Goal: Information Seeking & Learning: Learn about a topic

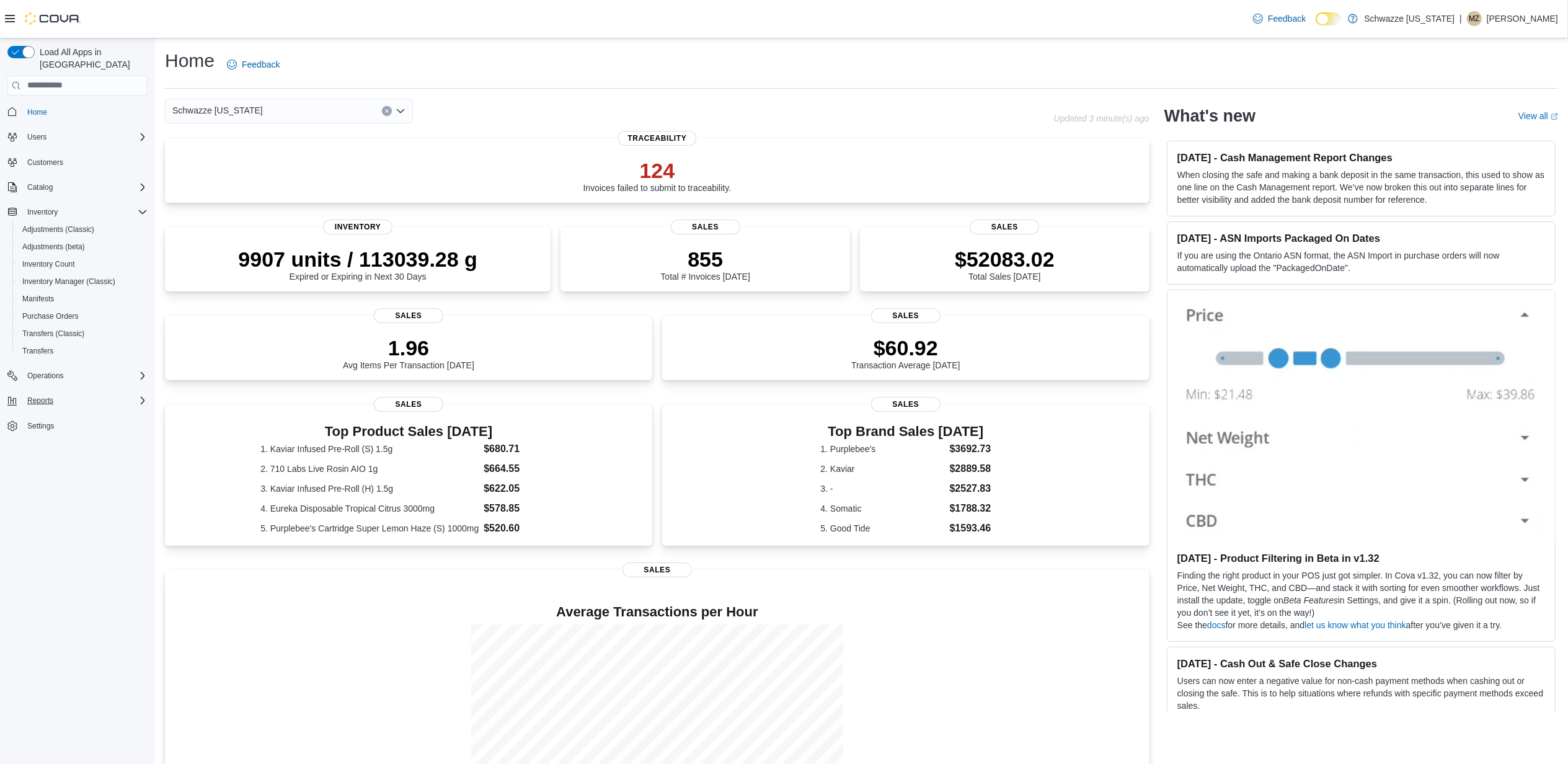
click at [140, 395] on icon "Complex example" at bounding box center [143, 400] width 10 height 10
click at [47, 482] on span "Reports" at bounding box center [35, 487] width 26 height 10
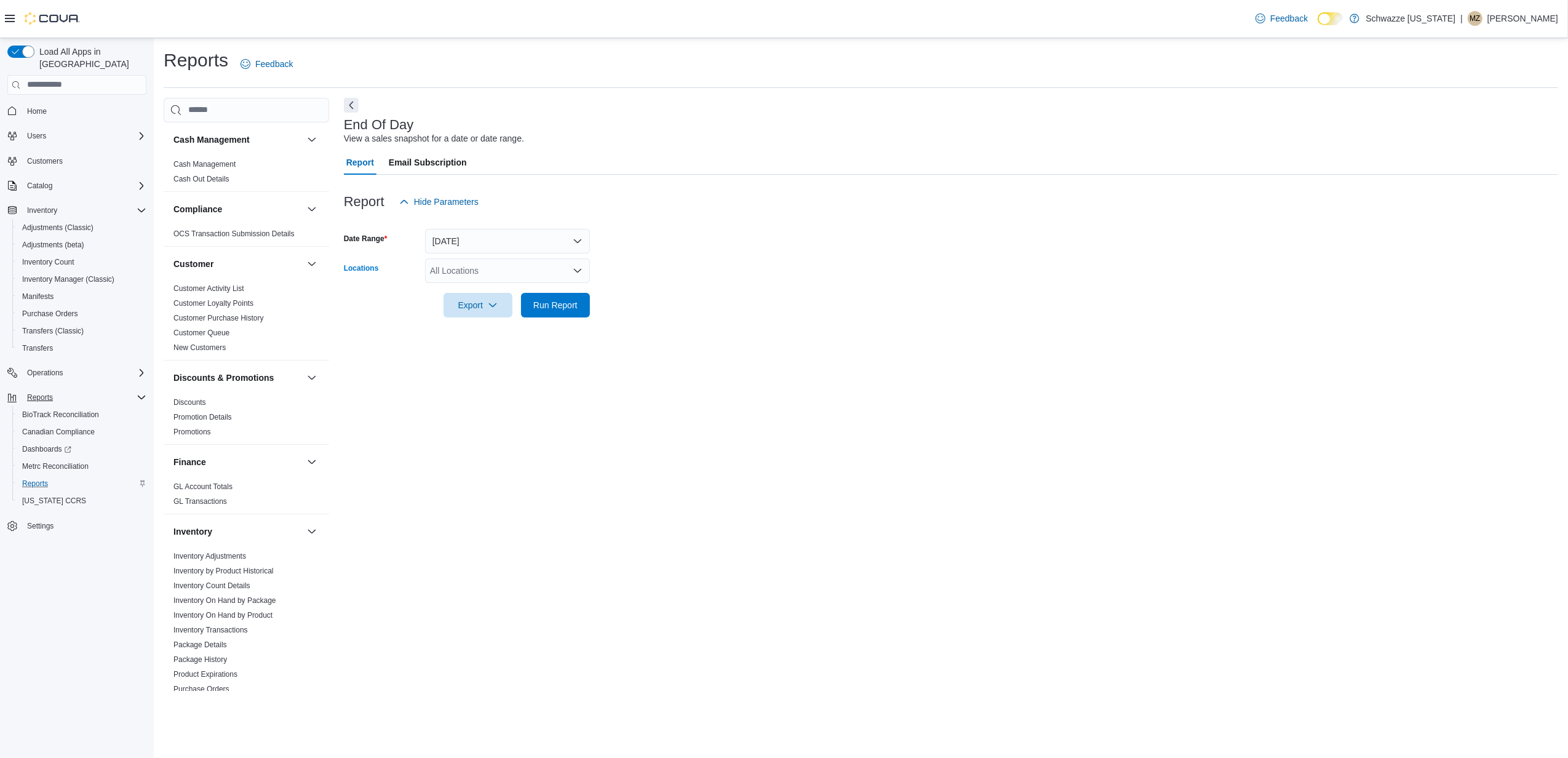
click at [471, 267] on div "All Locations" at bounding box center [507, 271] width 165 height 25
click at [490, 325] on span "EF - [GEOGRAPHIC_DATA]" at bounding box center [511, 327] width 108 height 12
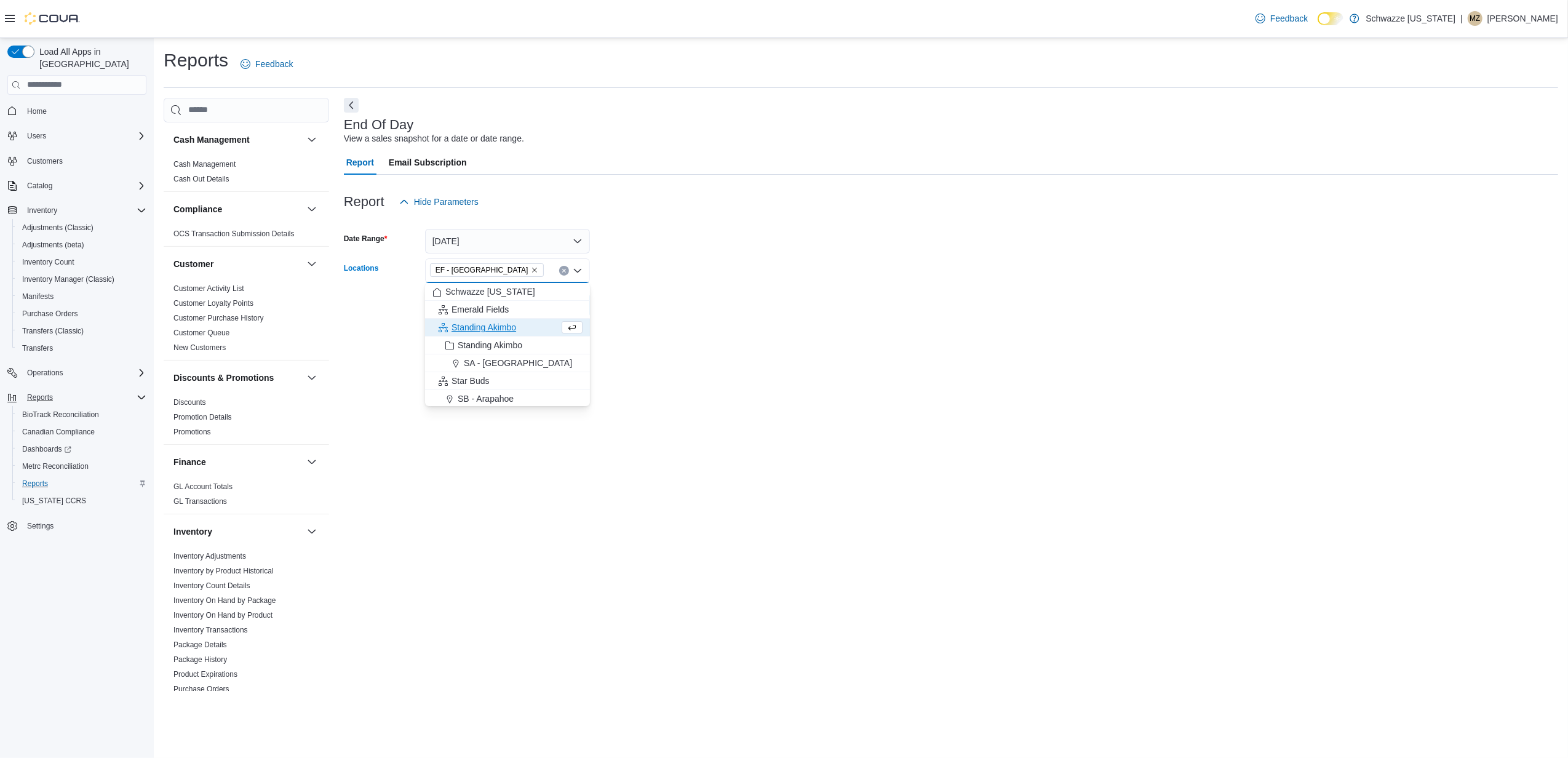
click at [650, 323] on div at bounding box center [951, 325] width 1214 height 14
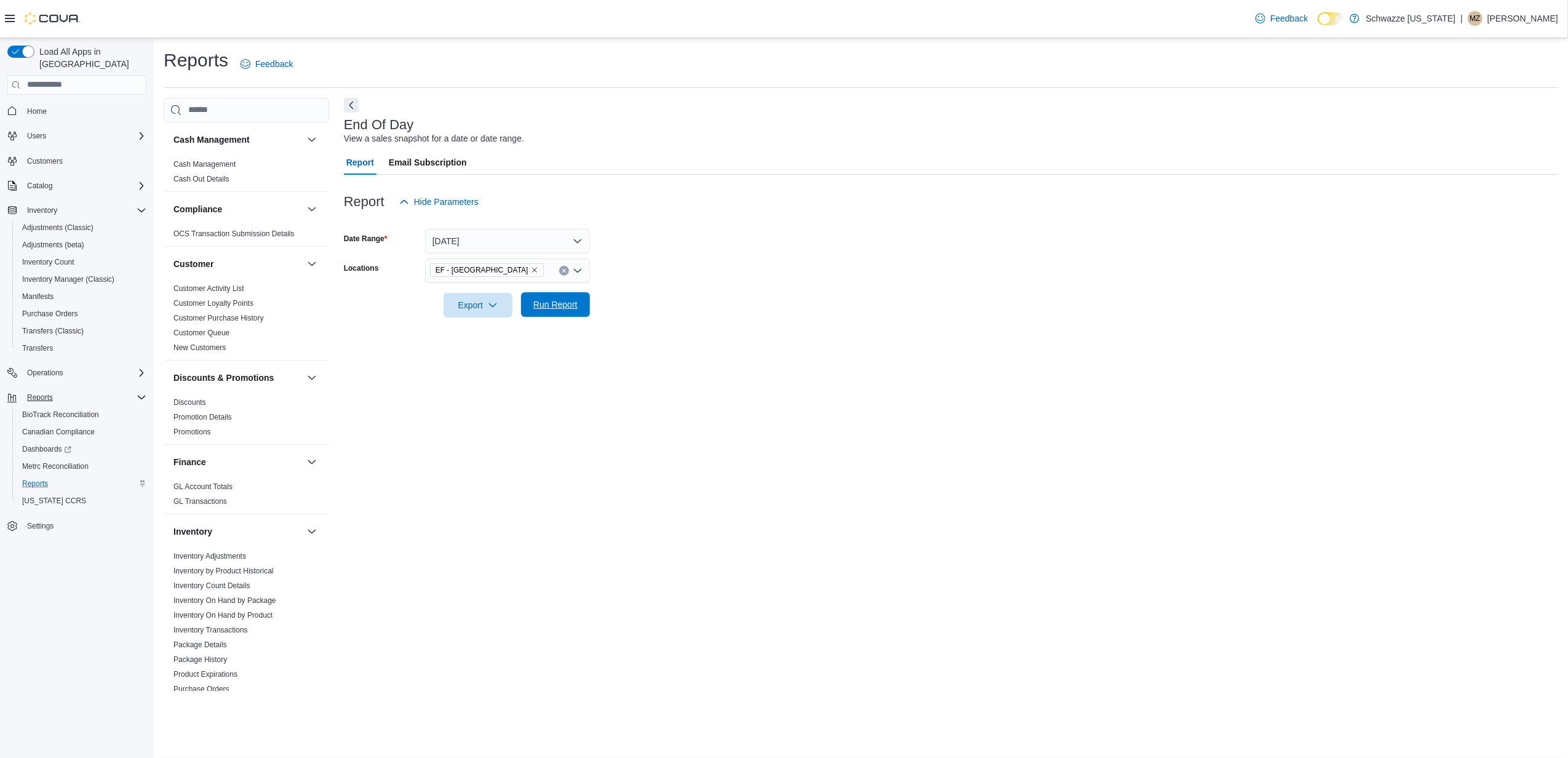
click at [537, 293] on div "Export Run Report" at bounding box center [467, 305] width 246 height 25
click at [558, 307] on span "Run Report" at bounding box center [555, 304] width 44 height 12
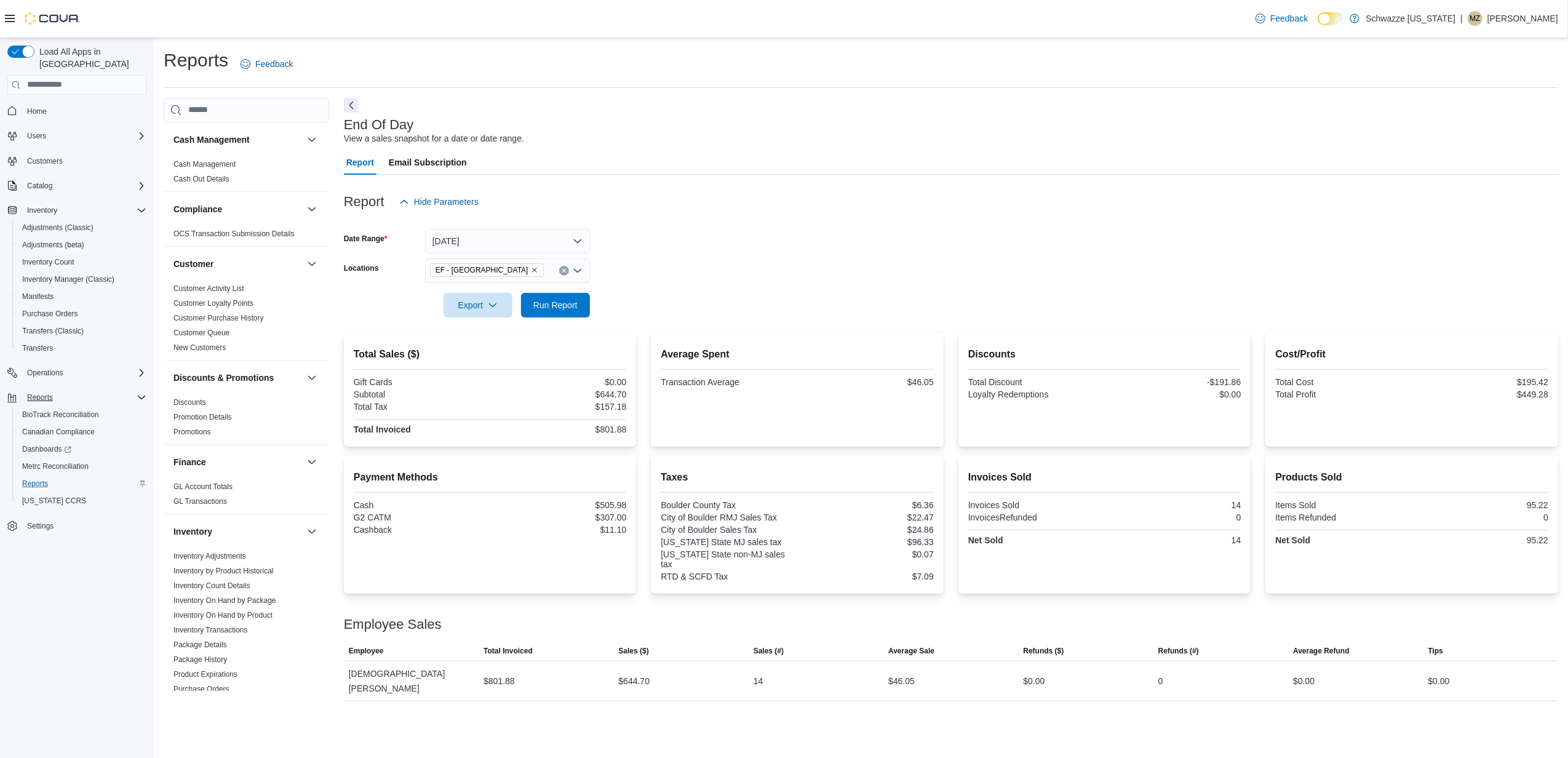
click at [522, 267] on div "EF - [GEOGRAPHIC_DATA]" at bounding box center [507, 271] width 165 height 25
click at [486, 311] on span "Emerald Fields" at bounding box center [479, 309] width 57 height 12
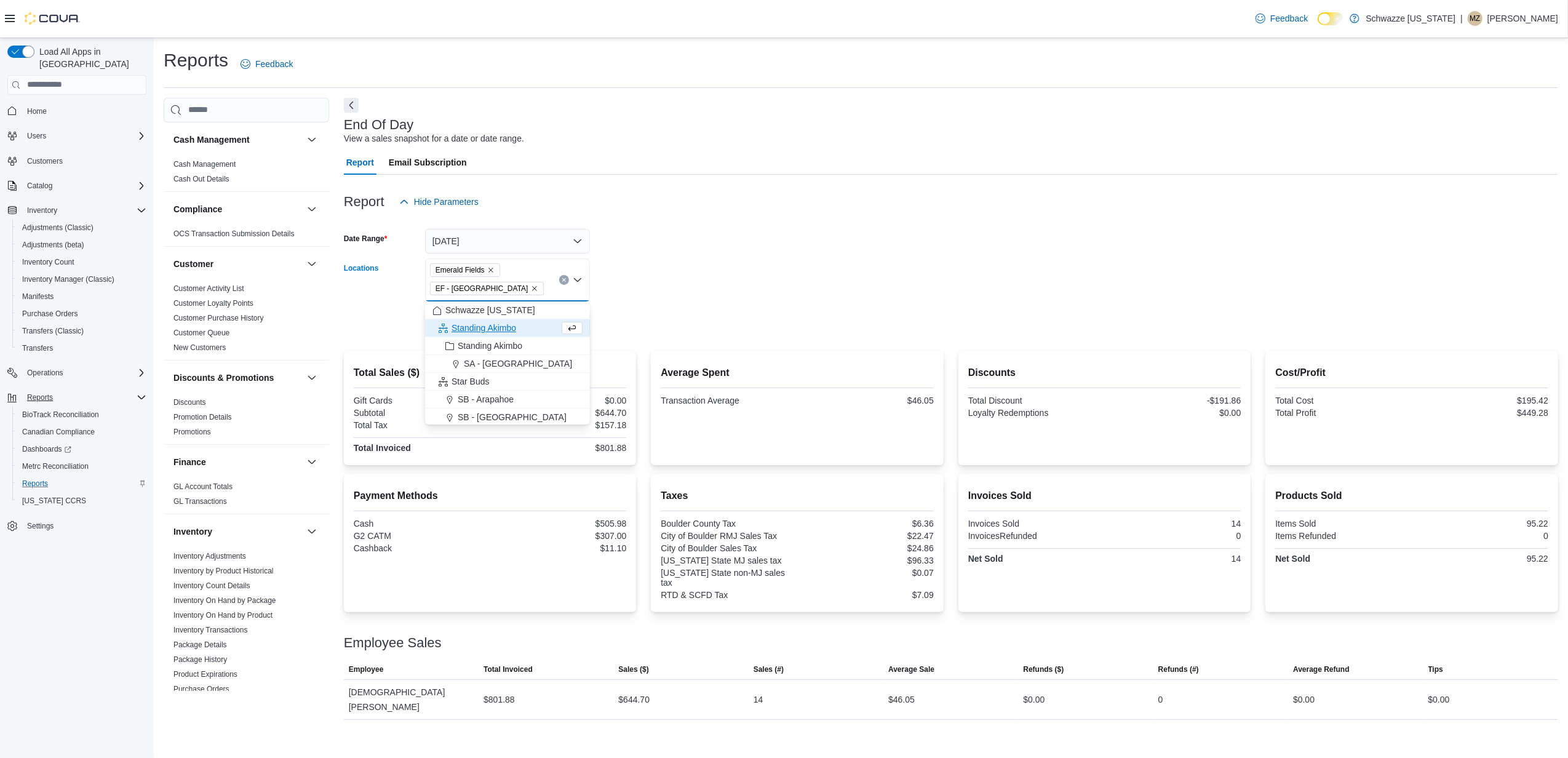
click at [487, 269] on icon "Remove Emerald Fields from selection in this group" at bounding box center [490, 270] width 7 height 7
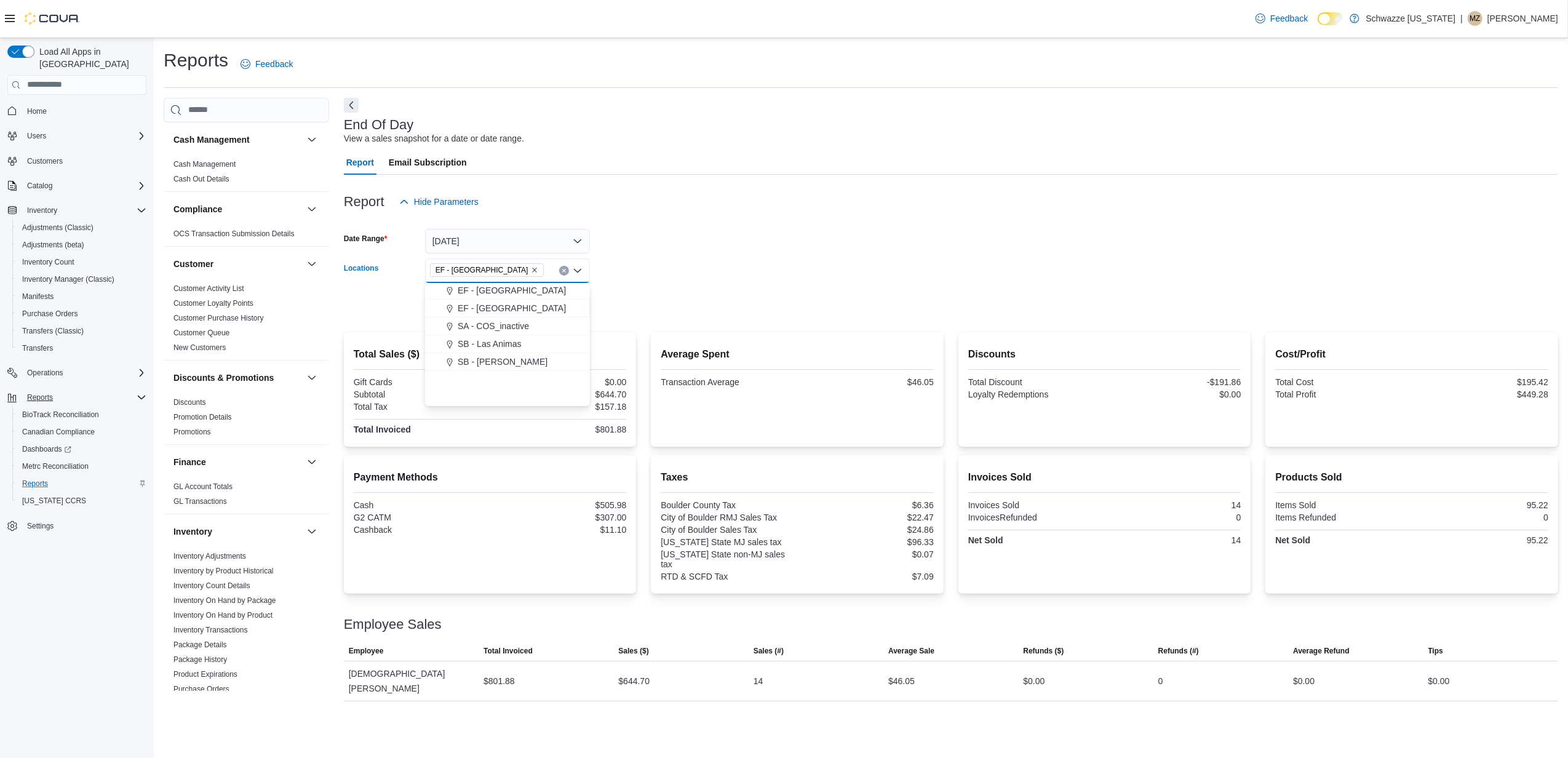
scroll to position [491, 0]
click at [698, 279] on form "Date Range Today Locations EF - South Boulder Combo box. Selected. EF - South B…" at bounding box center [951, 266] width 1214 height 103
click at [581, 313] on span "Run Report" at bounding box center [555, 304] width 54 height 25
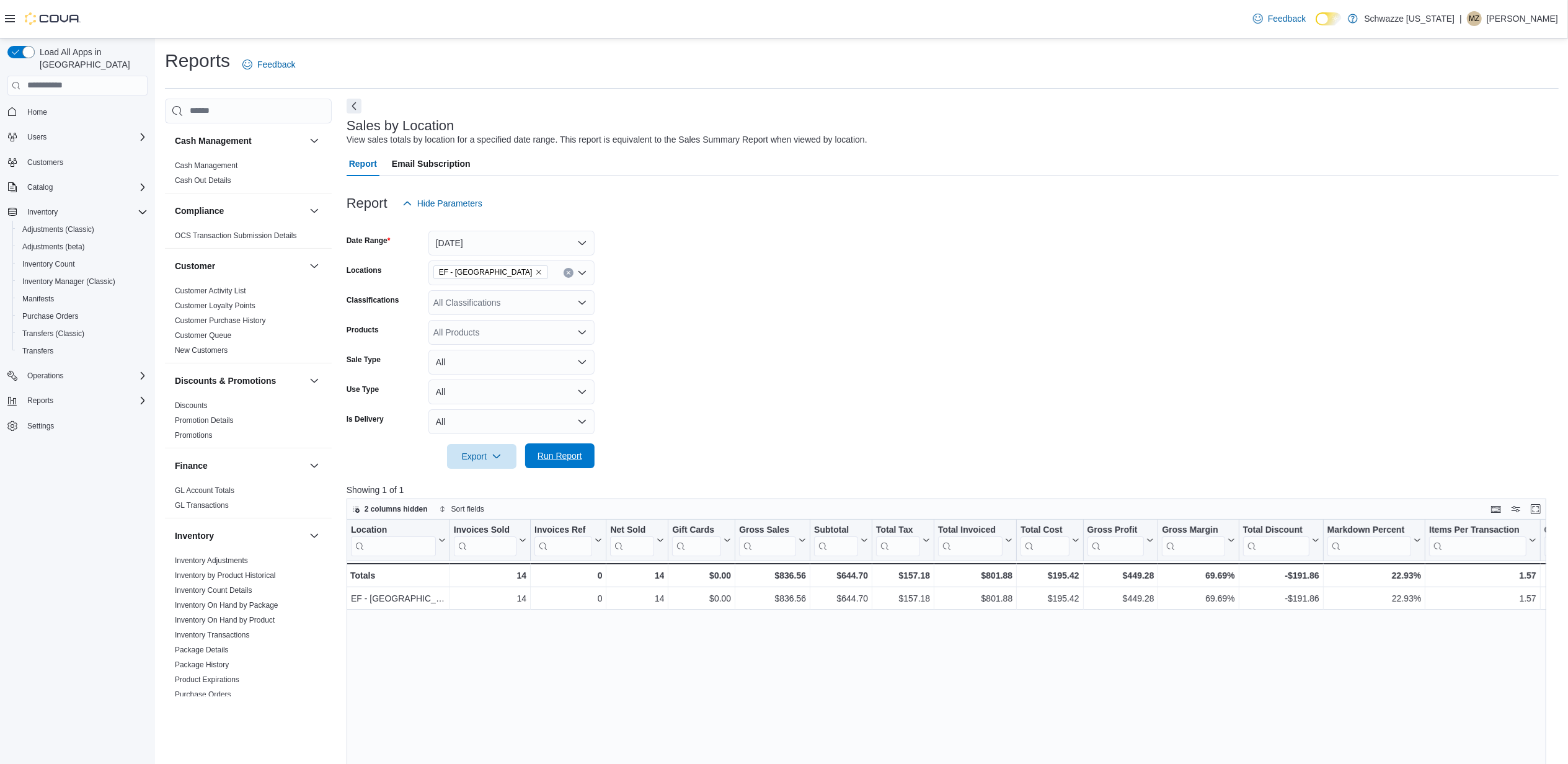
click at [577, 462] on span "Run Report" at bounding box center [560, 456] width 55 height 25
click at [553, 459] on span "Run Report" at bounding box center [560, 455] width 44 height 12
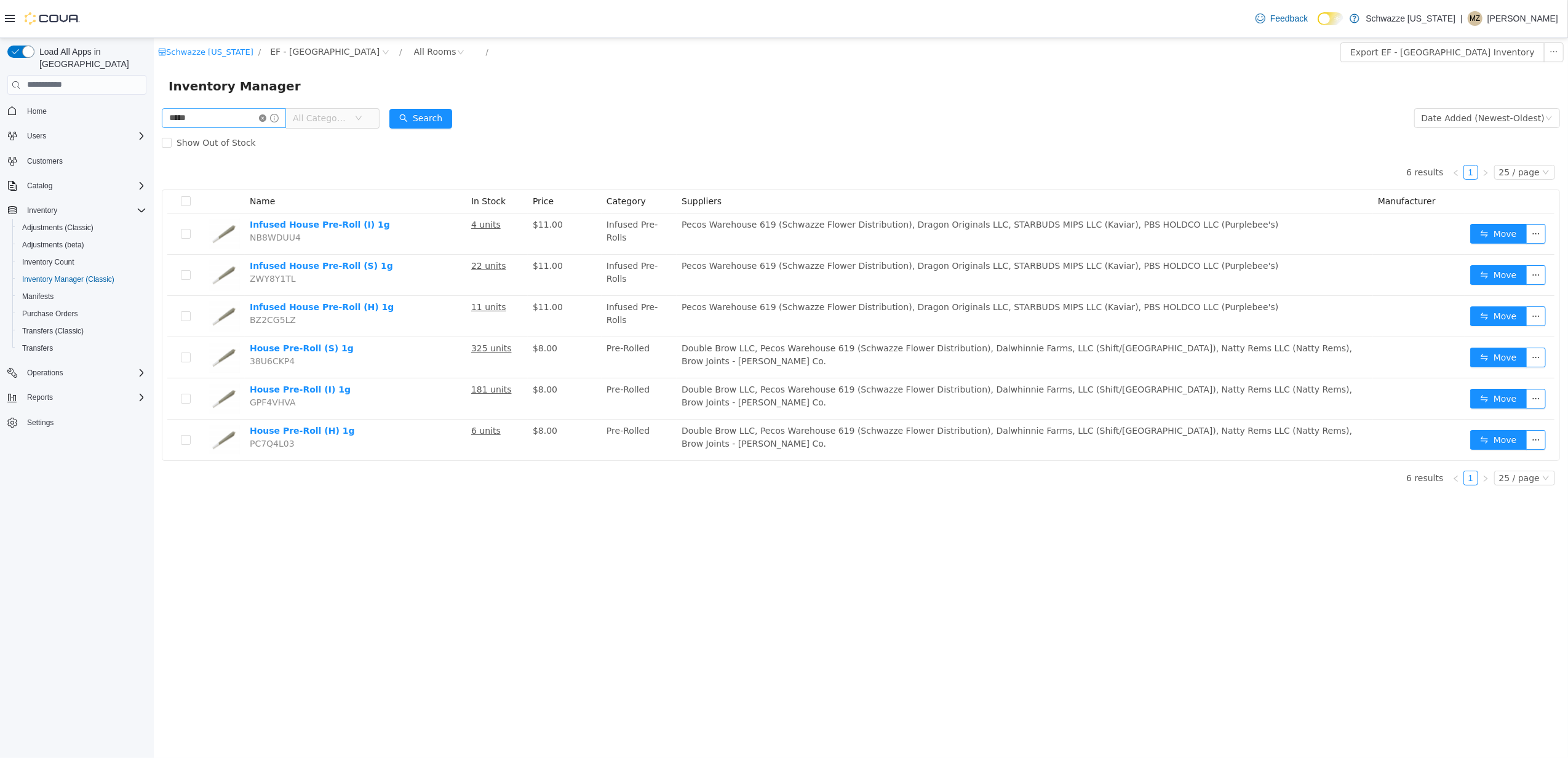
click at [266, 119] on icon "icon: close-circle" at bounding box center [262, 117] width 7 height 7
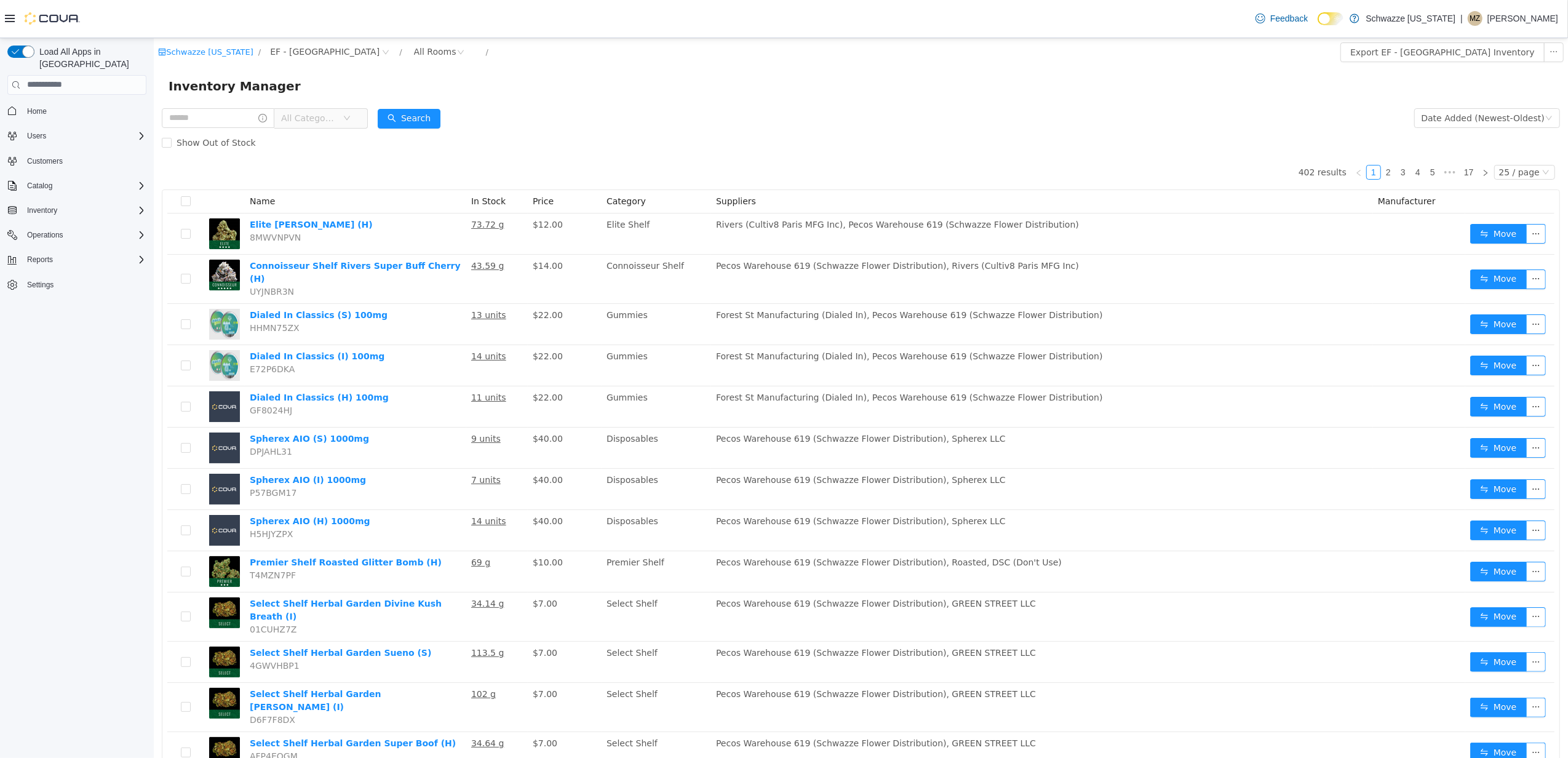
click at [610, 97] on div "Inventory Manager" at bounding box center [859, 85] width 1414 height 39
drag, startPoint x: 243, startPoint y: 113, endPoint x: 255, endPoint y: 119, distance: 13.4
click at [243, 113] on input "text" at bounding box center [217, 118] width 113 height 20
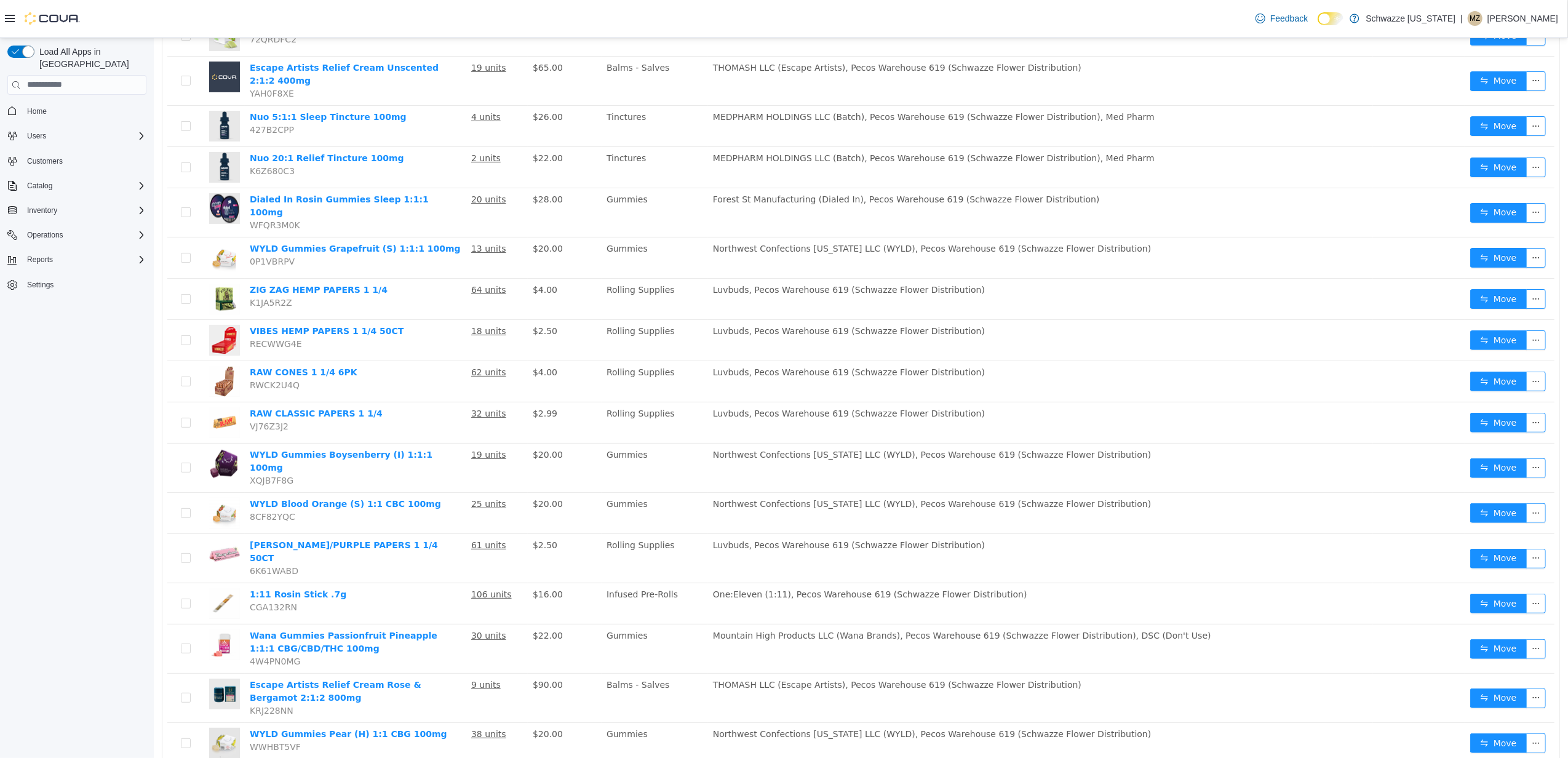
scroll to position [57, 0]
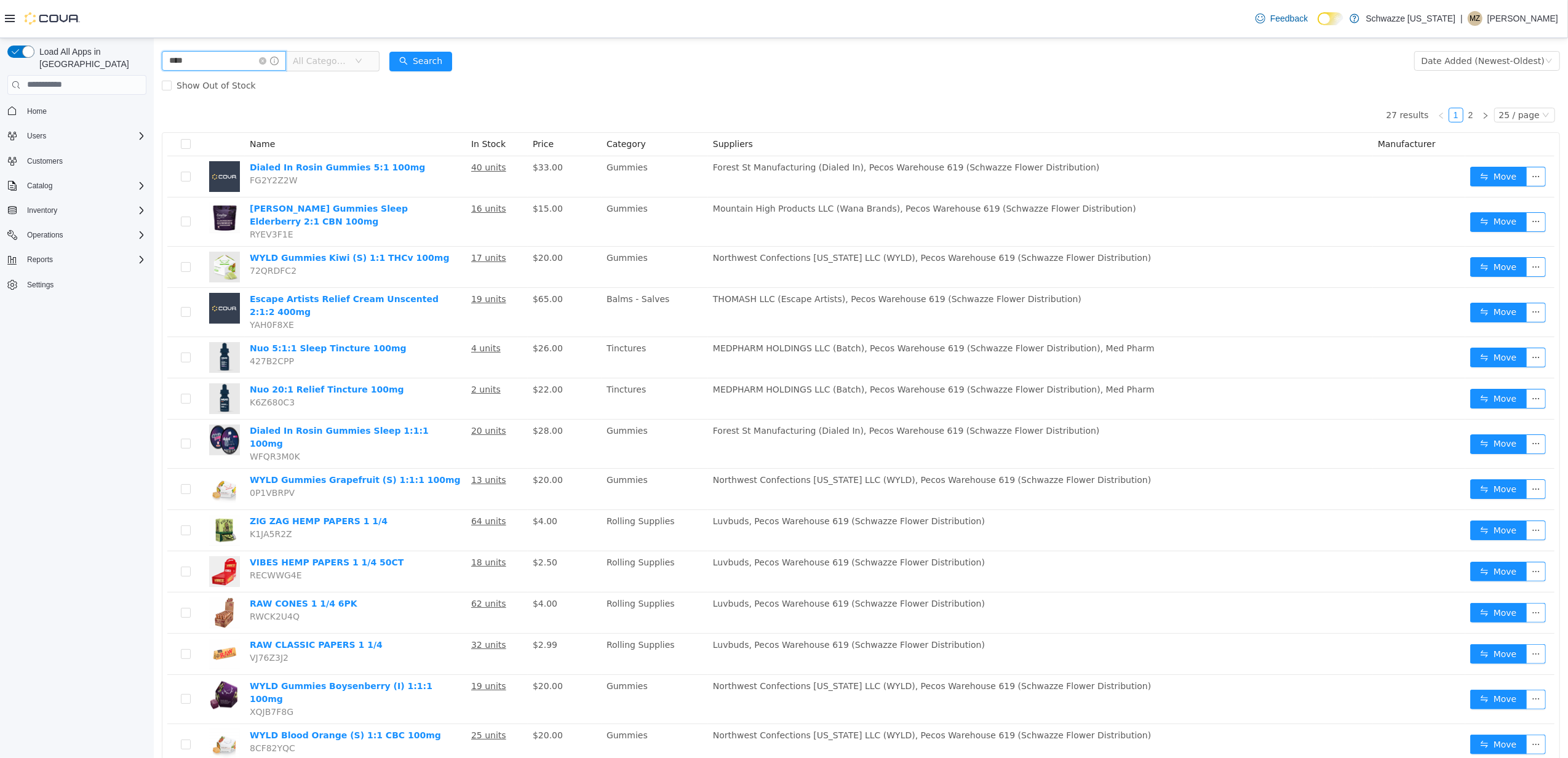
drag, startPoint x: 233, startPoint y: 61, endPoint x: 294, endPoint y: 99, distance: 71.9
click at [153, 61] on html "Schwazze Colorado / EF - South Boulder / All Rooms / Export EF - South Boulder …" at bounding box center [859, 339] width 1414 height 720
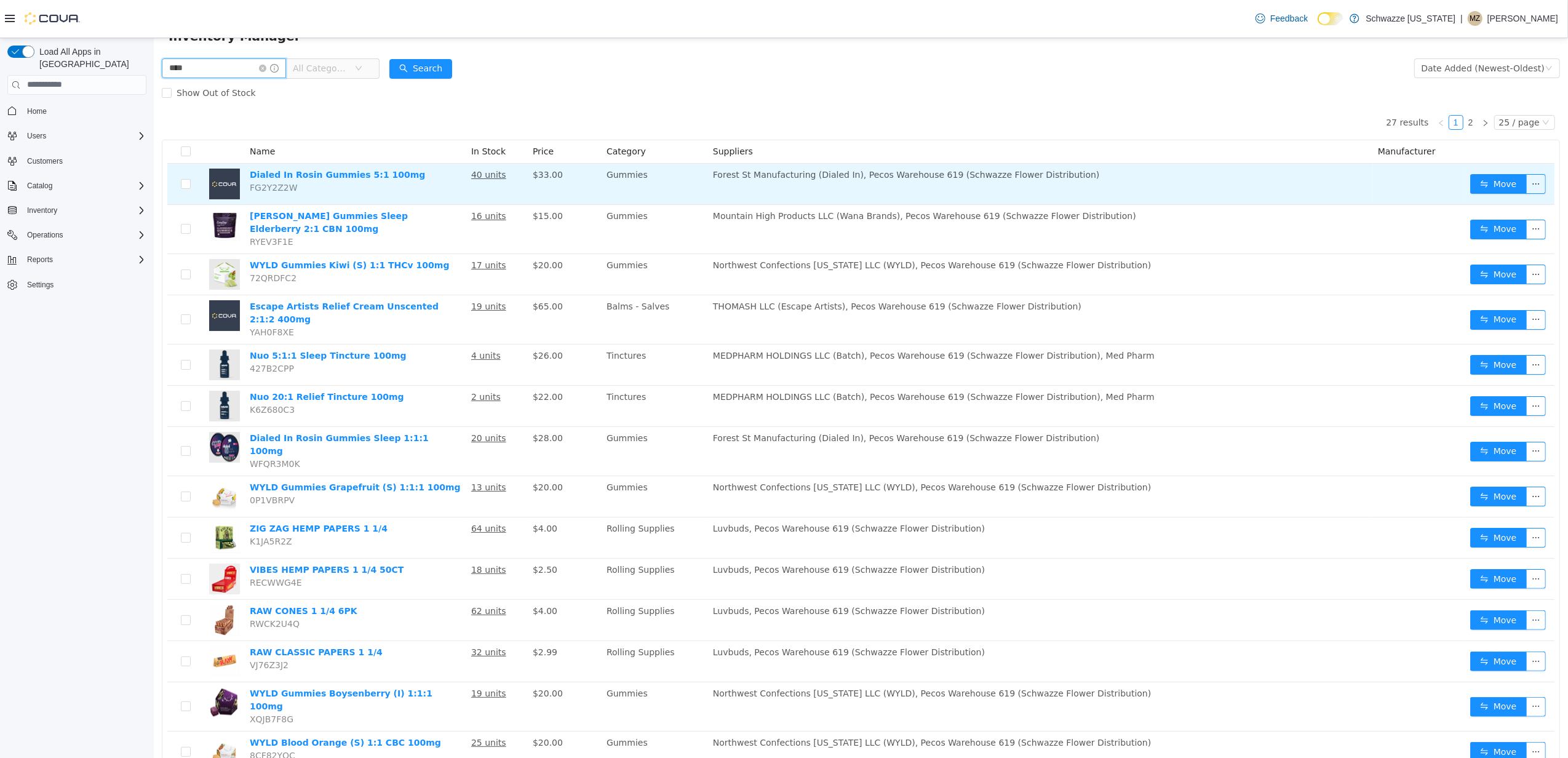
scroll to position [0, 0]
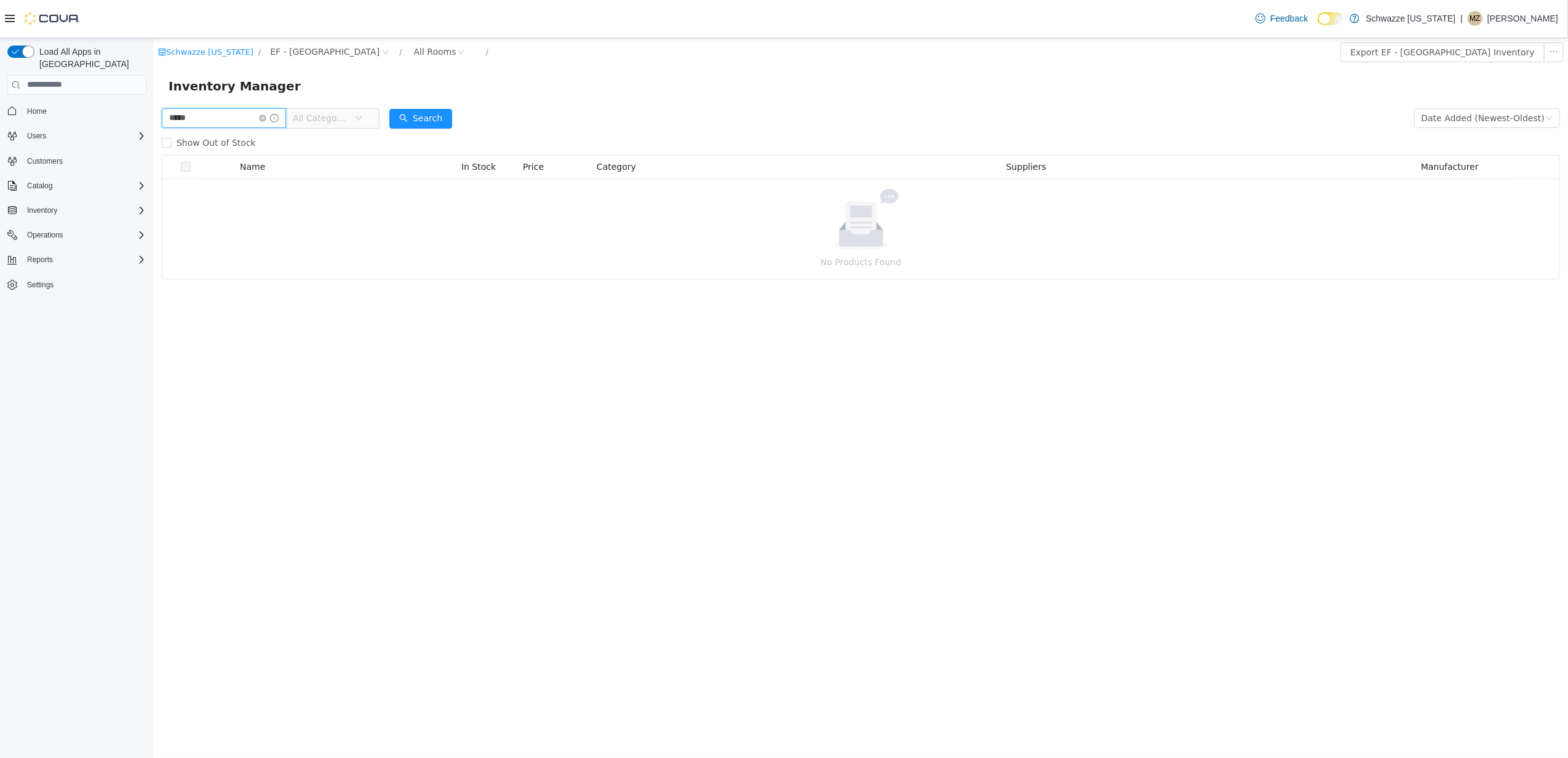
click at [182, 113] on input "*****" at bounding box center [222, 118] width 124 height 20
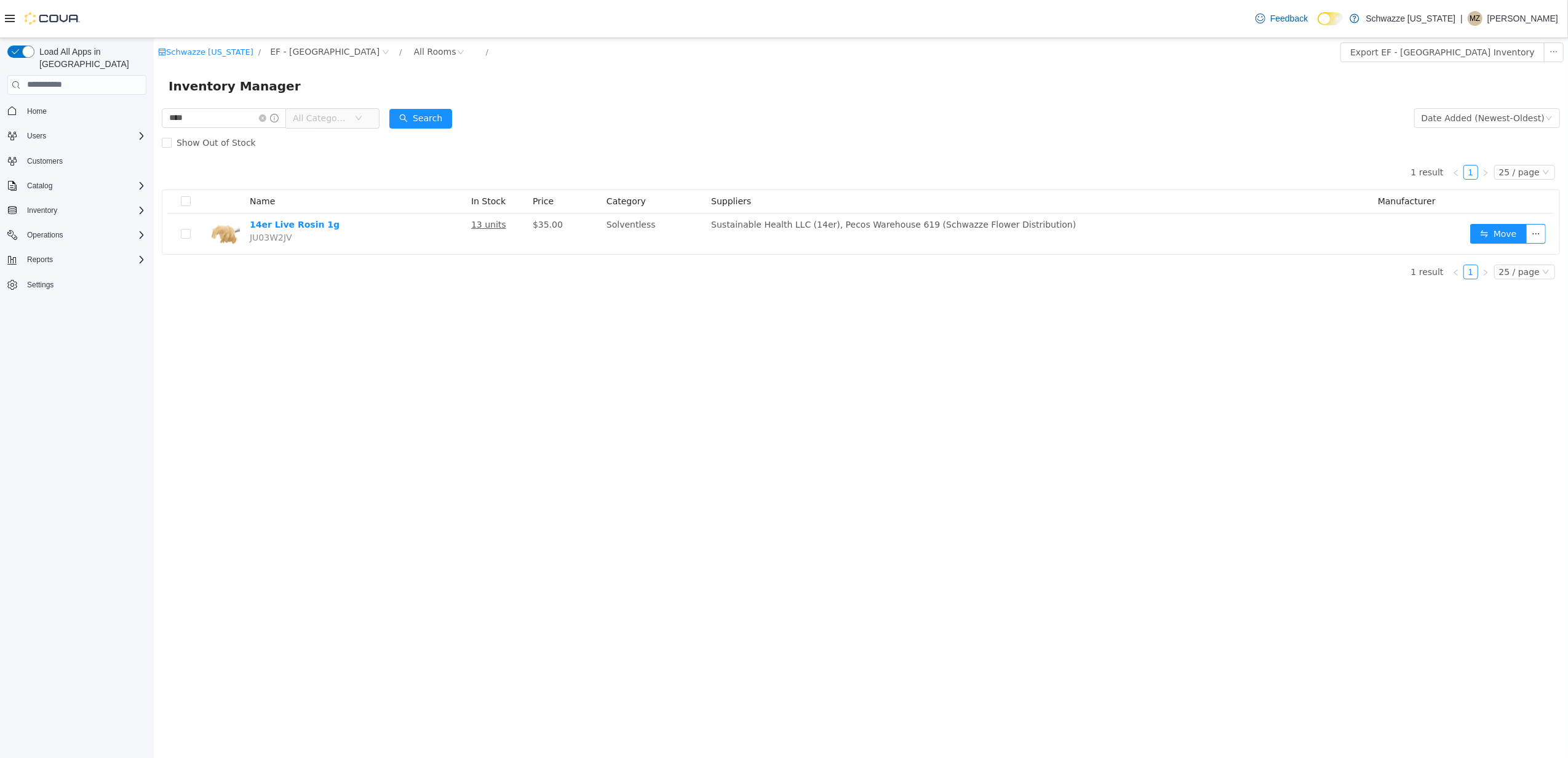
click at [730, 149] on div "Show Out of Stock" at bounding box center [859, 142] width 1398 height 25
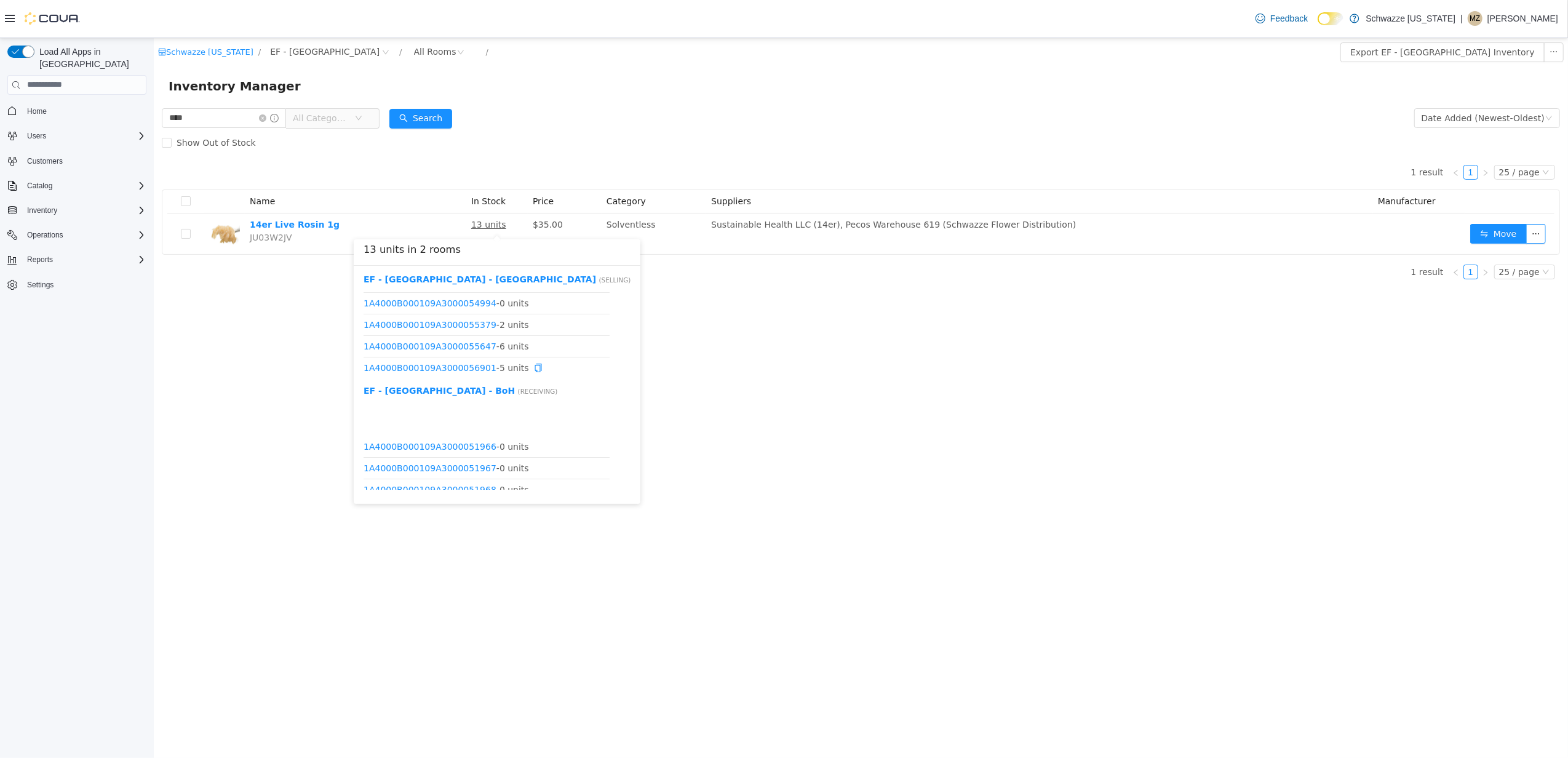
scroll to position [359, 0]
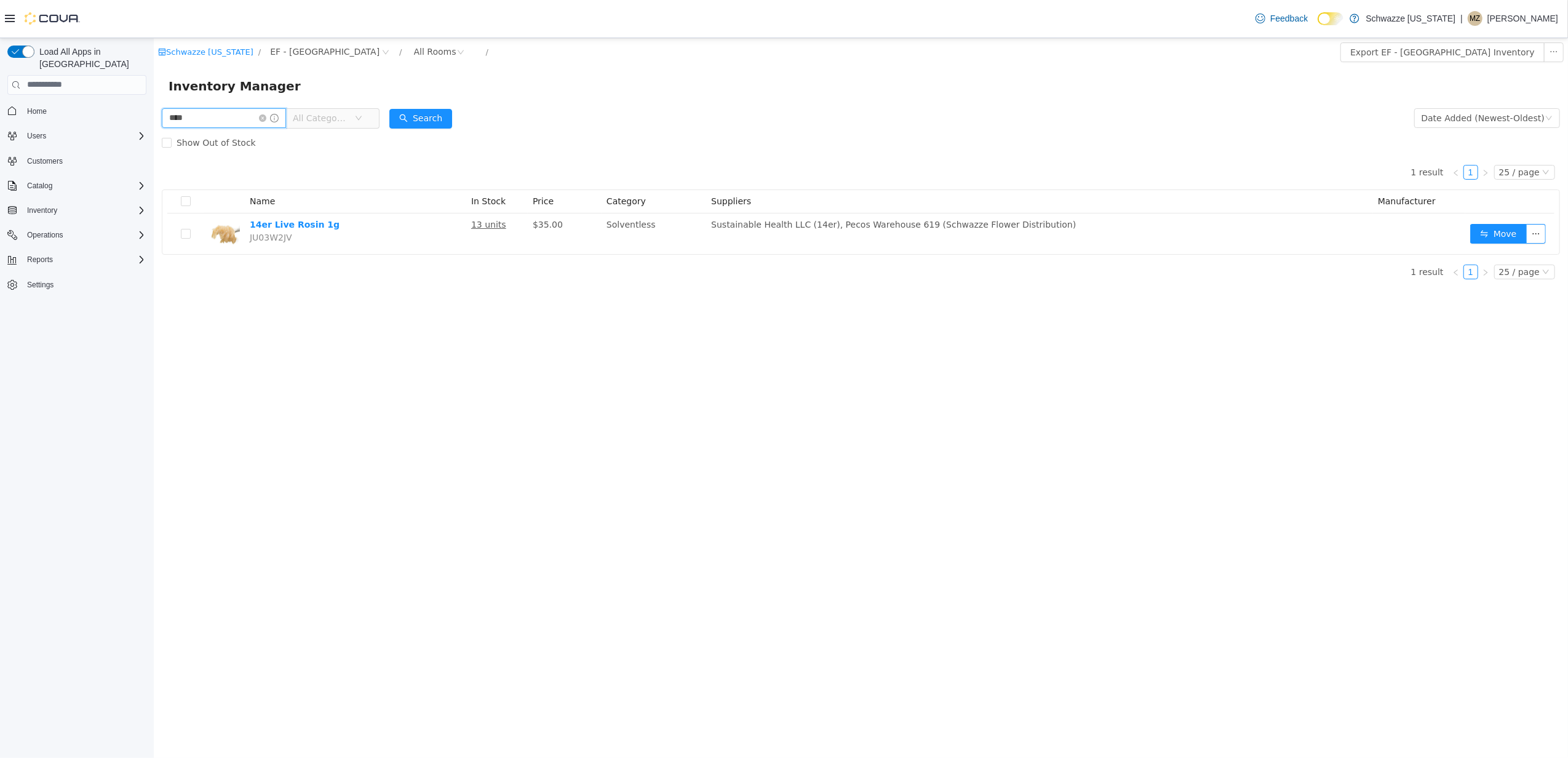
drag, startPoint x: 127, startPoint y: 122, endPoint x: 158, endPoint y: 122, distance: 31.0
click at [153, 122] on html "Schwazze Colorado / EF - South Boulder / All Rooms / Export EF - South Boulder …" at bounding box center [859, 397] width 1414 height 720
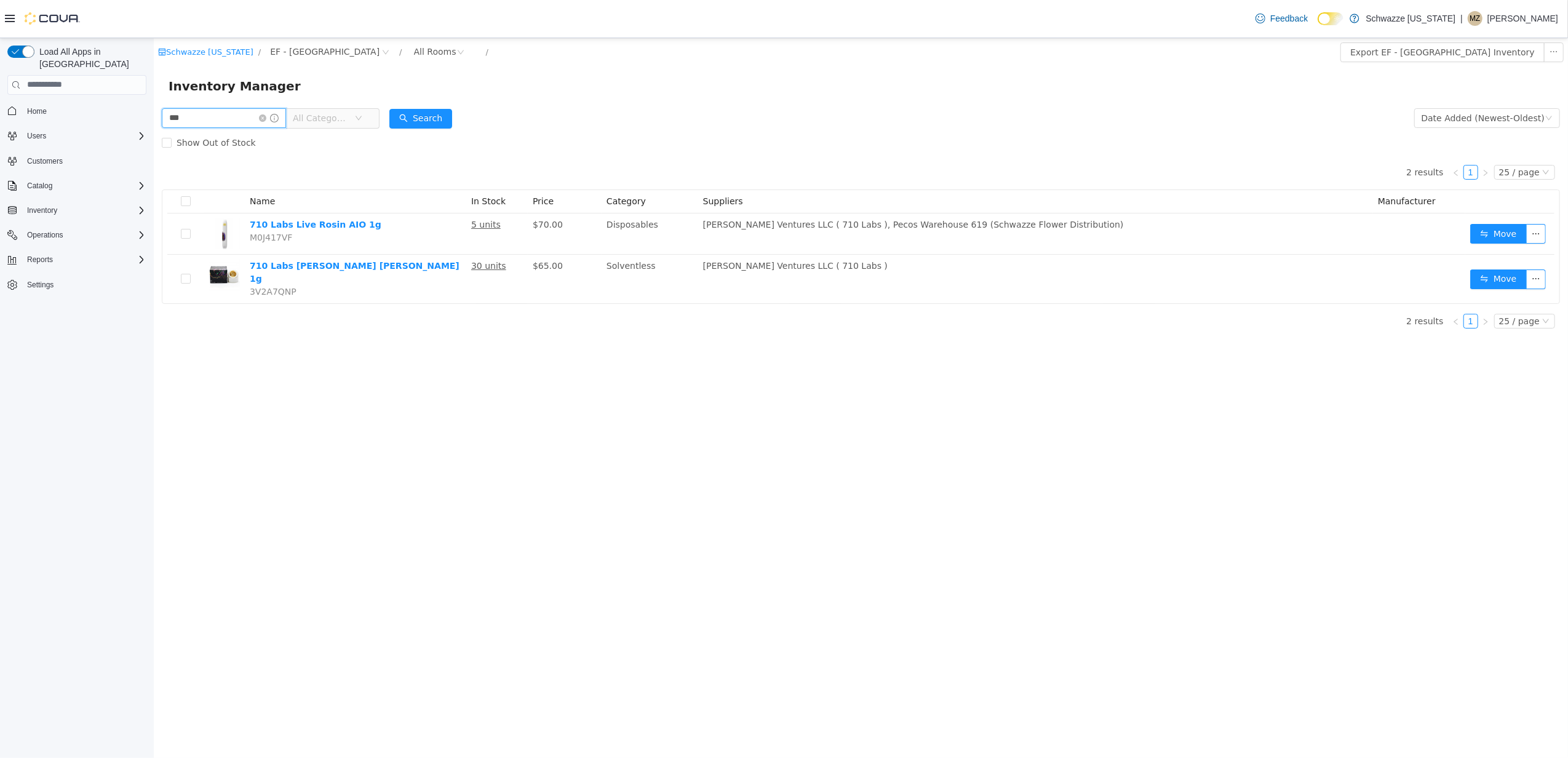
drag, startPoint x: 126, startPoint y: 121, endPoint x: 287, endPoint y: 122, distance: 161.0
click at [153, 122] on html "Schwazze Colorado / EF - South Boulder / All Rooms / Export EF - South Boulder …" at bounding box center [859, 397] width 1414 height 720
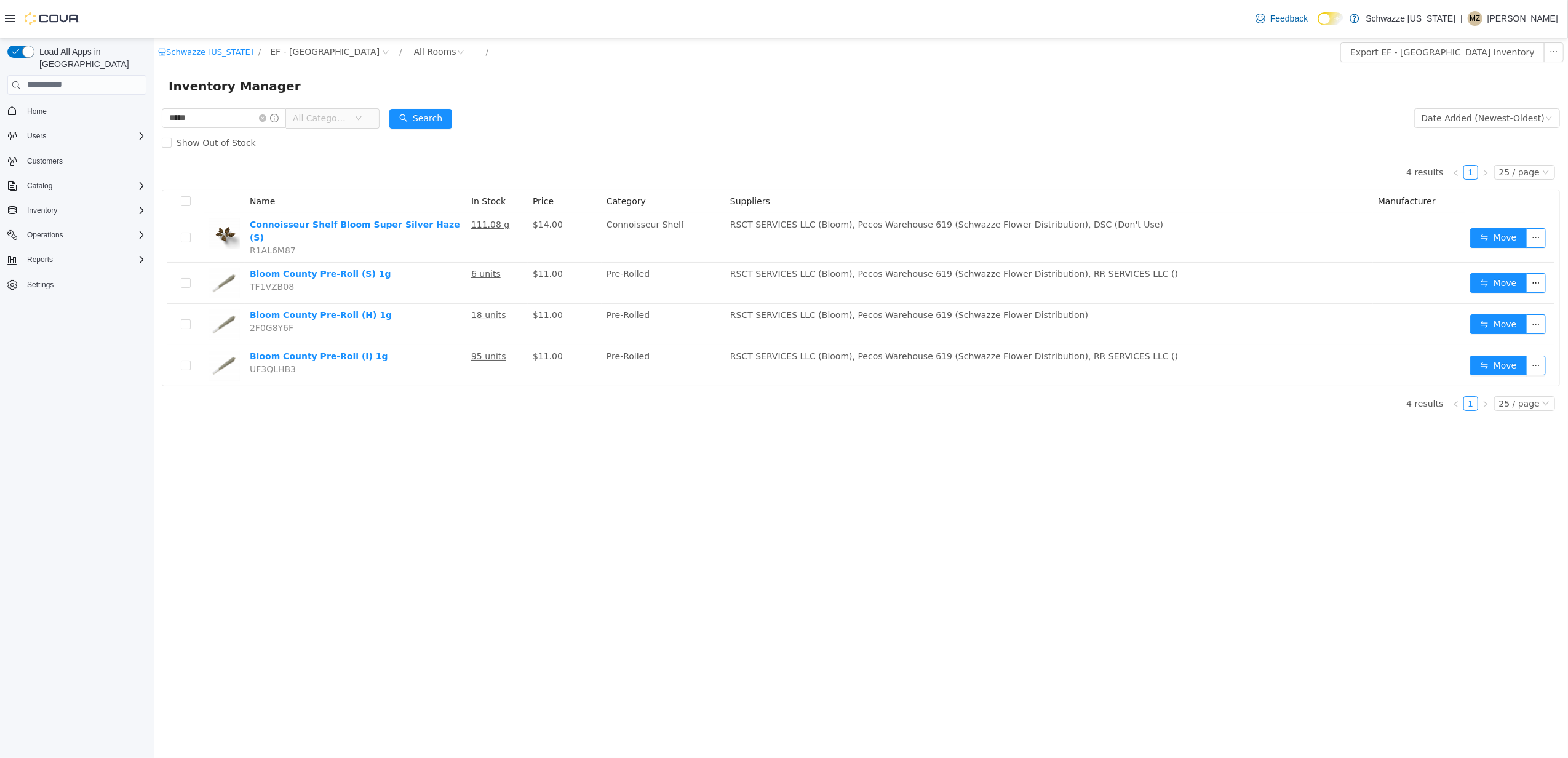
click at [451, 459] on div "Schwazze Colorado / EF - South Boulder / All Rooms / Export EF - South Boulder …" at bounding box center [859, 397] width 1414 height 720
drag, startPoint x: 121, startPoint y: 118, endPoint x: 298, endPoint y: 118, distance: 177.0
click at [153, 118] on html "Schwazze Colorado / EF - South Boulder / All Rooms / Export EF - South Boulder …" at bounding box center [859, 397] width 1414 height 720
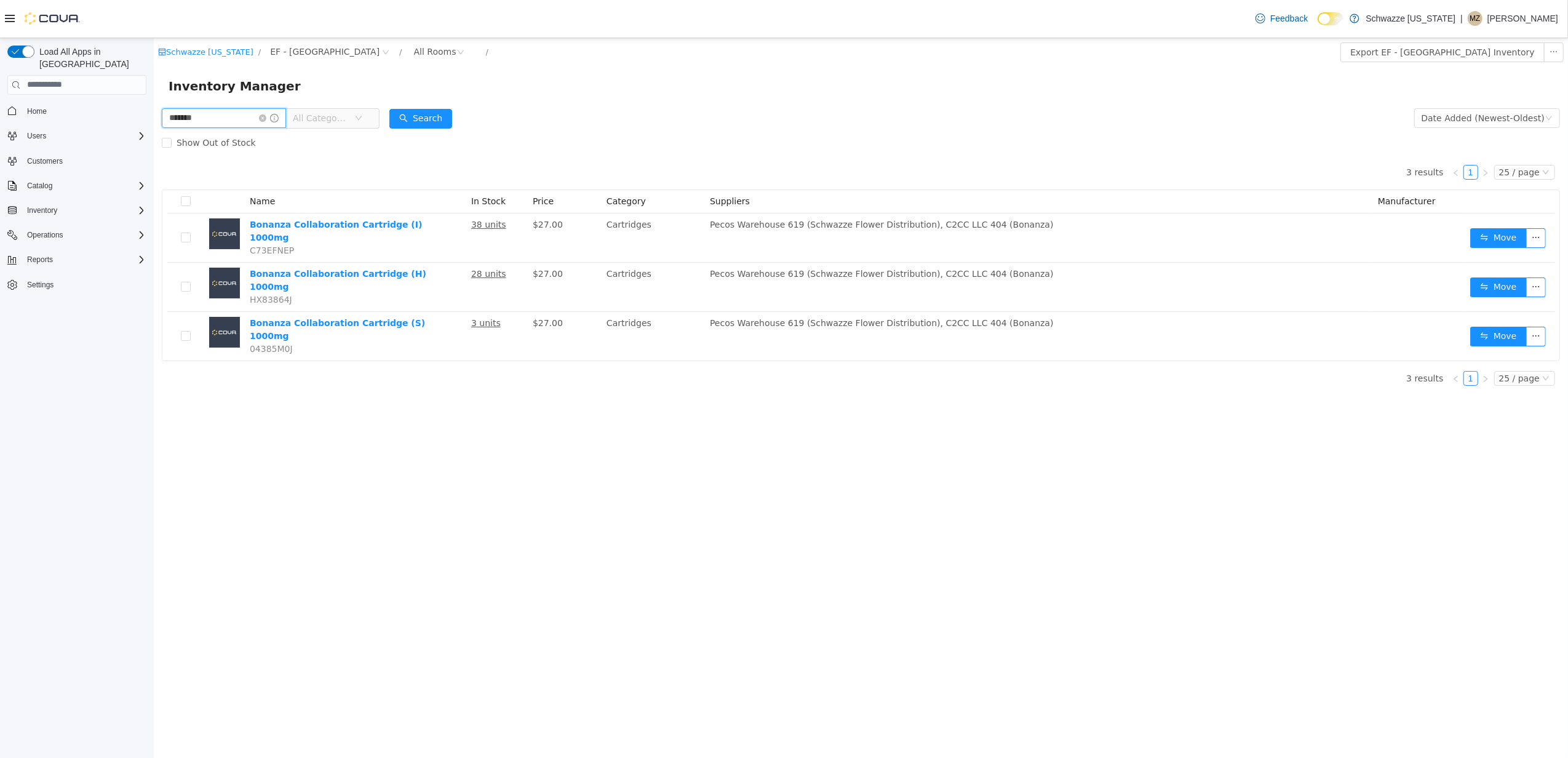
drag, startPoint x: 219, startPoint y: 124, endPoint x: 104, endPoint y: 122, distance: 115.0
click at [153, 122] on html "Schwazze Colorado / EF - South Boulder / All Rooms / Export EF - South Boulder …" at bounding box center [859, 397] width 1414 height 720
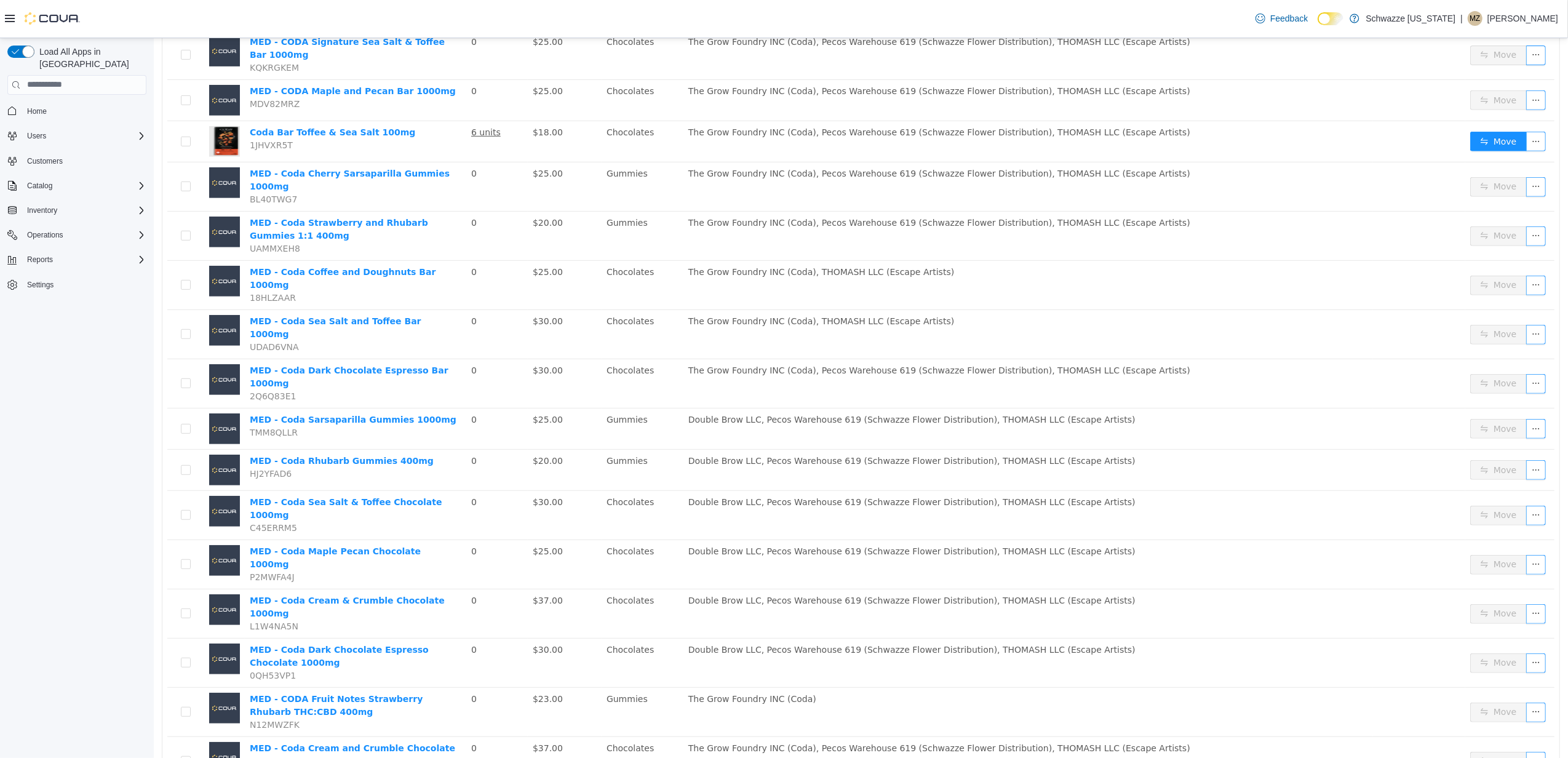
scroll to position [581, 0]
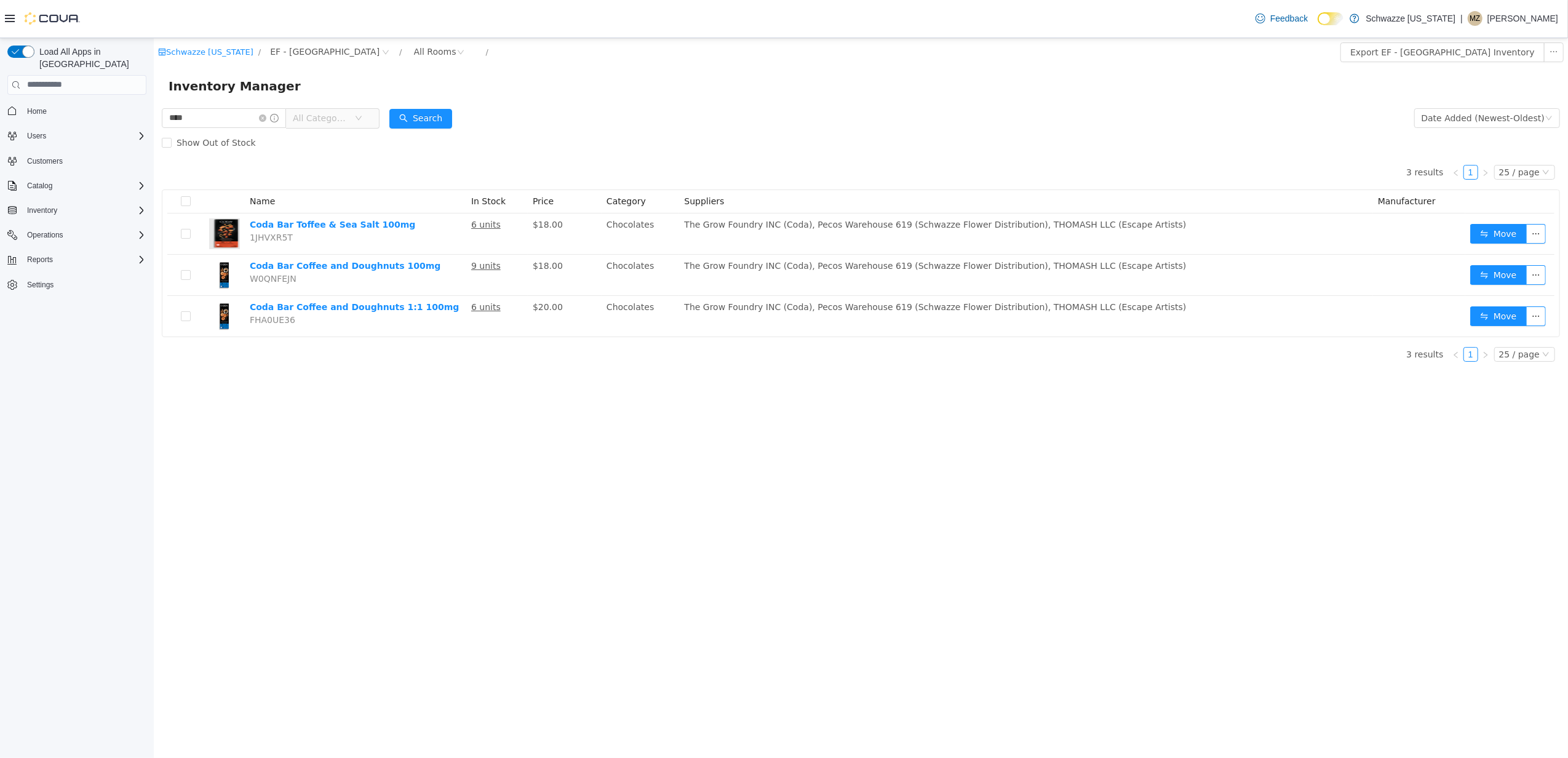
drag, startPoint x: 687, startPoint y: 132, endPoint x: 660, endPoint y: 126, distance: 27.7
click at [688, 132] on div "Show Out of Stock" at bounding box center [859, 142] width 1398 height 25
click at [159, 118] on div "**** All Categories Date Added (Newest-Oldest) Search Show Out of Stock 3 resul…" at bounding box center [859, 238] width 1414 height 266
type input "*"
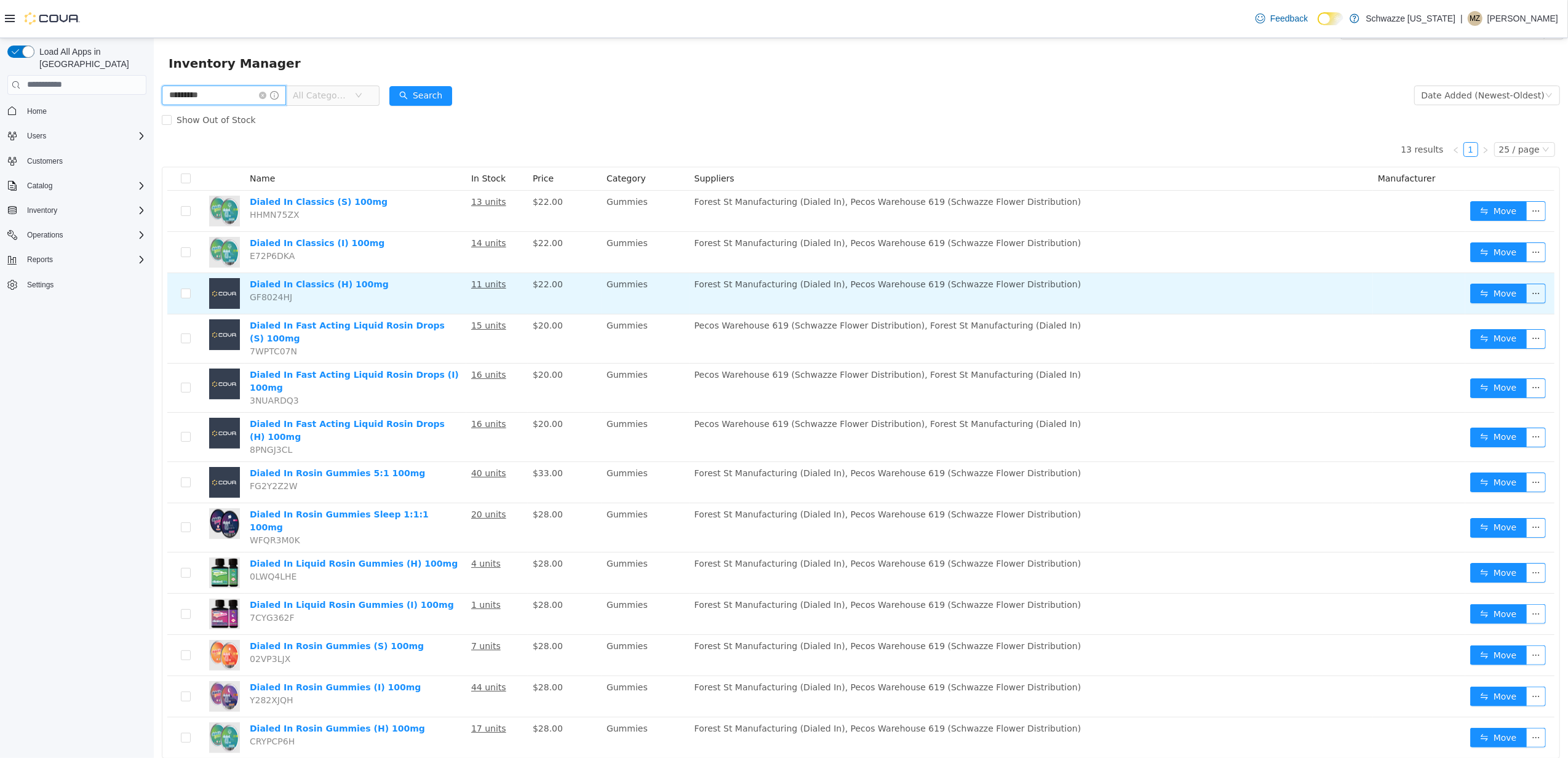
scroll to position [28, 0]
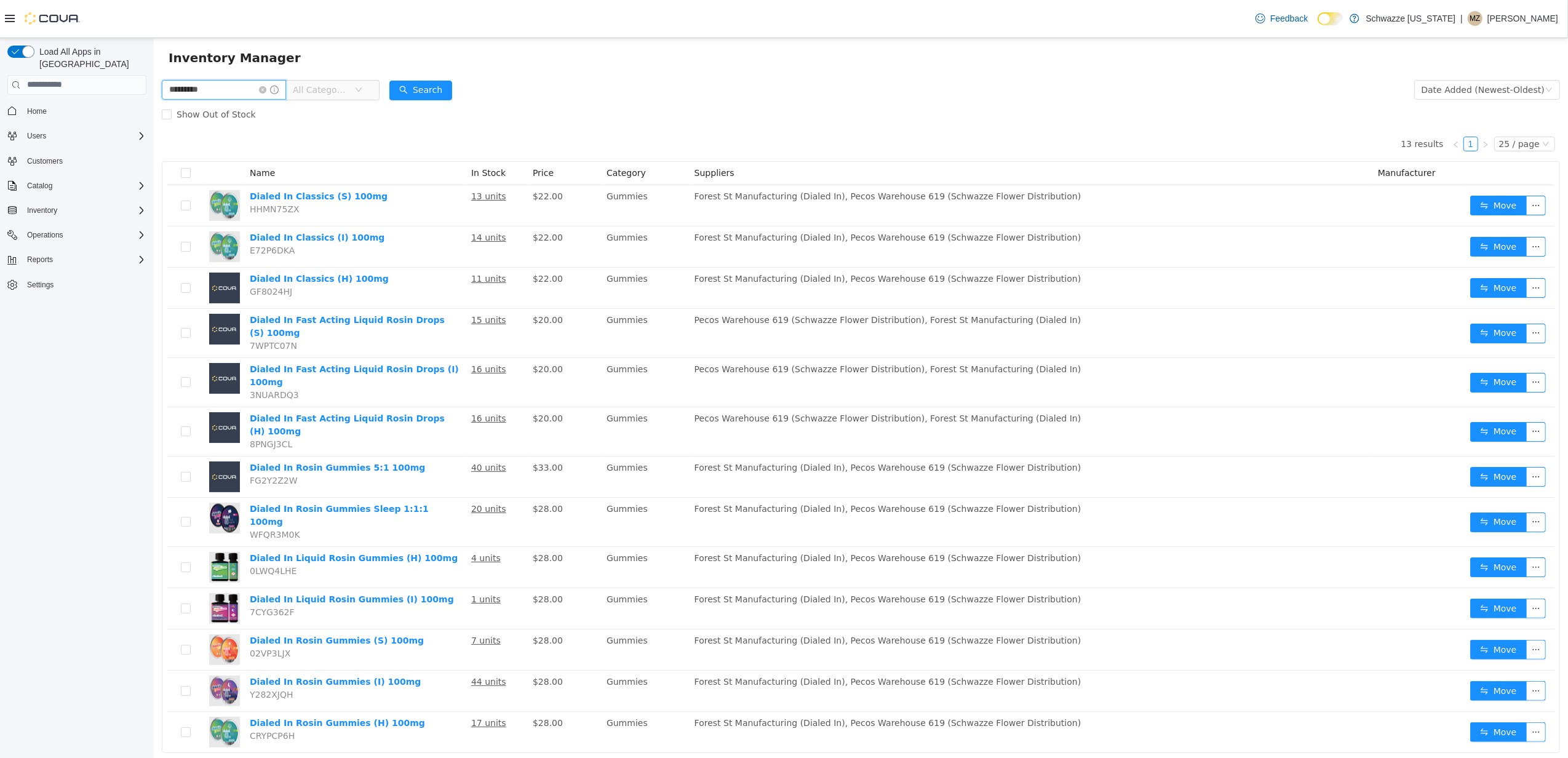
drag, startPoint x: 239, startPoint y: 86, endPoint x: 125, endPoint y: 87, distance: 114.0
click at [153, 87] on html "Schwazze Colorado / EF - South Boulder / All Rooms / Export EF - South Boulder …" at bounding box center [859, 369] width 1414 height 720
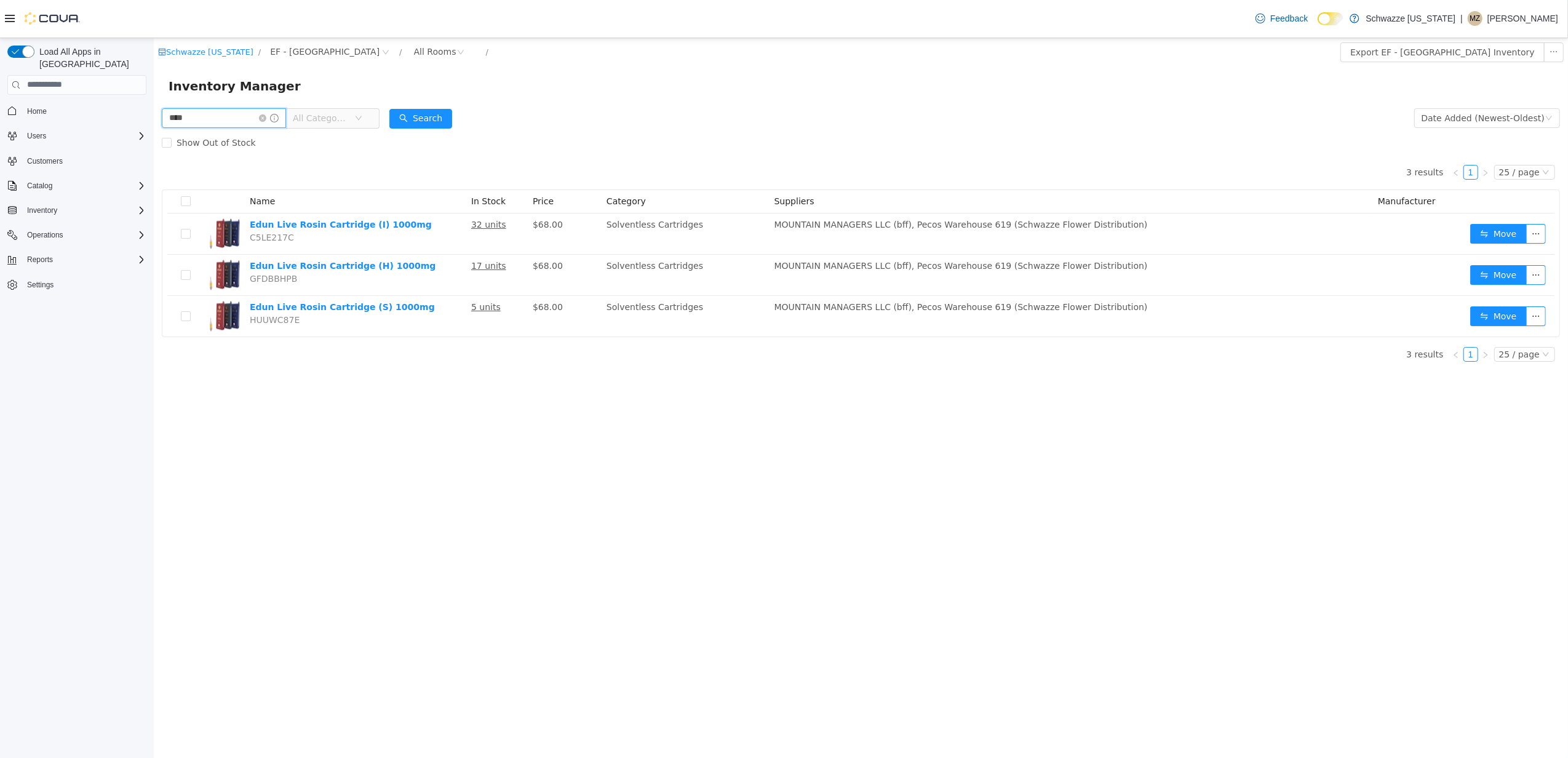
drag, startPoint x: 194, startPoint y: 118, endPoint x: 209, endPoint y: 118, distance: 15.0
click at [153, 118] on html "Schwazze Colorado / EF - South Boulder / All Rooms / Export EF - South Boulder …" at bounding box center [859, 397] width 1414 height 720
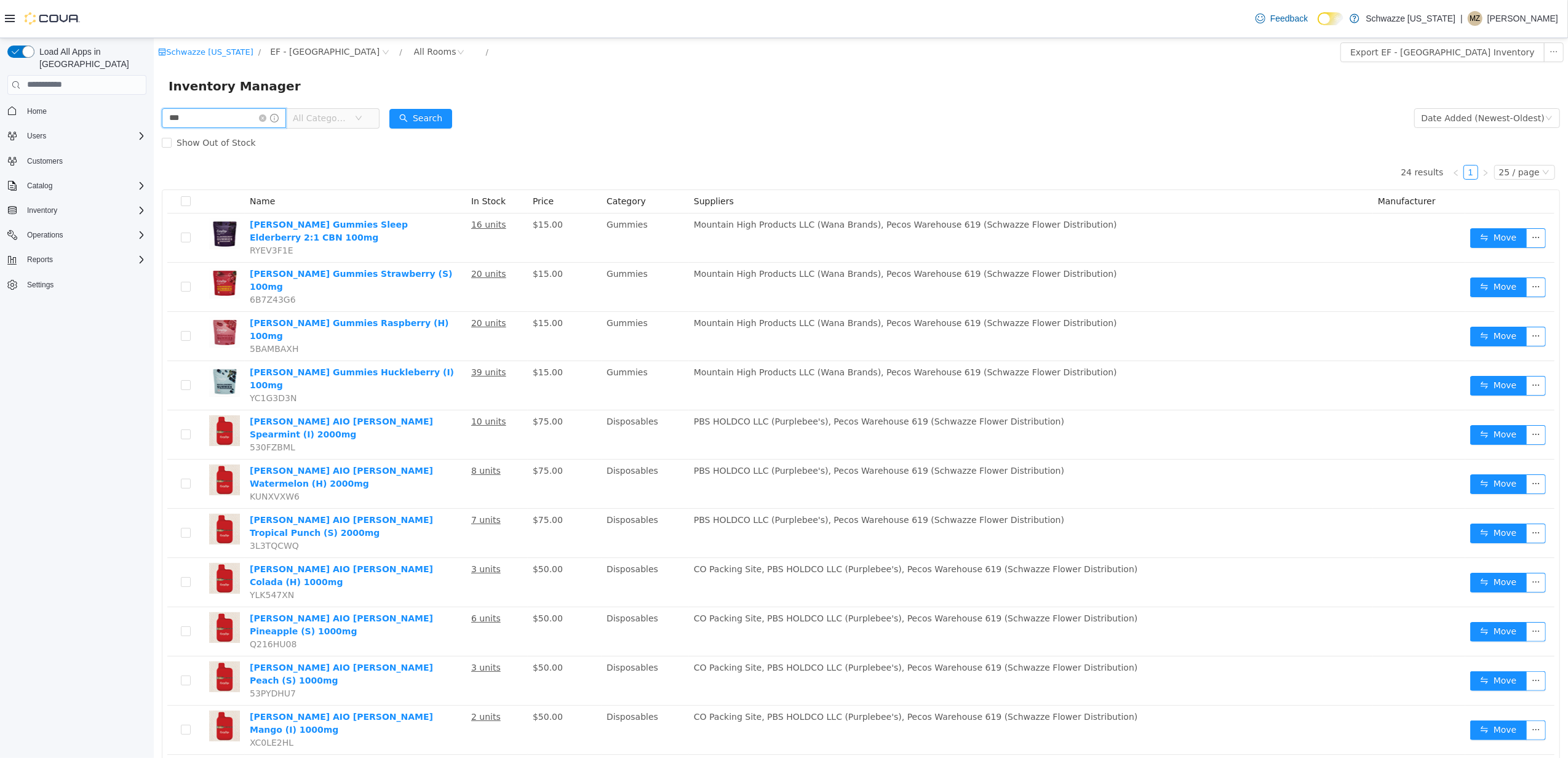
click at [153, 118] on html "Schwazze Colorado / EF - South Boulder / All Rooms / Export EF - South Boulder …" at bounding box center [859, 397] width 1414 height 720
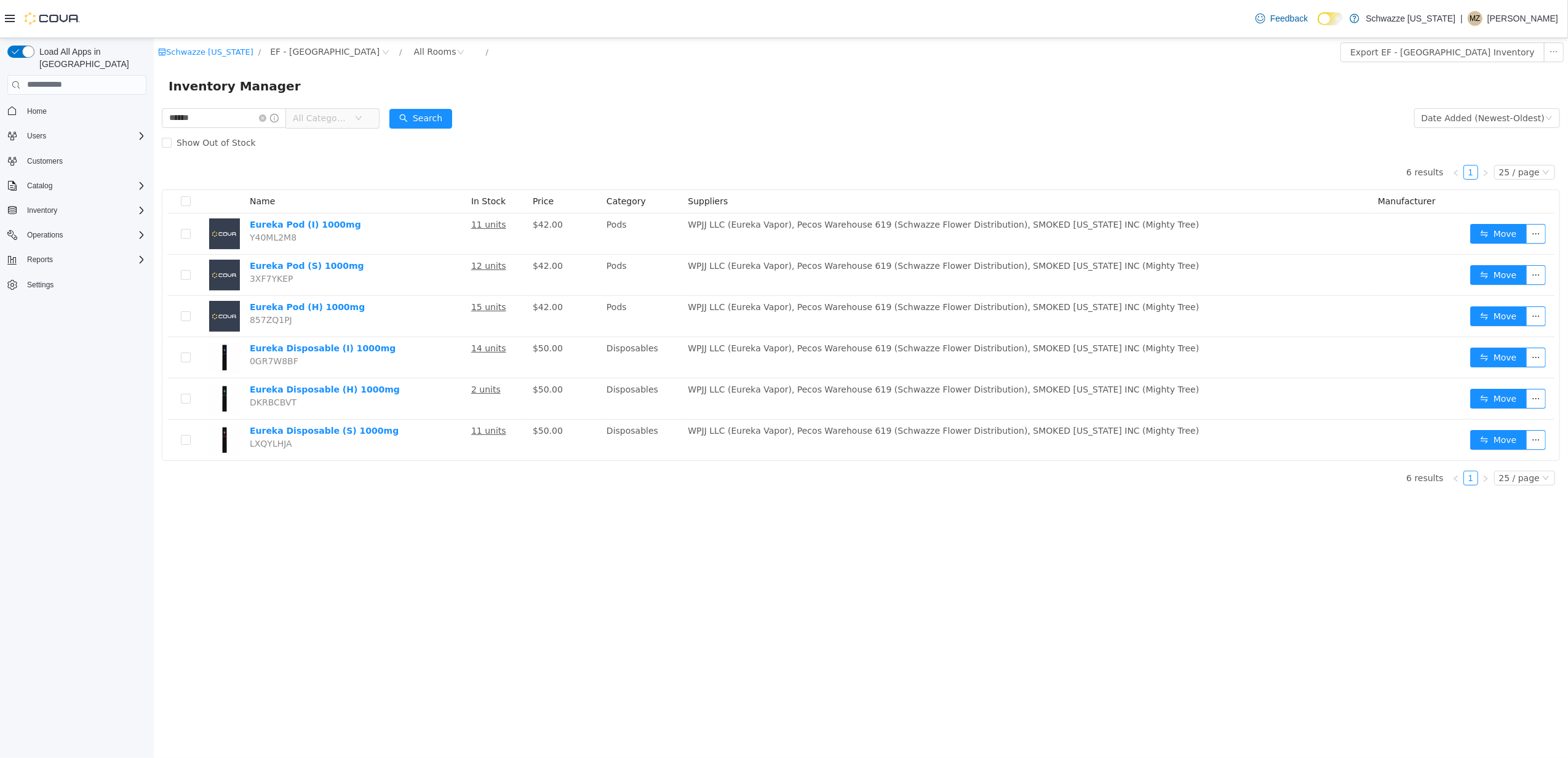
click at [645, 155] on div "6 results 1 25 / page Name In Stock Price Category Suppliers Manufacturer Eurek…" at bounding box center [859, 307] width 1398 height 306
drag, startPoint x: 134, startPoint y: 122, endPoint x: 290, endPoint y: 123, distance: 156.0
click at [154, 122] on div "****** All Categories Date Added (Newest-Oldest) Search Show Out of Stock 6 res…" at bounding box center [859, 299] width 1414 height 390
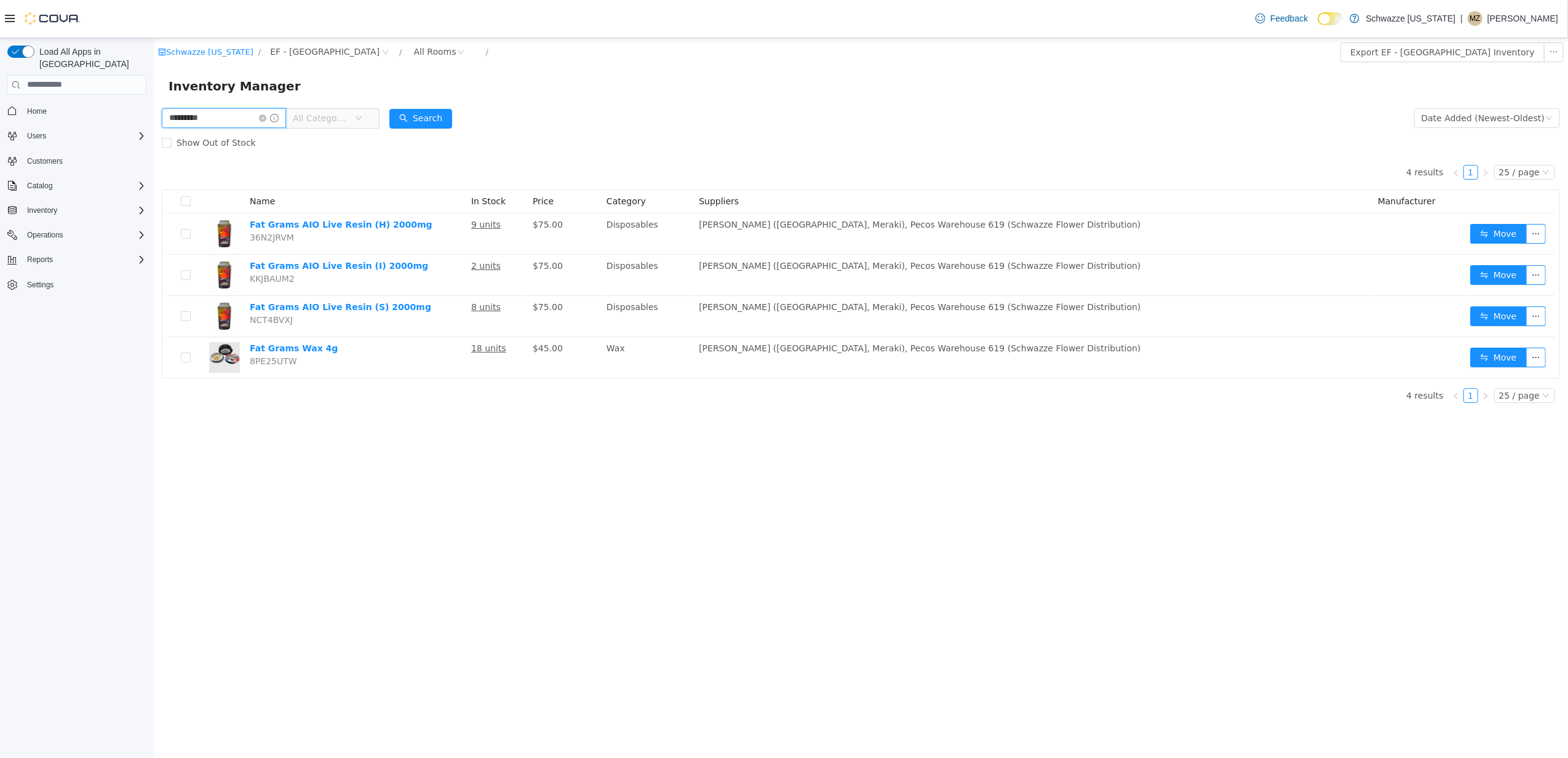
drag, startPoint x: 243, startPoint y: 118, endPoint x: 249, endPoint y: 108, distance: 11.7
click at [153, 108] on html "Schwazze Colorado / EF - South Boulder / All Rooms / Export EF - South Boulder …" at bounding box center [859, 397] width 1414 height 720
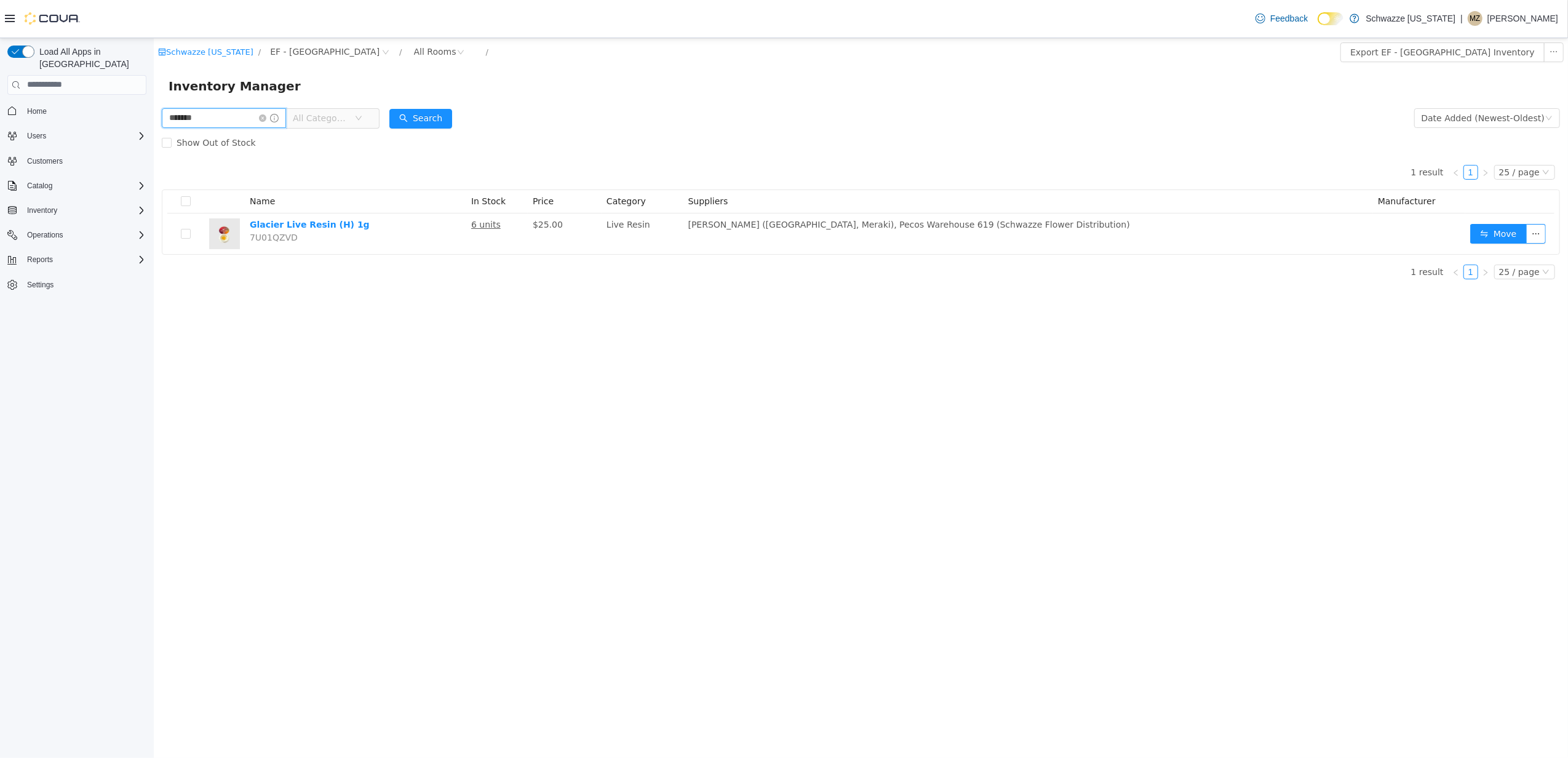
drag, startPoint x: 235, startPoint y: 112, endPoint x: 113, endPoint y: 112, distance: 122.0
click at [153, 112] on html "Schwazze Colorado / EF - South Boulder / All Rooms / Export EF - South Boulder …" at bounding box center [859, 397] width 1414 height 720
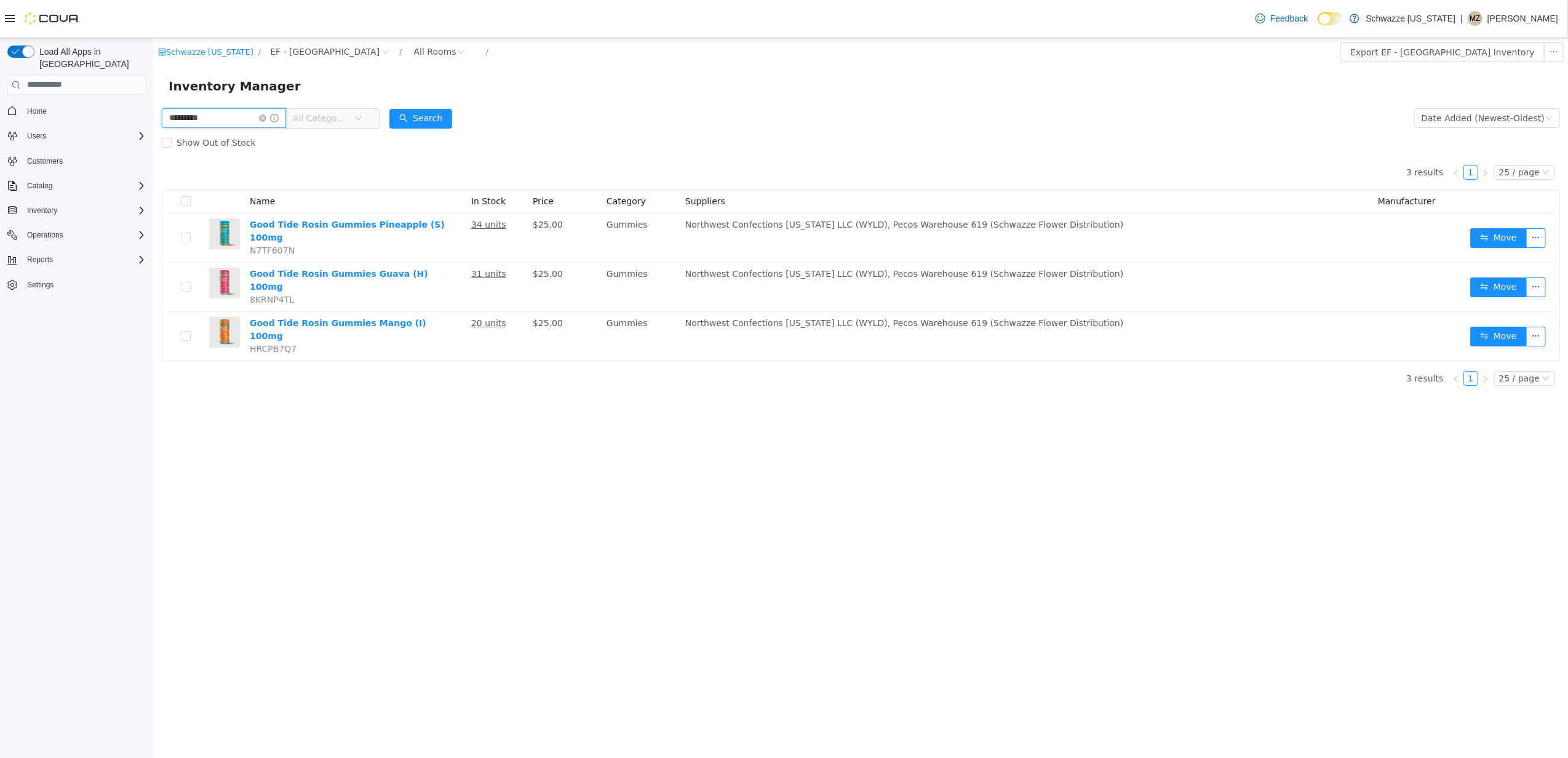
drag, startPoint x: 221, startPoint y: 121, endPoint x: 134, endPoint y: 120, distance: 87.0
click at [153, 120] on html "Schwazze Colorado / EF - South Boulder / All Rooms / Export EF - South Boulder …" at bounding box center [859, 397] width 1414 height 720
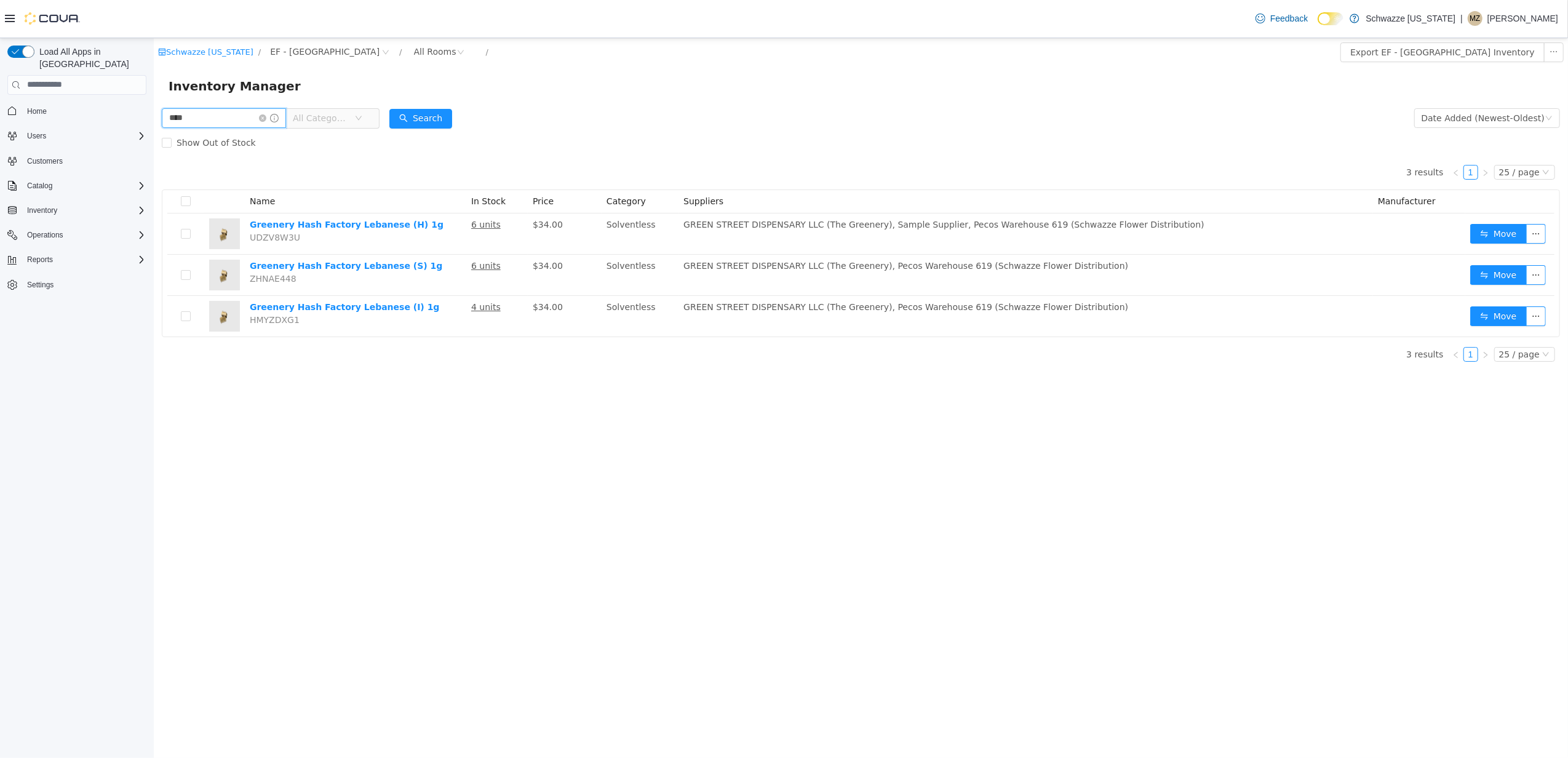
drag, startPoint x: 178, startPoint y: 117, endPoint x: 137, endPoint y: 117, distance: 41.0
click at [153, 117] on html "Schwazze Colorado / EF - South Boulder / All Rooms / Export EF - South Boulder …" at bounding box center [859, 397] width 1414 height 720
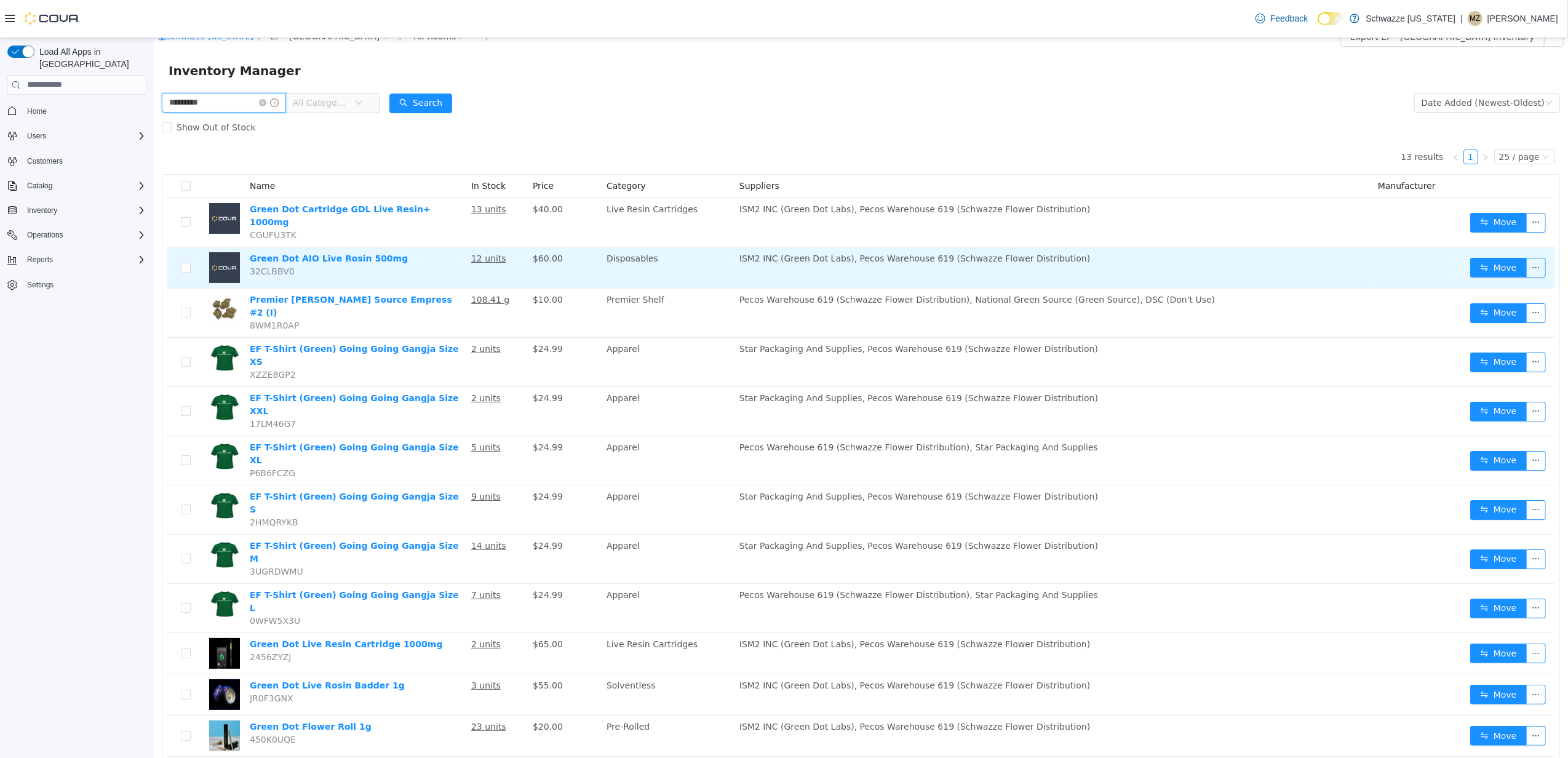
scroll to position [28, 0]
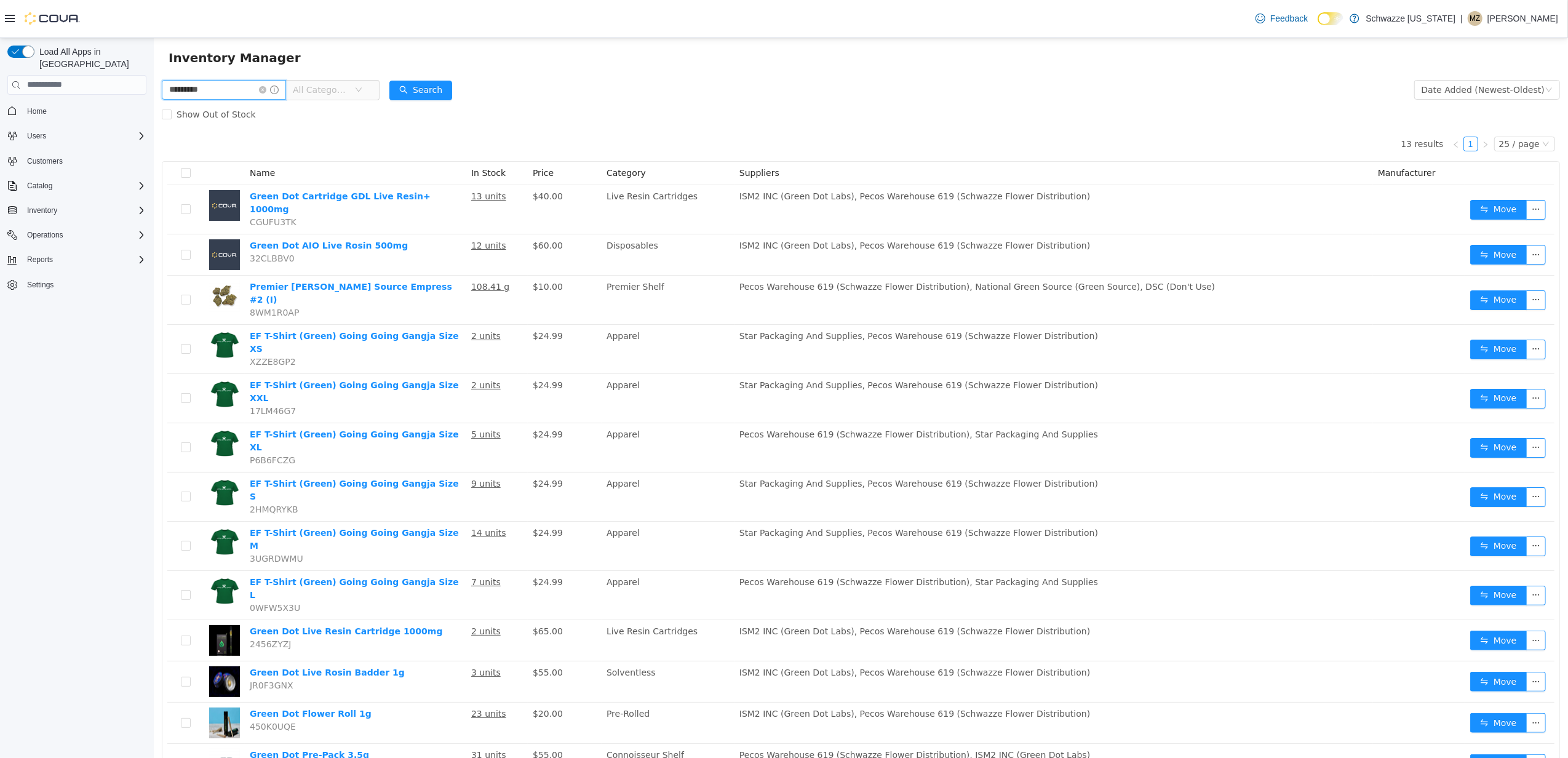
drag, startPoint x: 207, startPoint y: 89, endPoint x: 162, endPoint y: 102, distance: 46.8
click at [153, 92] on html "Schwazze Colorado / EF - South Boulder / All Rooms / Export EF - South Boulder …" at bounding box center [859, 369] width 1414 height 720
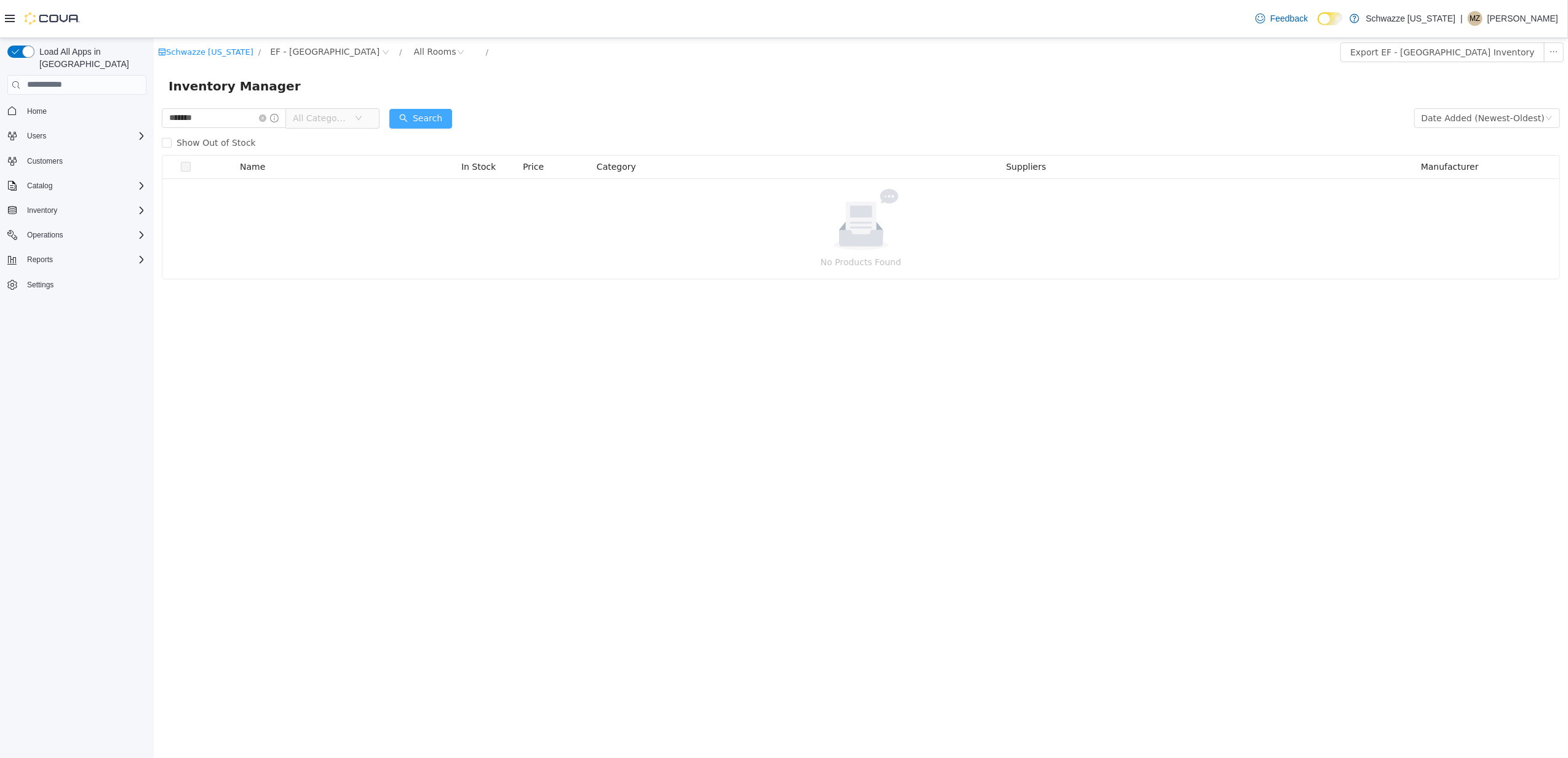
click at [432, 121] on button "Search" at bounding box center [420, 118] width 62 height 20
drag, startPoint x: 154, startPoint y: 117, endPoint x: 304, endPoint y: 154, distance: 154.5
click at [153, 117] on html "Schwazze Colorado / EF - South Boulder / All Rooms / Export EF - South Boulder …" at bounding box center [859, 397] width 1414 height 720
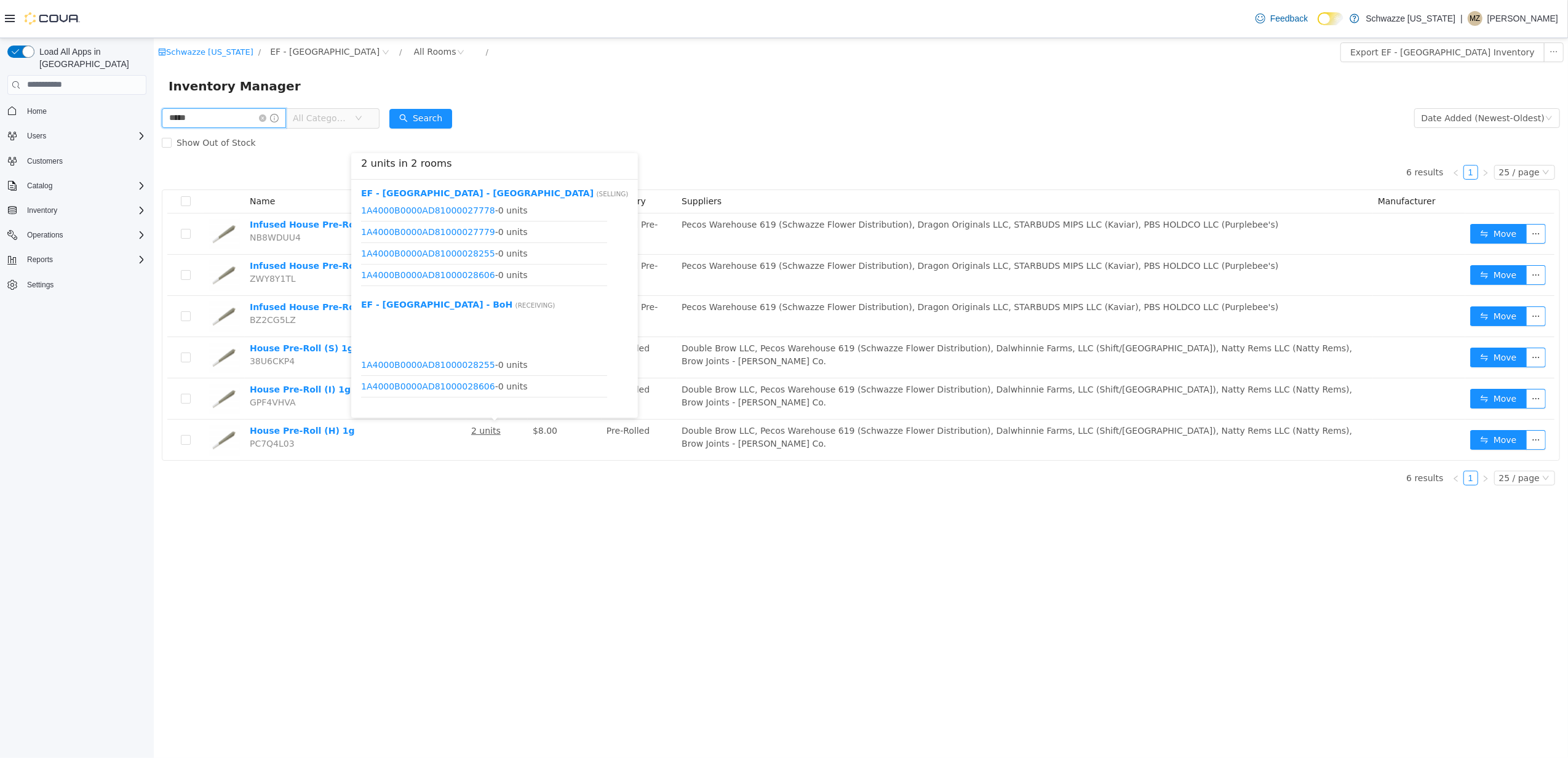
scroll to position [446, 0]
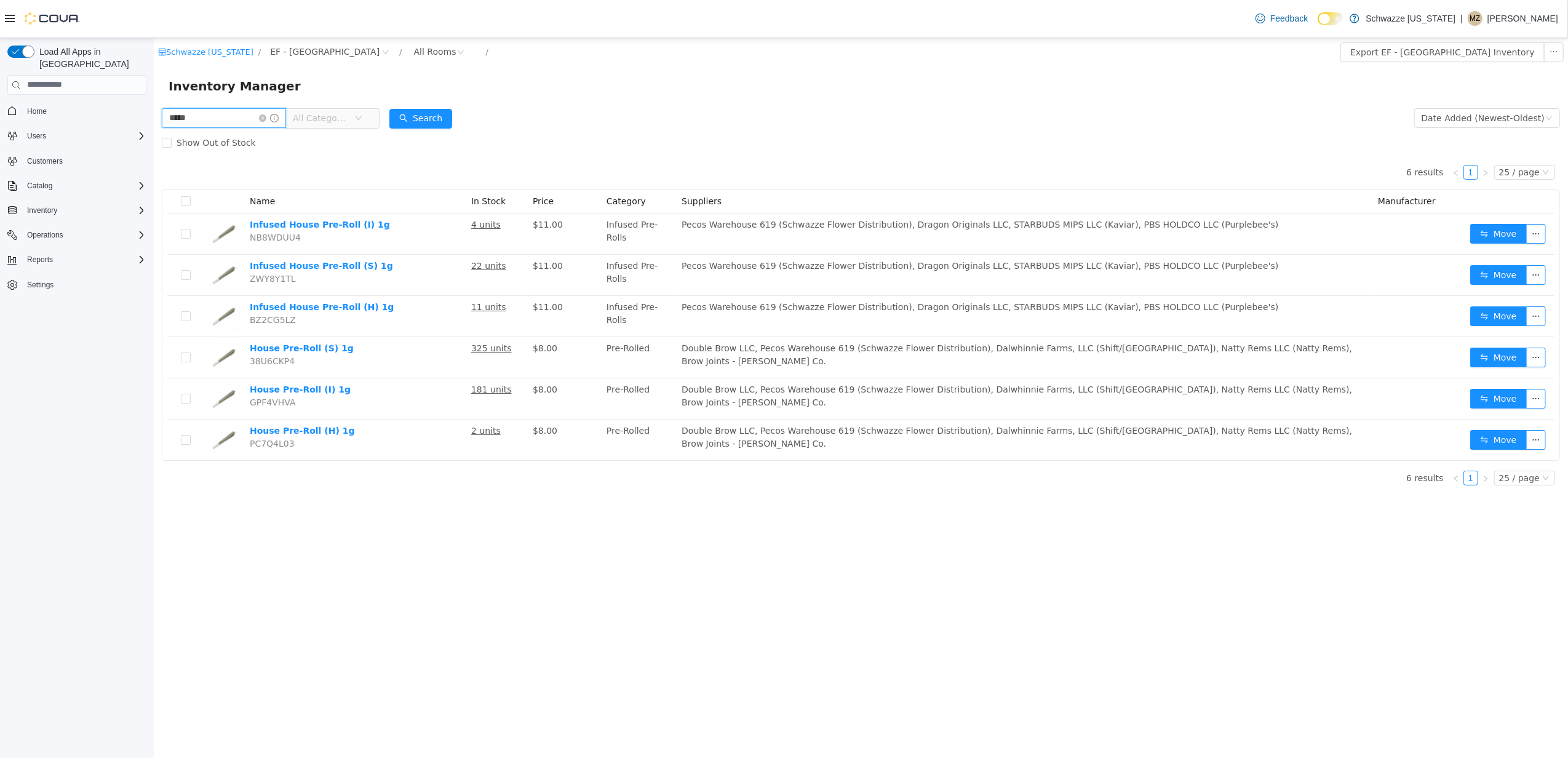
drag, startPoint x: 212, startPoint y: 112, endPoint x: 153, endPoint y: 115, distance: 59.1
click at [153, 115] on div "***** All Categories Date Added (Newest-Oldest) Search Show Out of Stock 6 resu…" at bounding box center [859, 299] width 1414 height 390
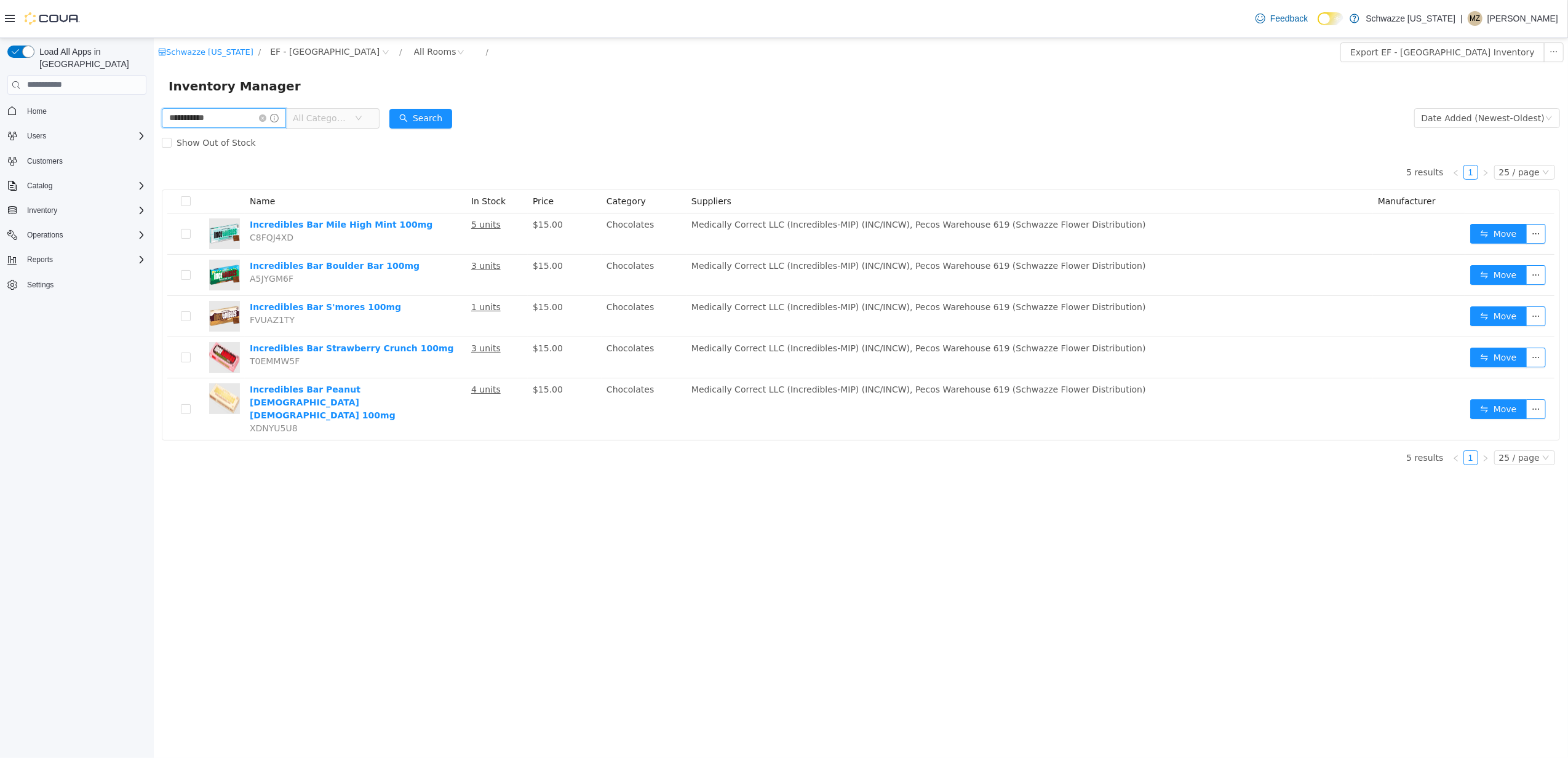
drag, startPoint x: 227, startPoint y: 115, endPoint x: 177, endPoint y: 121, distance: 50.4
click at [153, 121] on html "**********" at bounding box center [859, 397] width 1414 height 720
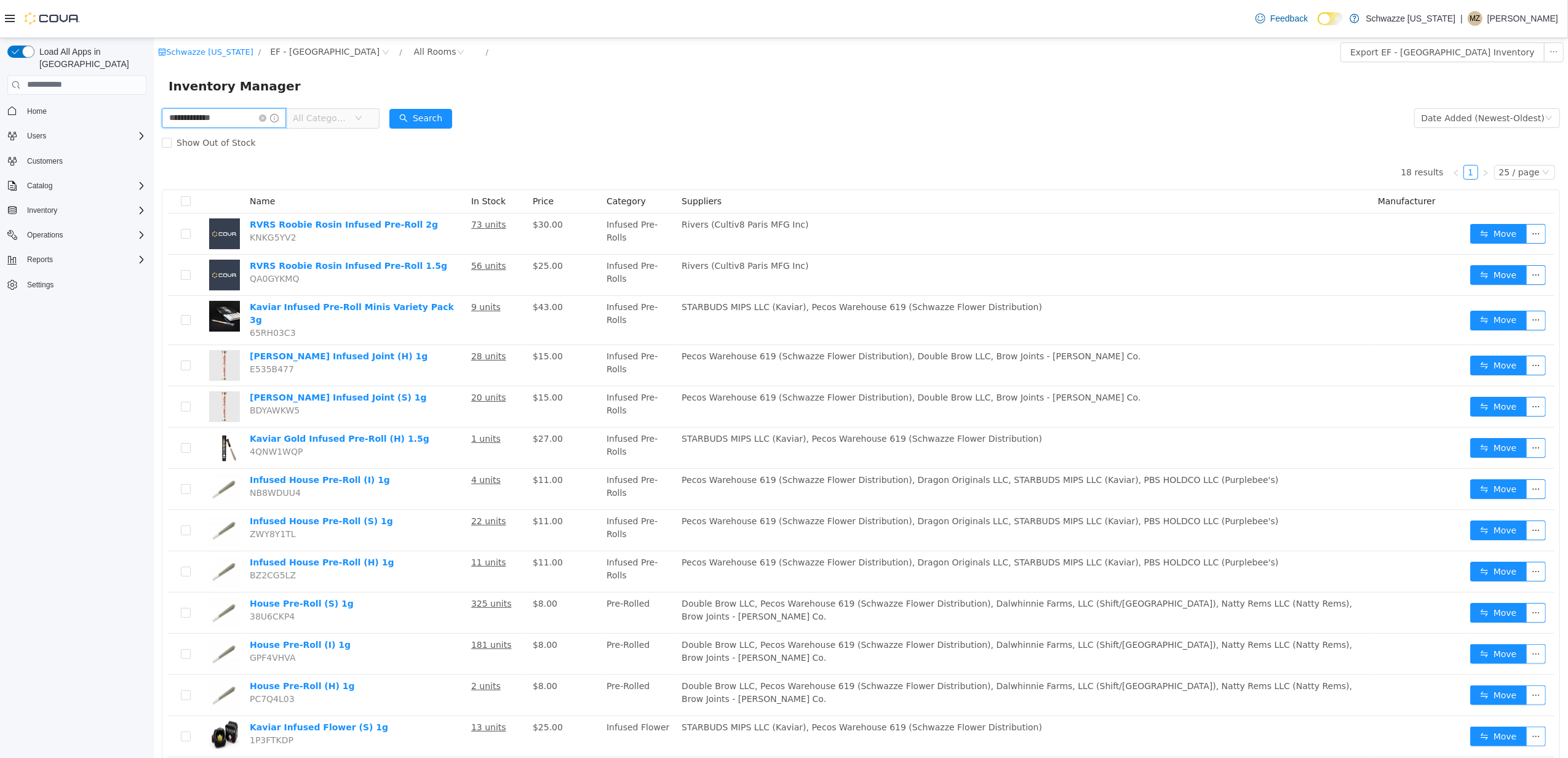
drag, startPoint x: 234, startPoint y: 110, endPoint x: 142, endPoint y: 118, distance: 92.3
click at [153, 118] on html "**********" at bounding box center [859, 397] width 1414 height 720
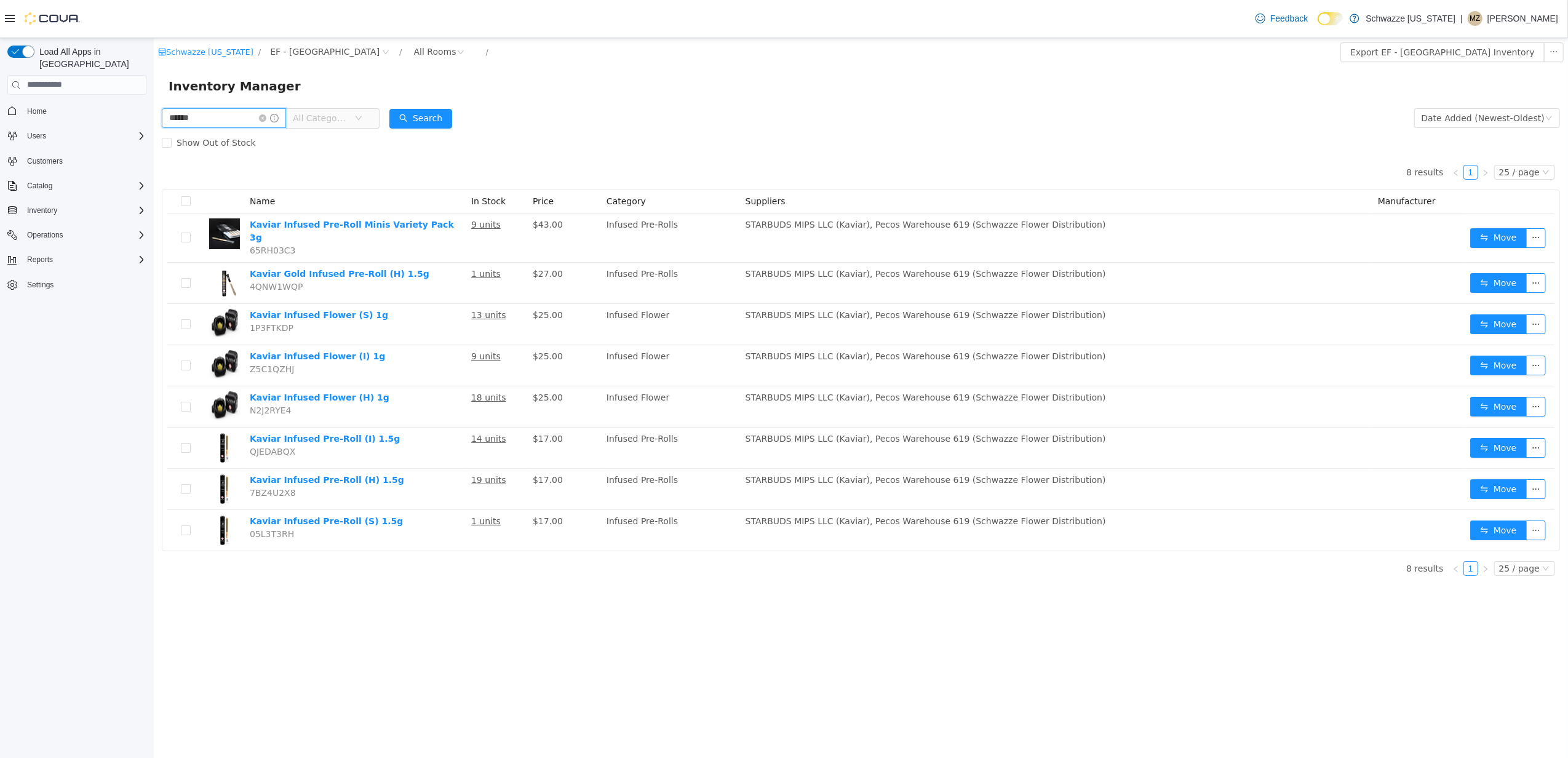
drag, startPoint x: 225, startPoint y: 117, endPoint x: 140, endPoint y: 118, distance: 85.0
click at [153, 118] on html "Schwazze Colorado / EF - South Boulder / All Rooms / Export EF - South Boulder …" at bounding box center [859, 397] width 1414 height 720
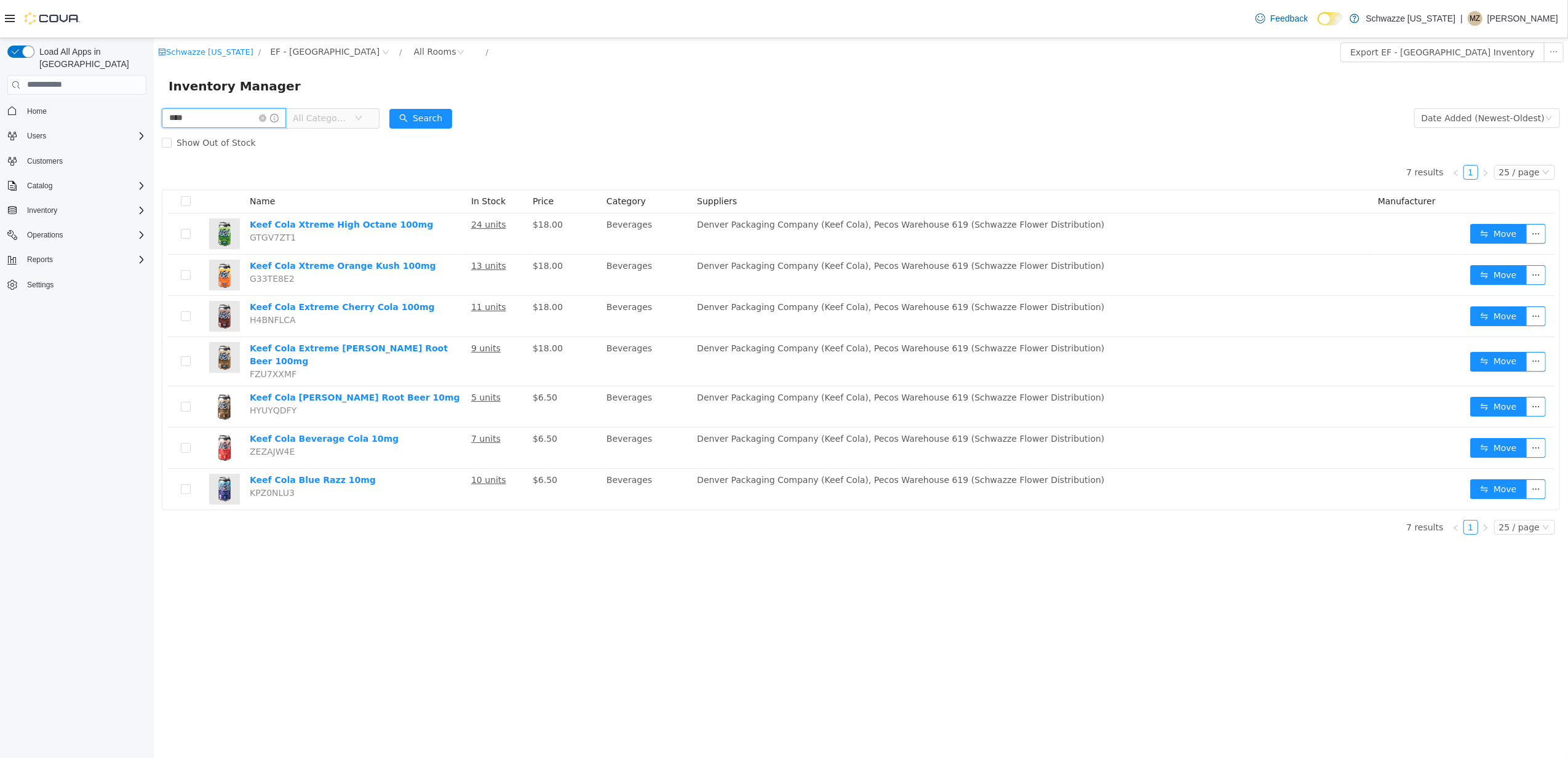
click at [153, 116] on html "Schwazze Colorado / EF - South Boulder / All Rooms / Export EF - South Boulder …" at bounding box center [859, 397] width 1414 height 720
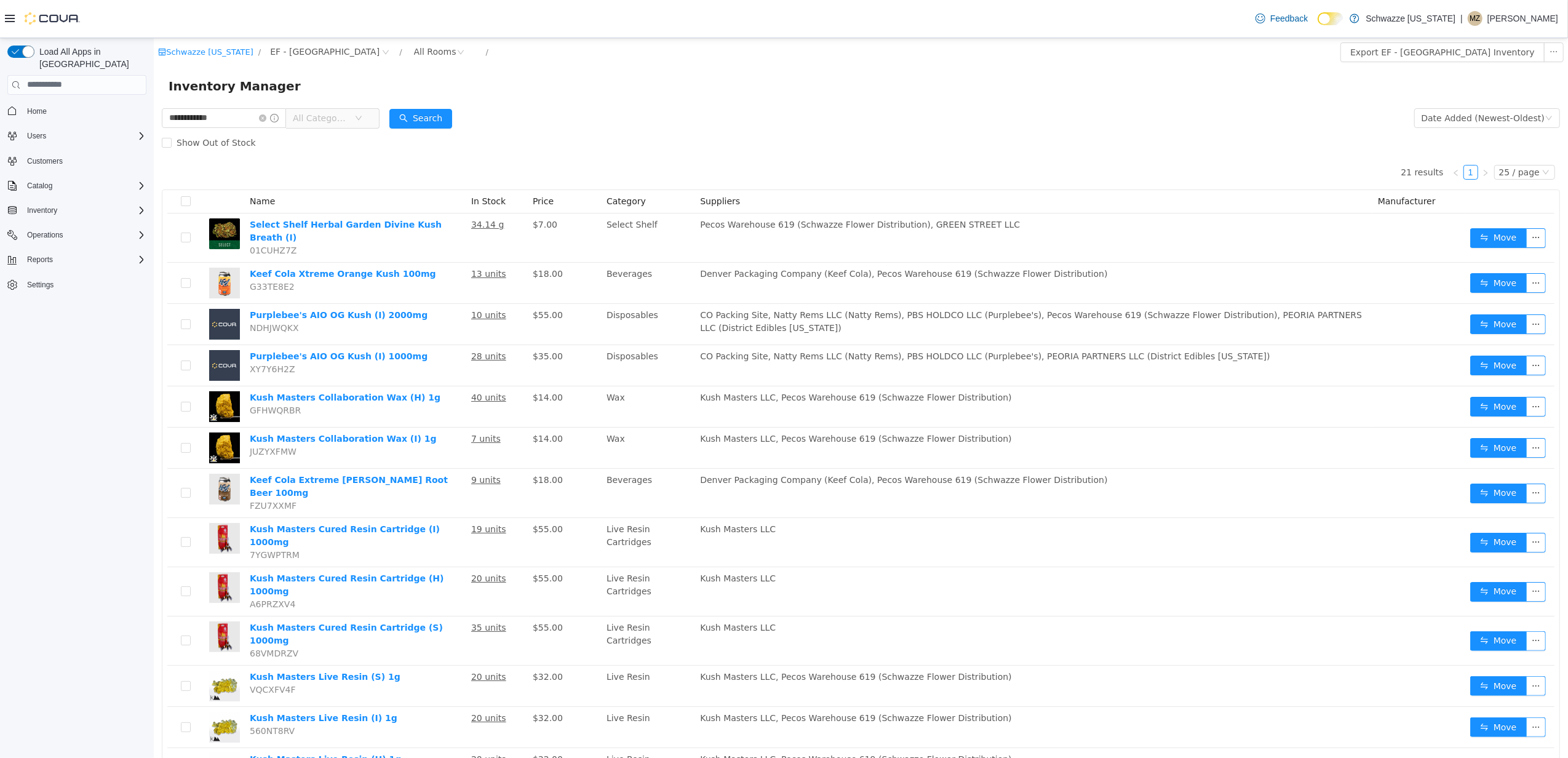
click at [597, 130] on form "**********" at bounding box center [859, 130] width 1398 height 50
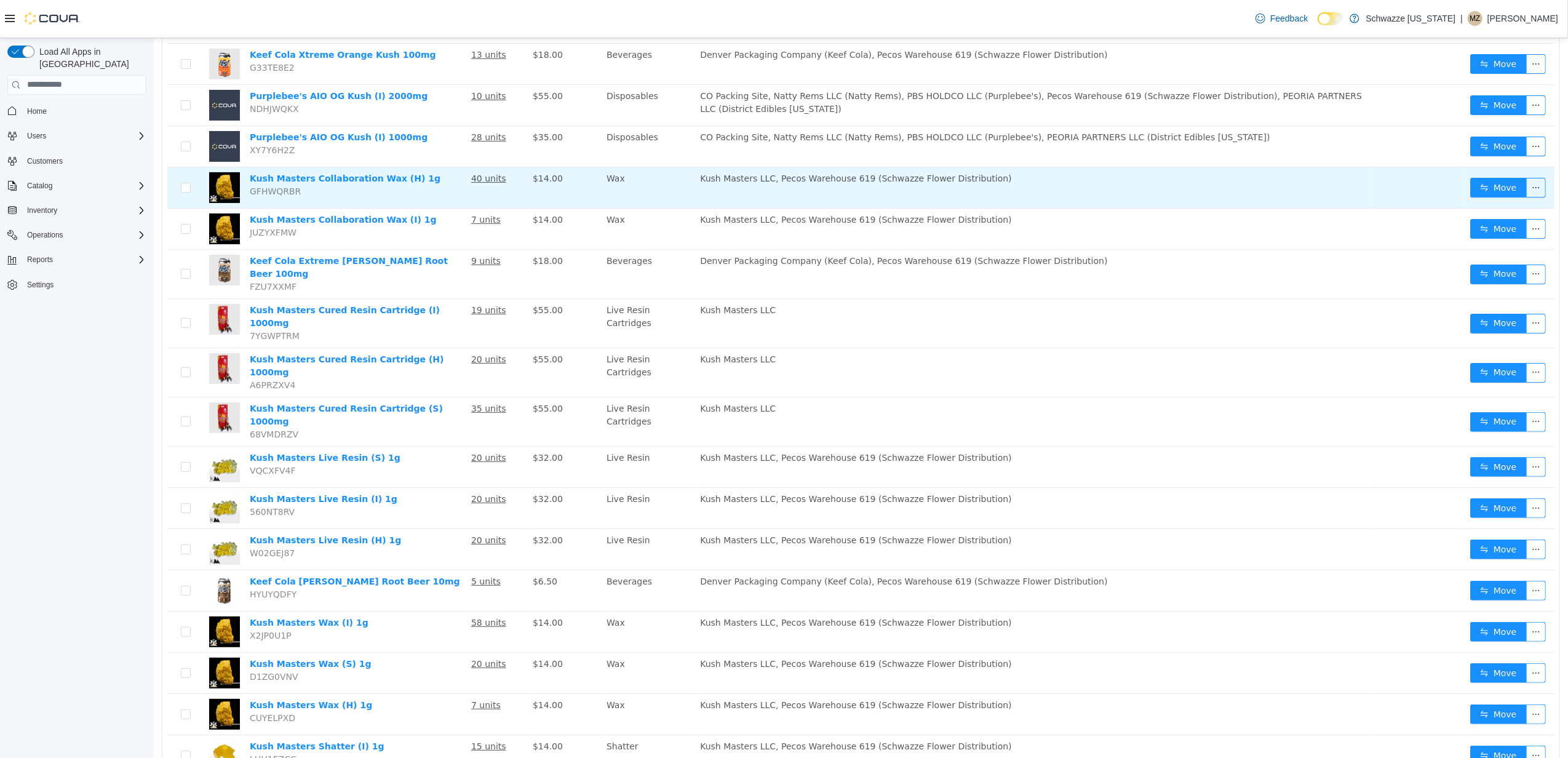
scroll to position [360, 0]
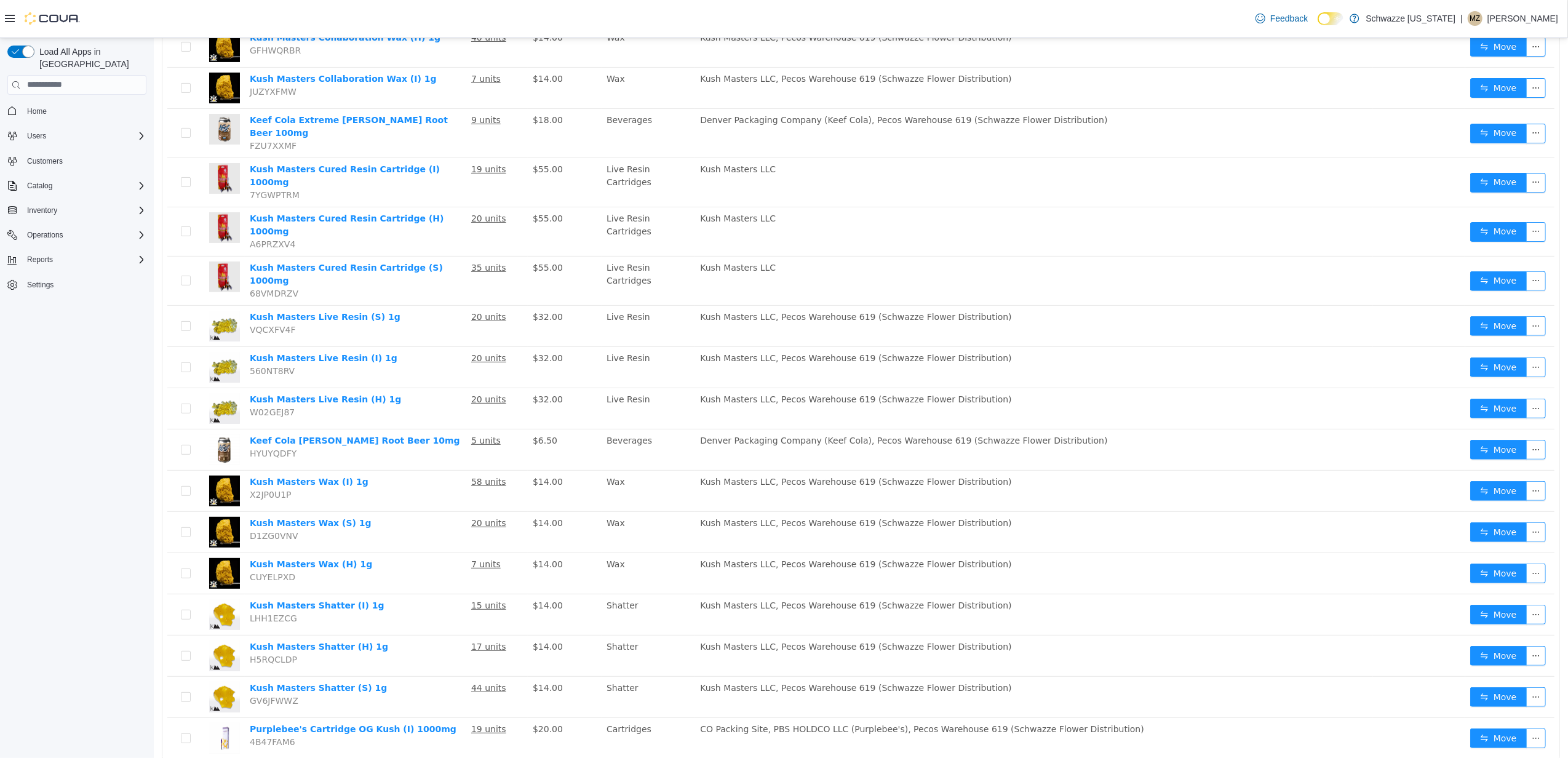
click at [325, 748] on div "21 results 1 25 / page Name In Stock Price Category Suppliers Manufacturer Sele…" at bounding box center [859, 294] width 1398 height 999
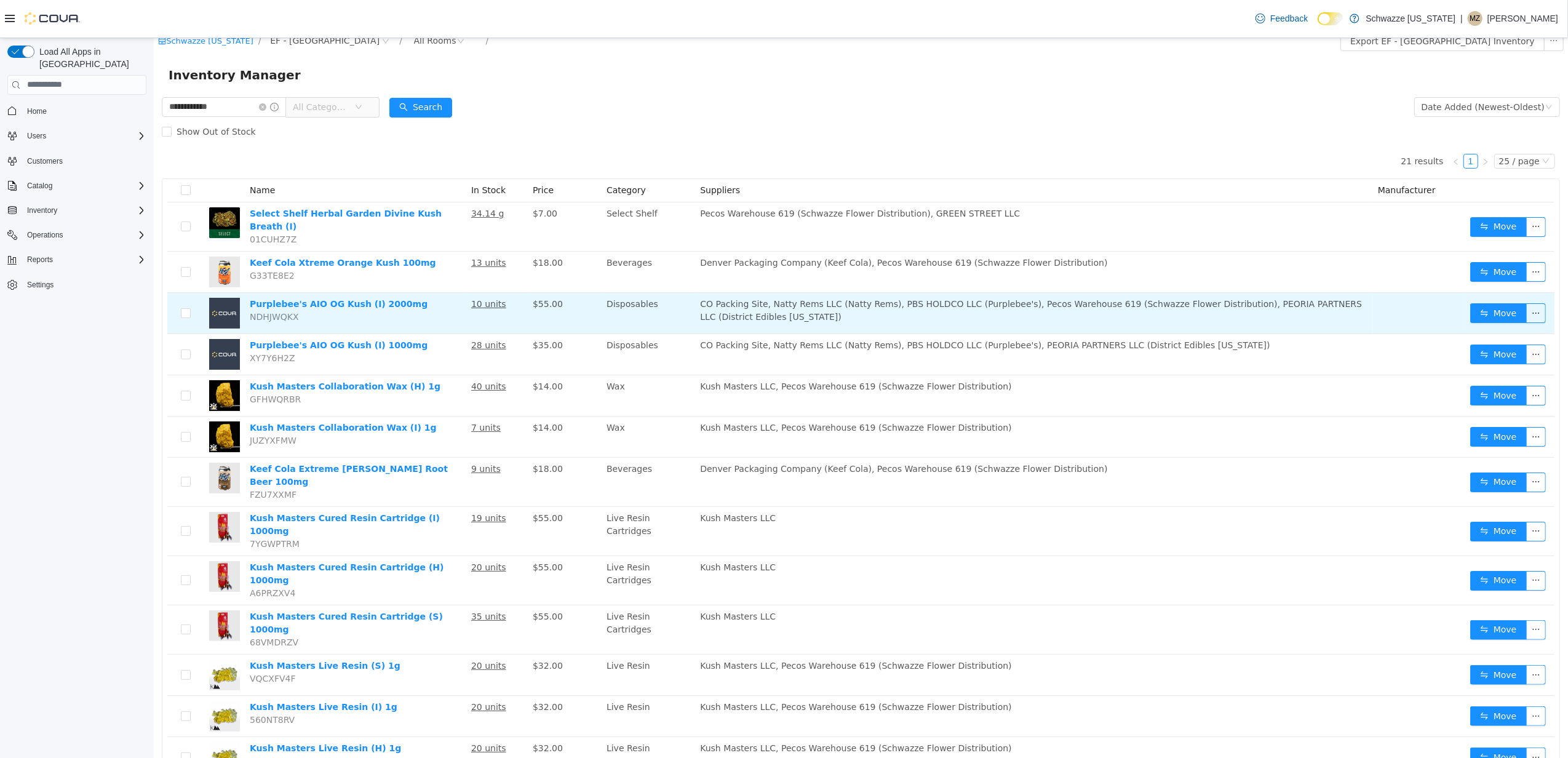
scroll to position [0, 0]
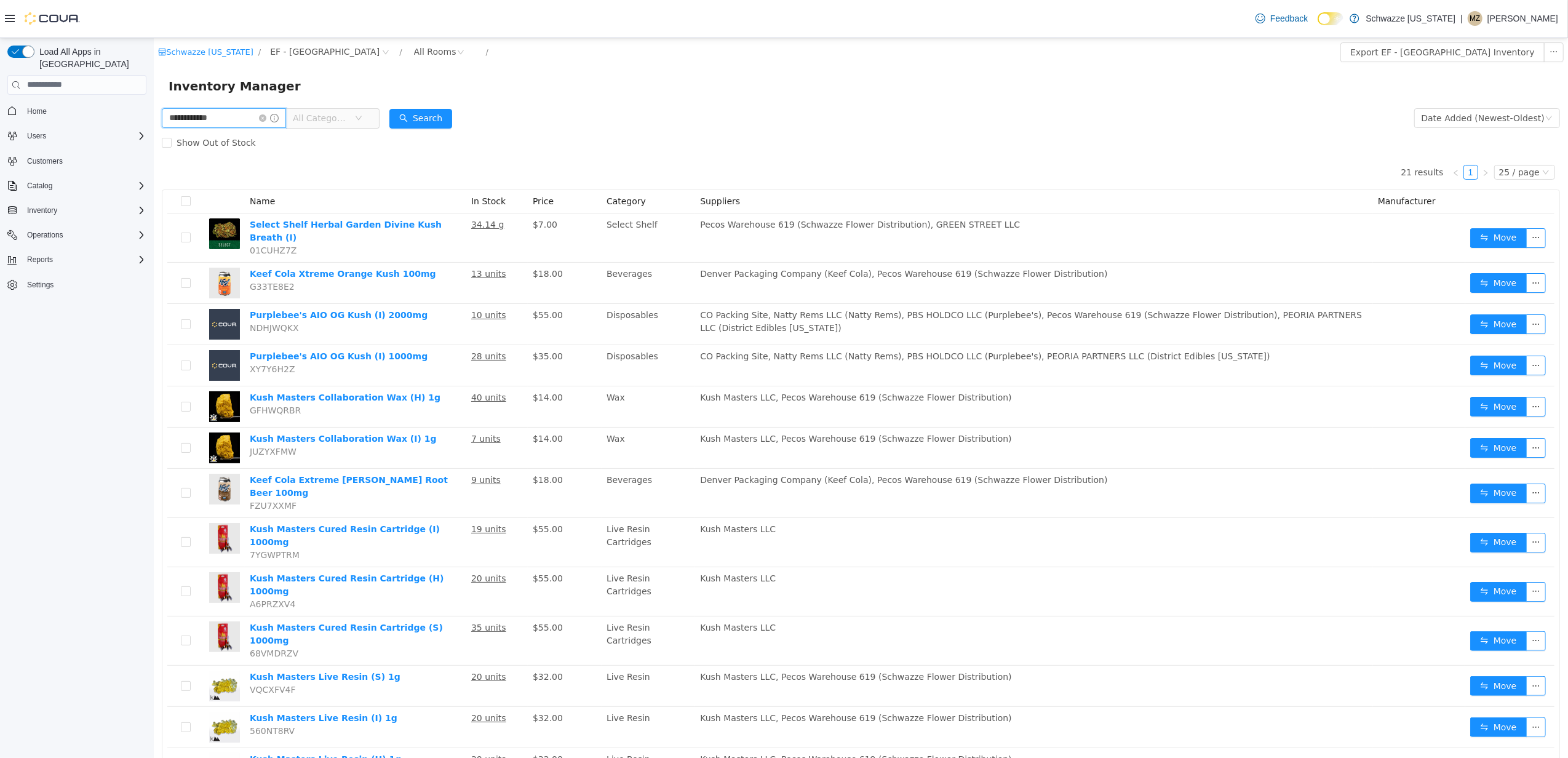
drag, startPoint x: 237, startPoint y: 118, endPoint x: 94, endPoint y: 124, distance: 143.1
click at [153, 124] on html "**********" at bounding box center [859, 397] width 1414 height 720
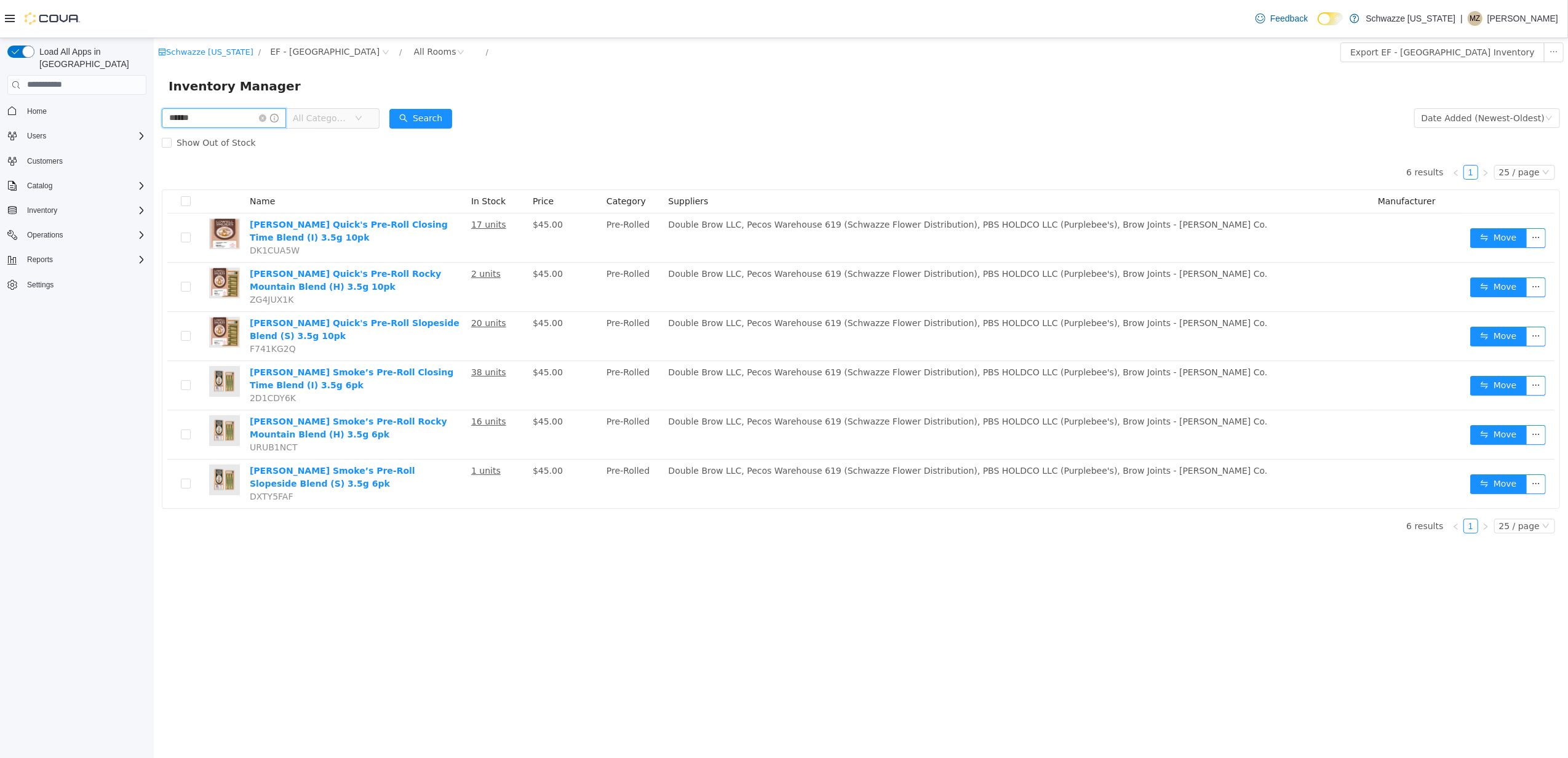
drag, startPoint x: 198, startPoint y: 118, endPoint x: 173, endPoint y: 126, distance: 26.2
click at [153, 117] on html "Schwazze Colorado / EF - South Boulder / All Rooms / Export EF - South Boulder …" at bounding box center [859, 397] width 1414 height 720
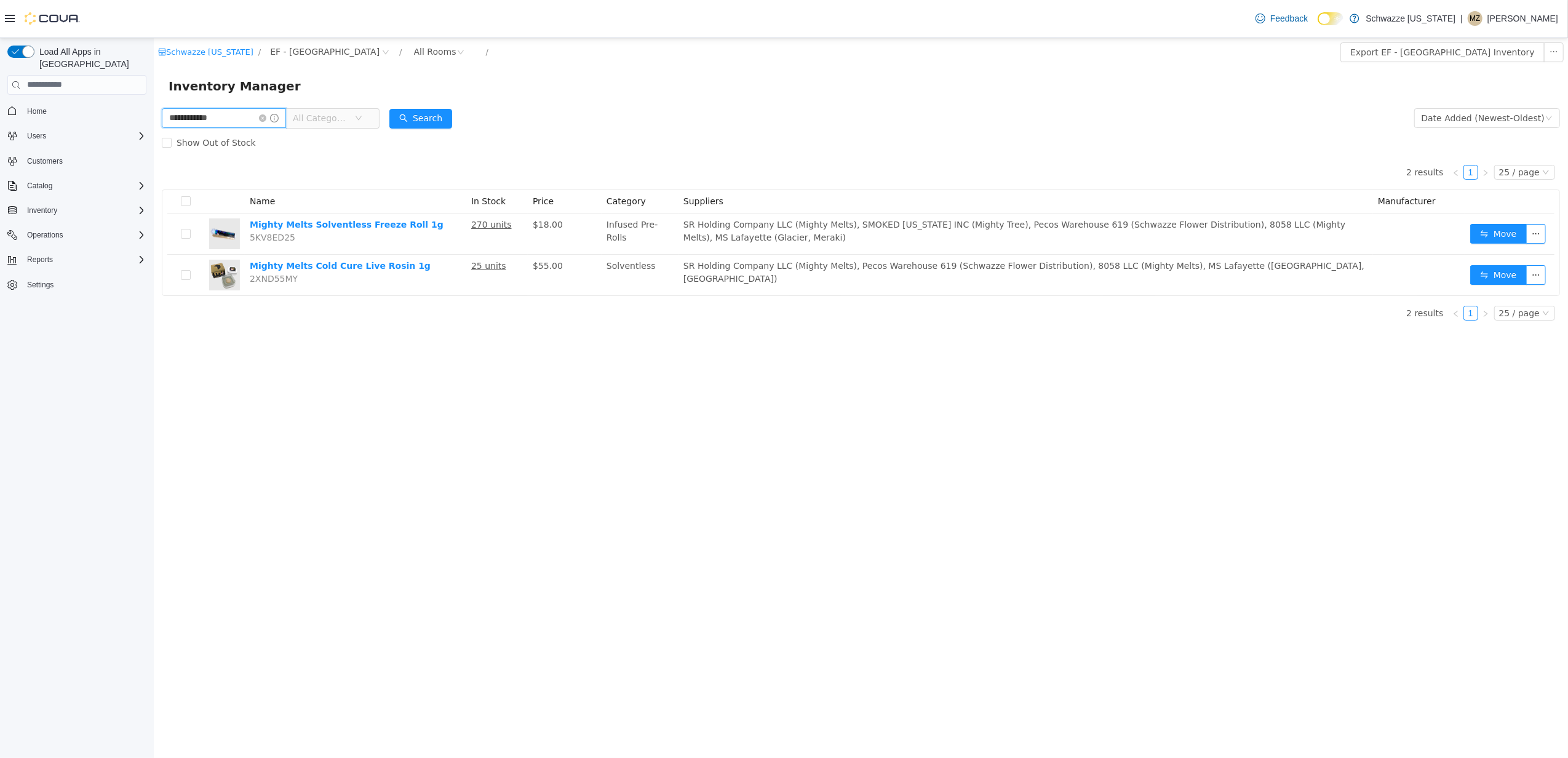
drag, startPoint x: 241, startPoint y: 114, endPoint x: 289, endPoint y: 156, distance: 63.8
click at [153, 118] on html "**********" at bounding box center [859, 397] width 1414 height 720
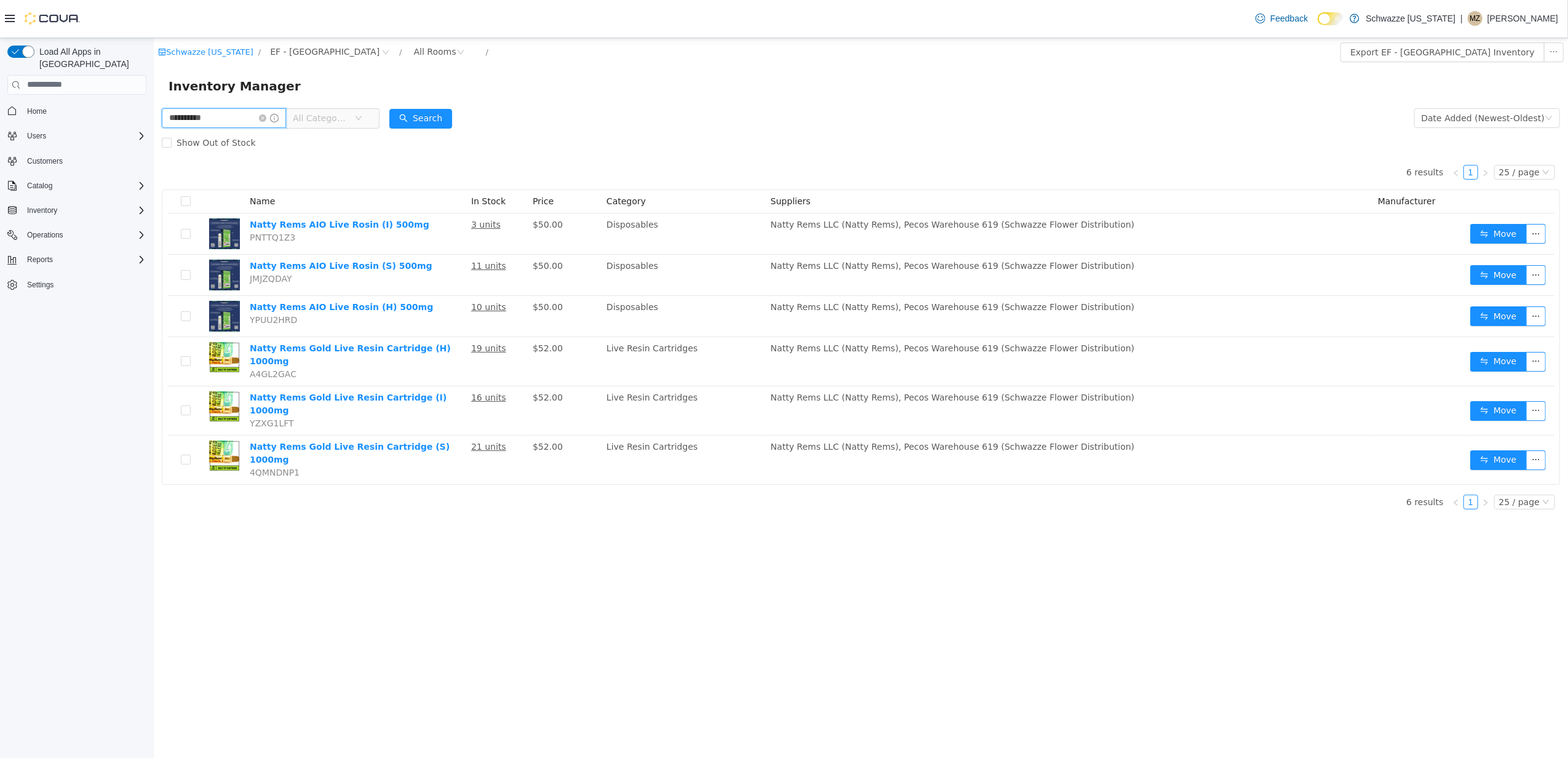
drag, startPoint x: 227, startPoint y: 118, endPoint x: 159, endPoint y: 121, distance: 68.1
click at [159, 121] on div "**********" at bounding box center [859, 311] width 1414 height 414
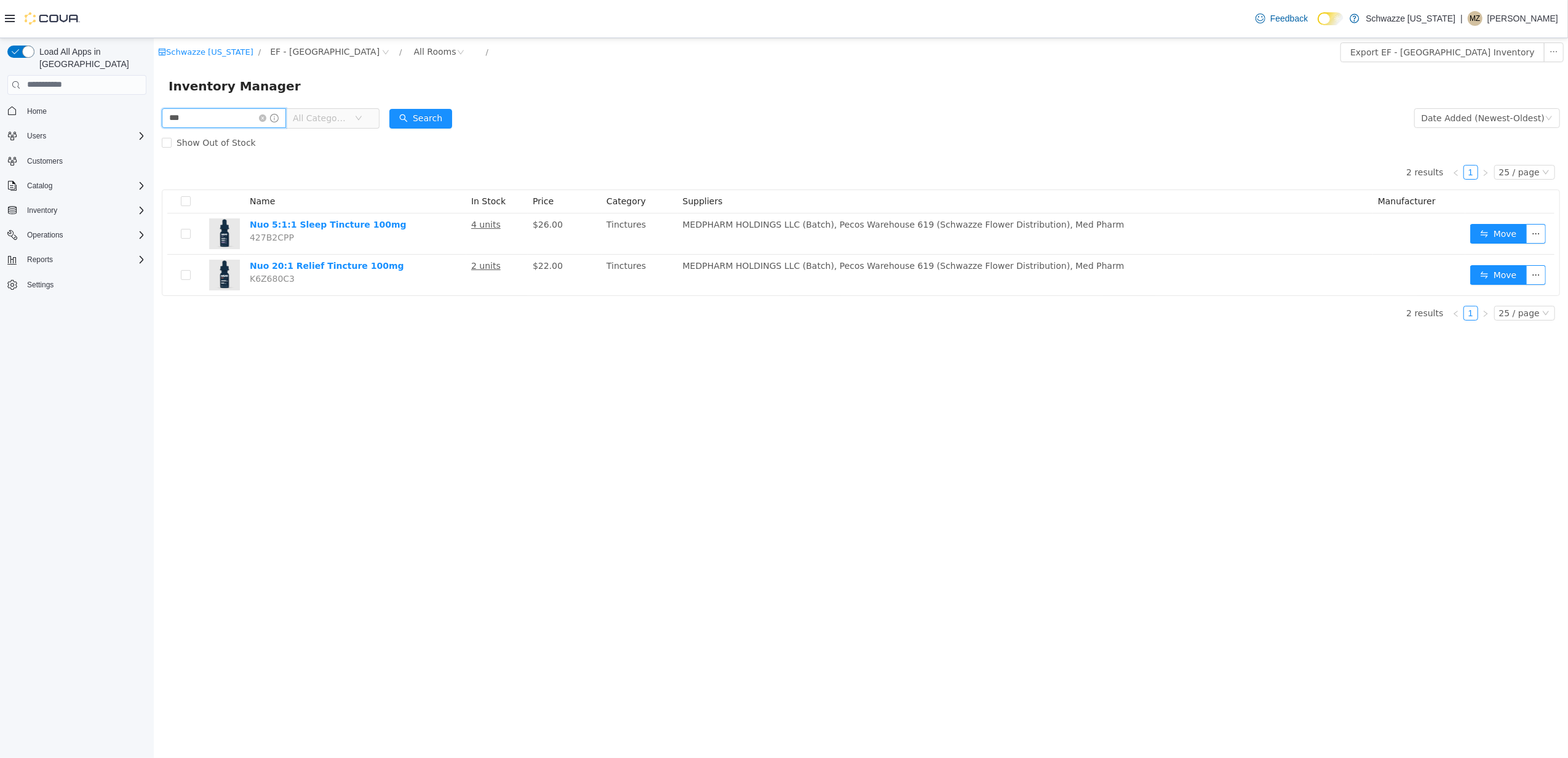
drag, startPoint x: 209, startPoint y: 117, endPoint x: 192, endPoint y: 133, distance: 23.3
click at [153, 122] on html "Schwazze Colorado / EF - South Boulder / All Rooms / Export EF - South Boulder …" at bounding box center [859, 397] width 1414 height 720
type input "*****"
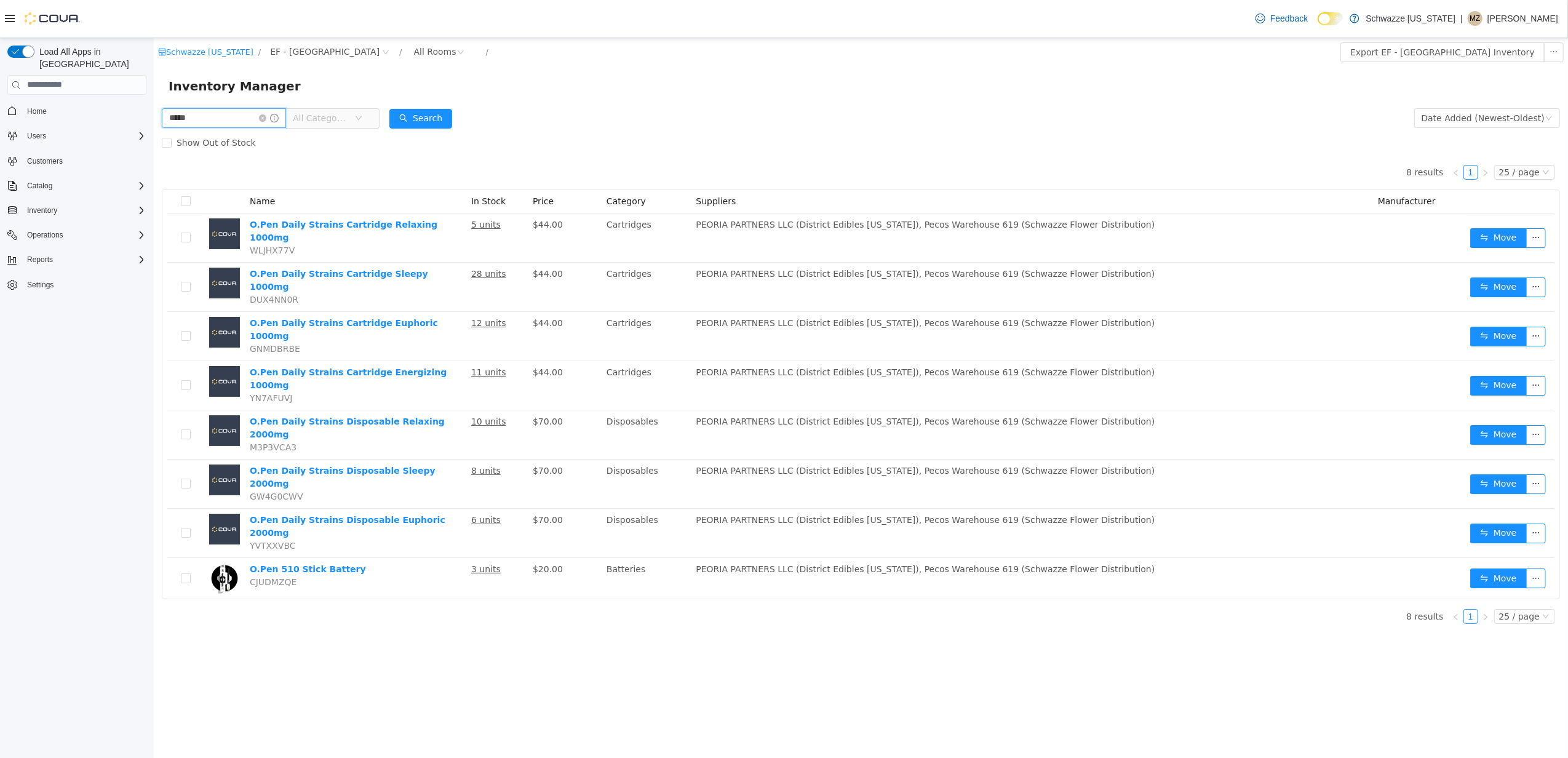
drag, startPoint x: 204, startPoint y: 113, endPoint x: 121, endPoint y: 118, distance: 83.2
click at [153, 118] on html "Schwazze Colorado / EF - South Boulder / All Rooms / Export EF - South Boulder …" at bounding box center [859, 397] width 1414 height 720
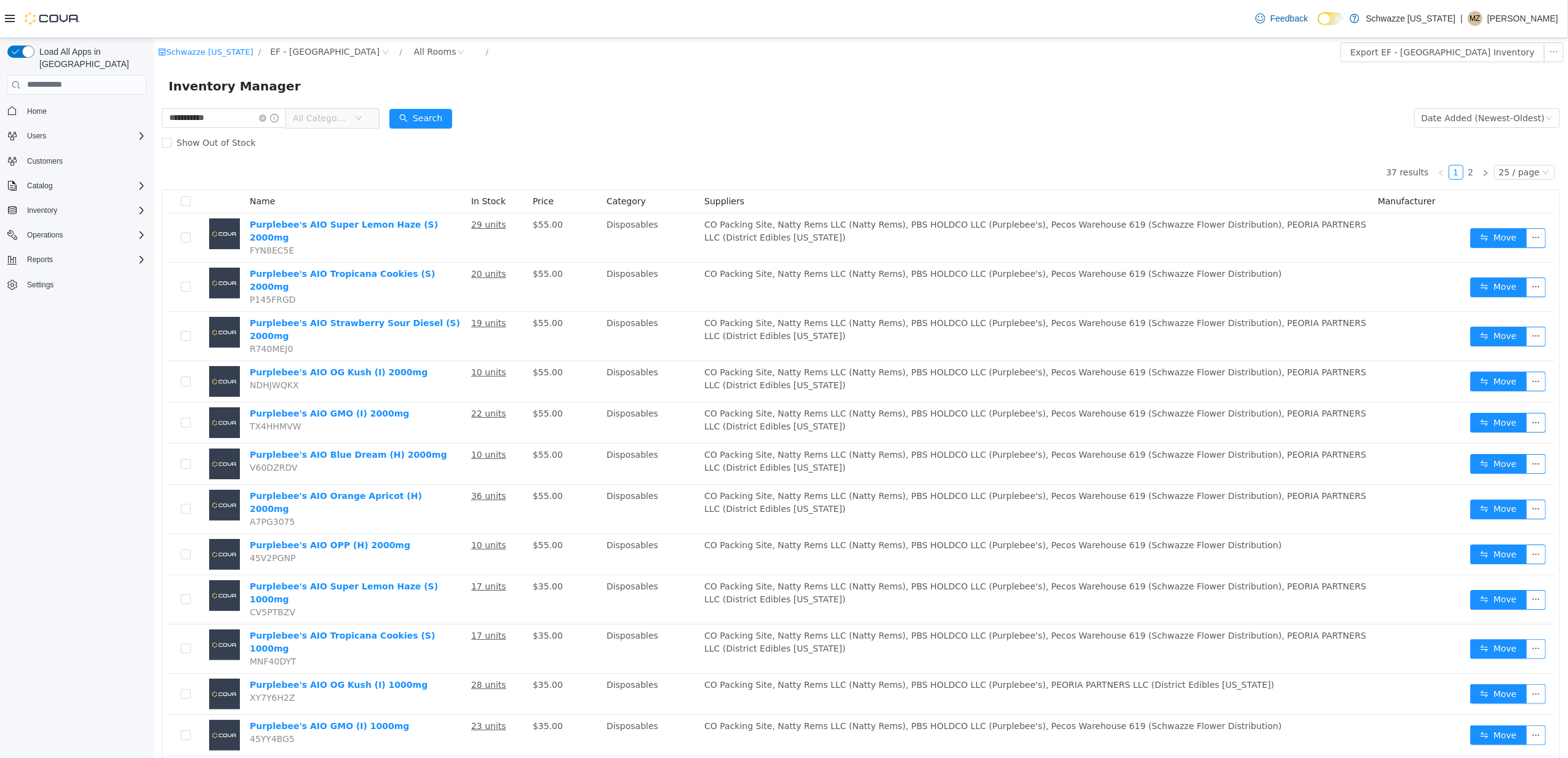
click at [615, 121] on form "**********" at bounding box center [859, 130] width 1398 height 50
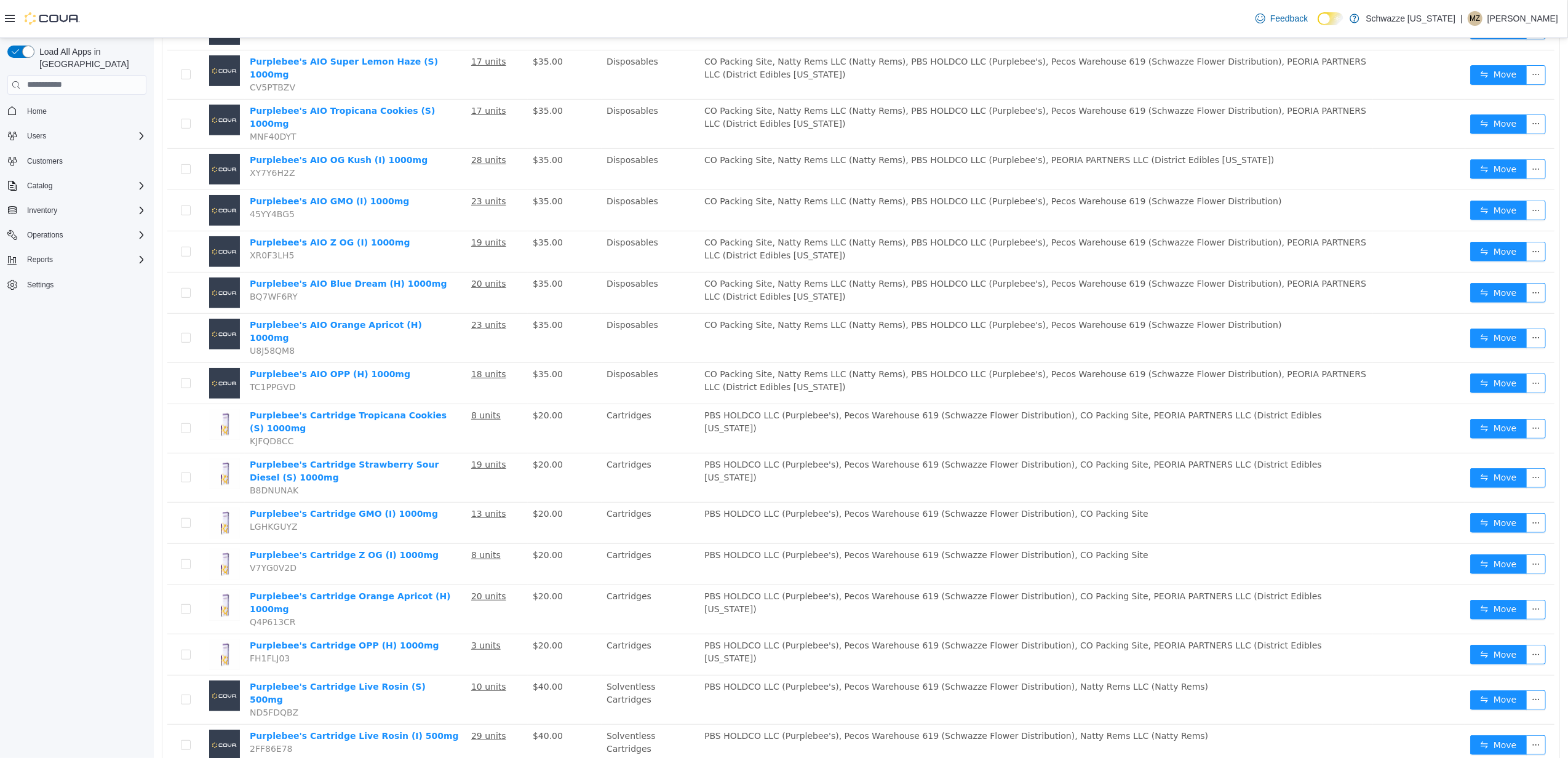
scroll to position [534, 0]
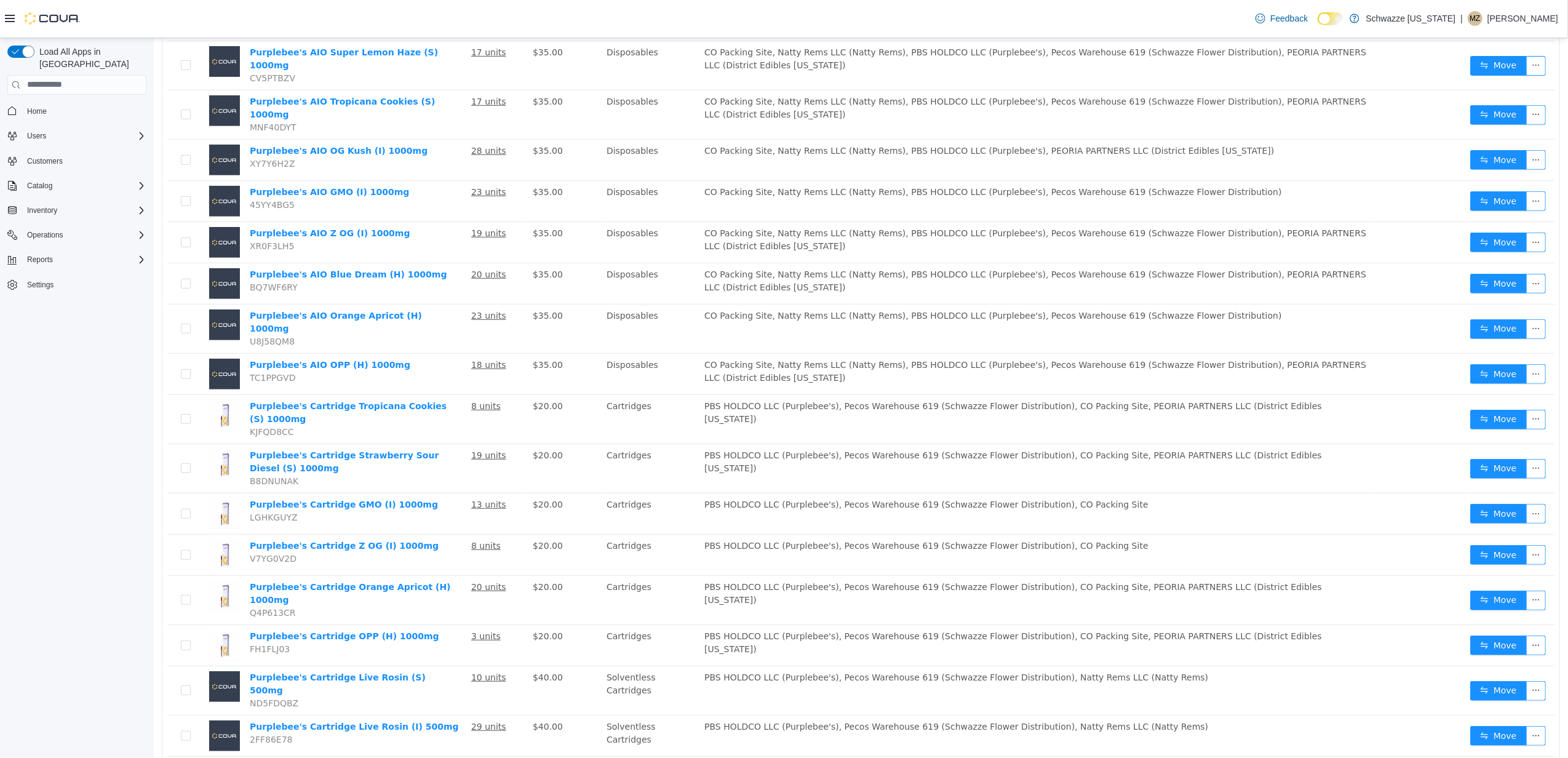
drag, startPoint x: 1507, startPoint y: 723, endPoint x: 1498, endPoint y: 720, distance: 9.5
click at [1507, 723] on li "50 / page" at bounding box center [1515, 720] width 60 height 20
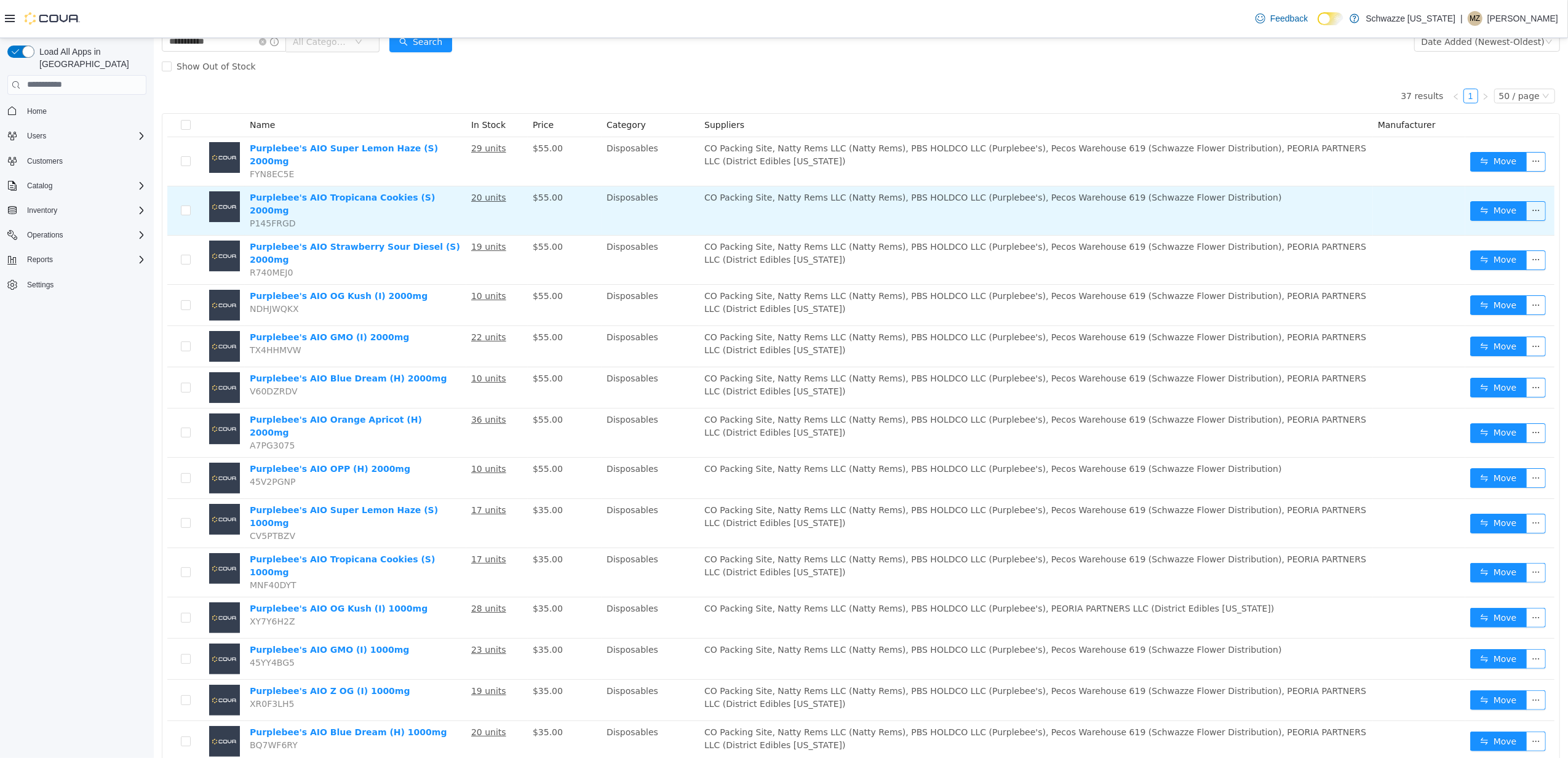
scroll to position [0, 0]
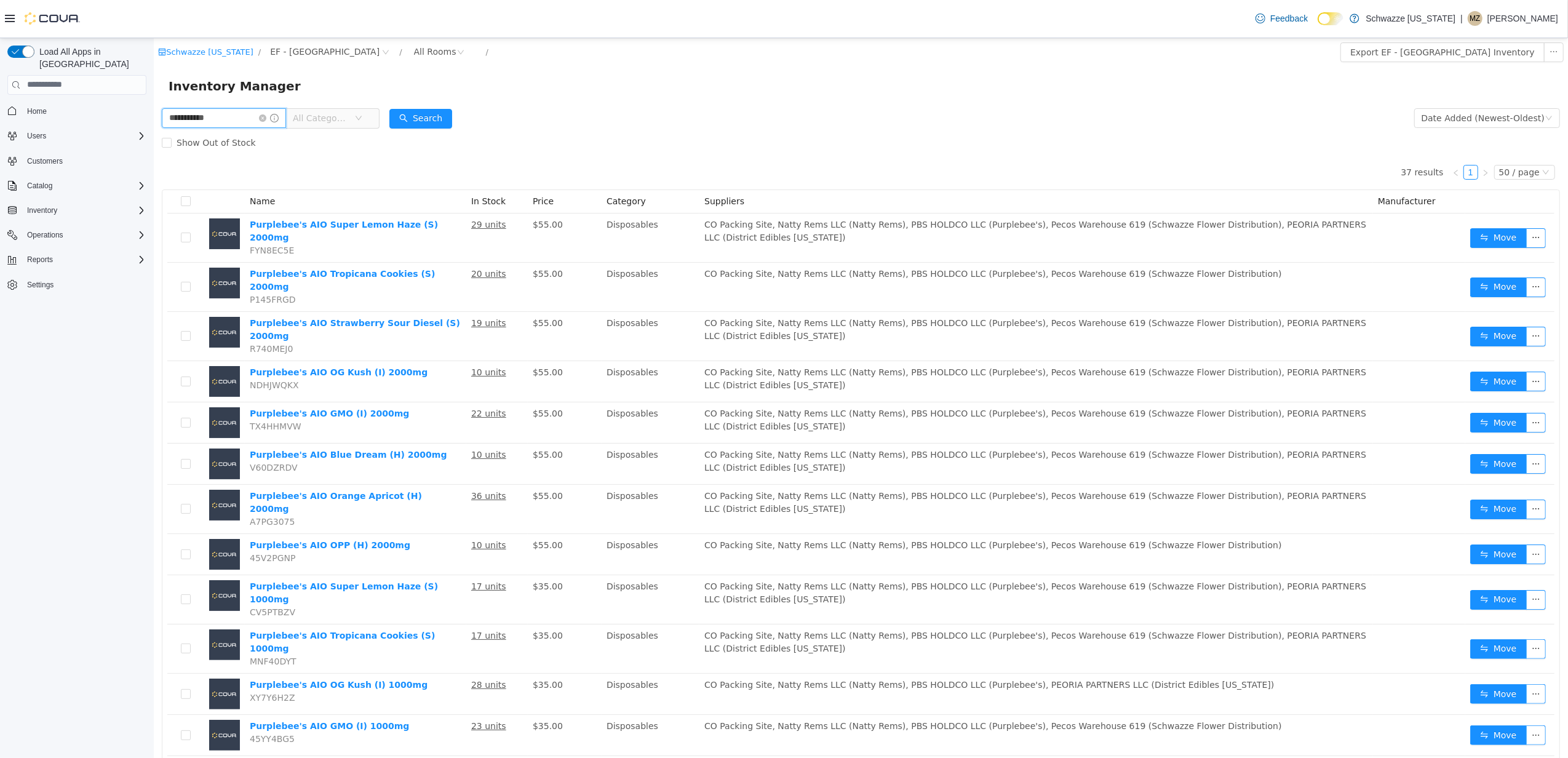
drag, startPoint x: 227, startPoint y: 113, endPoint x: 118, endPoint y: 116, distance: 109.0
click at [153, 116] on html "**********" at bounding box center [859, 397] width 1414 height 720
type input "****"
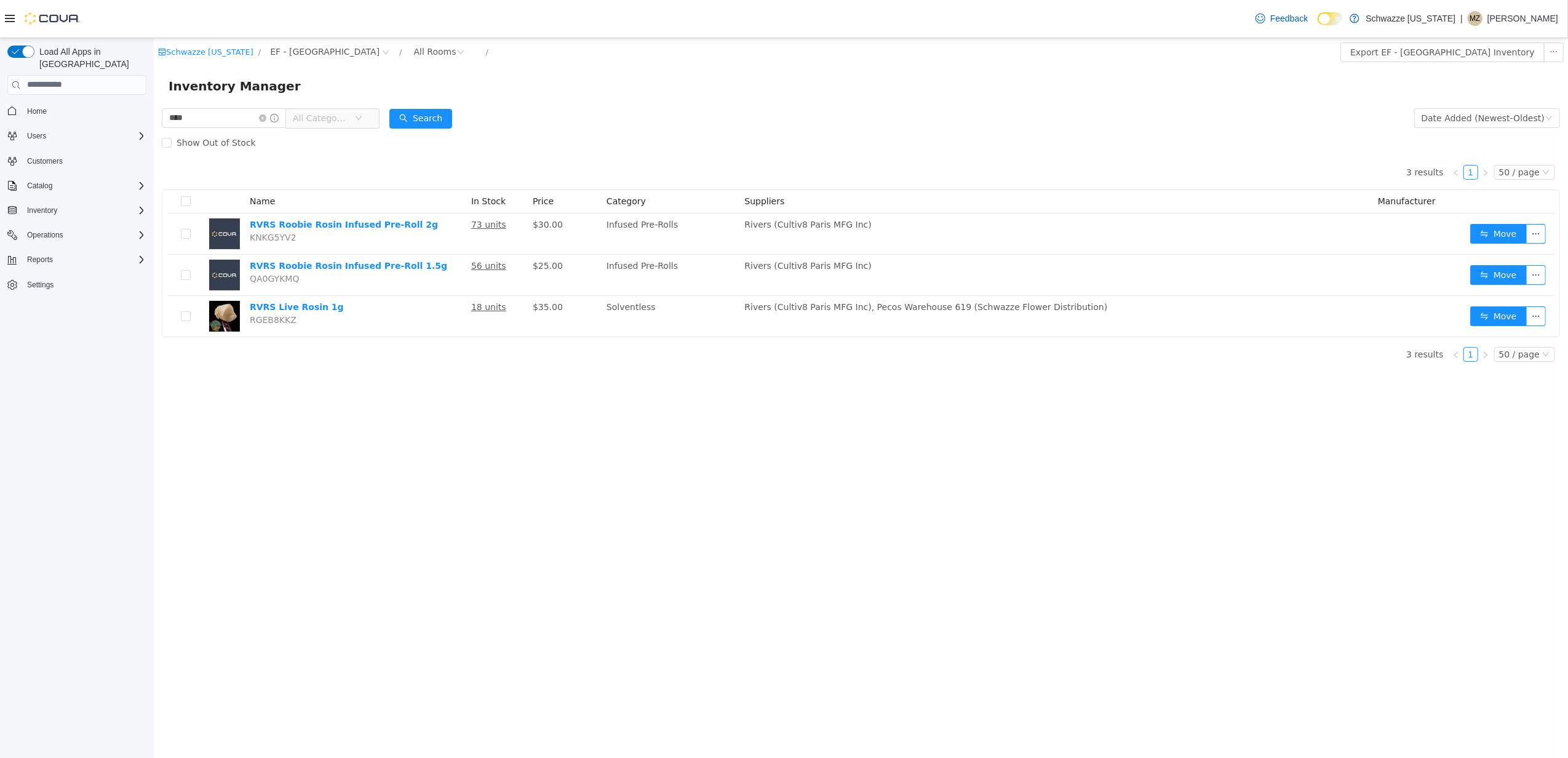
click at [625, 117] on form "**** All Categories Date Added (Newest-Oldest) Search Show Out of Stock" at bounding box center [859, 130] width 1398 height 50
click at [153, 112] on html "Schwazze Colorado / EF - South Boulder / All Rooms / Export EF - South Boulder …" at bounding box center [859, 397] width 1414 height 720
drag, startPoint x: 275, startPoint y: 113, endPoint x: 283, endPoint y: 113, distance: 8.0
click at [266, 114] on icon "icon: close-circle" at bounding box center [262, 117] width 7 height 7
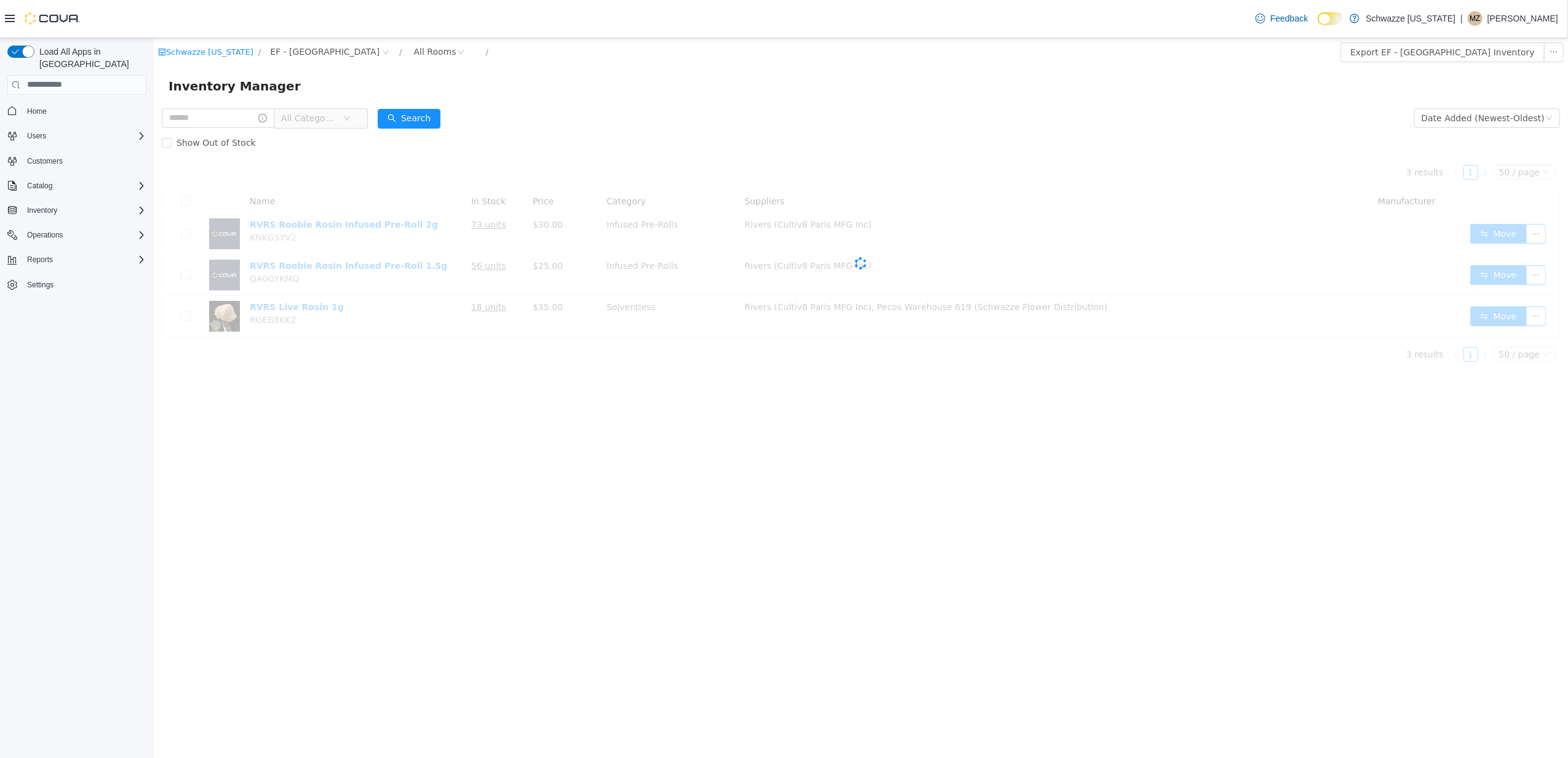
click at [766, 101] on div "Inventory Manager" at bounding box center [859, 85] width 1414 height 39
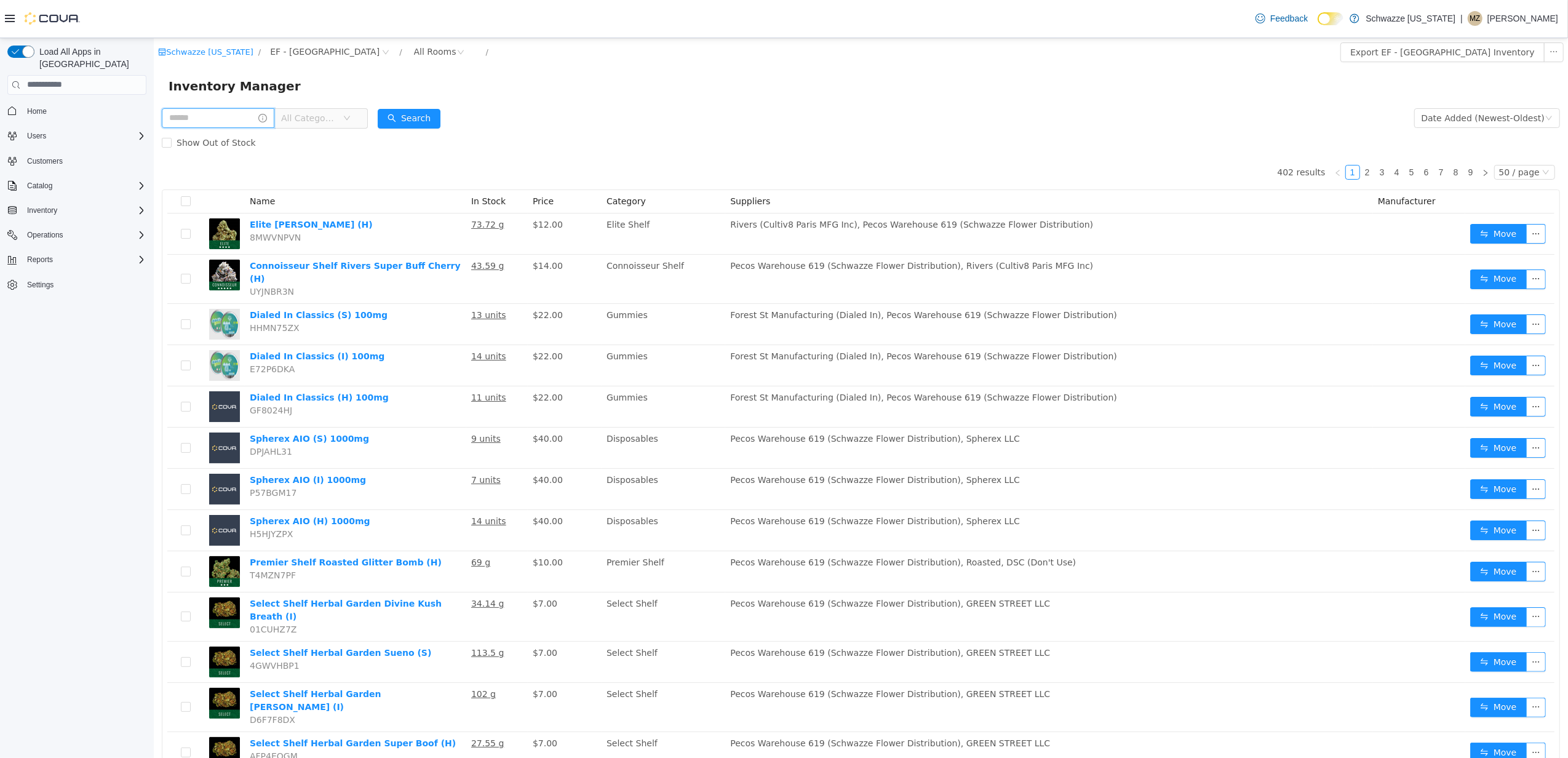
click at [206, 118] on input "text" at bounding box center [217, 118] width 113 height 20
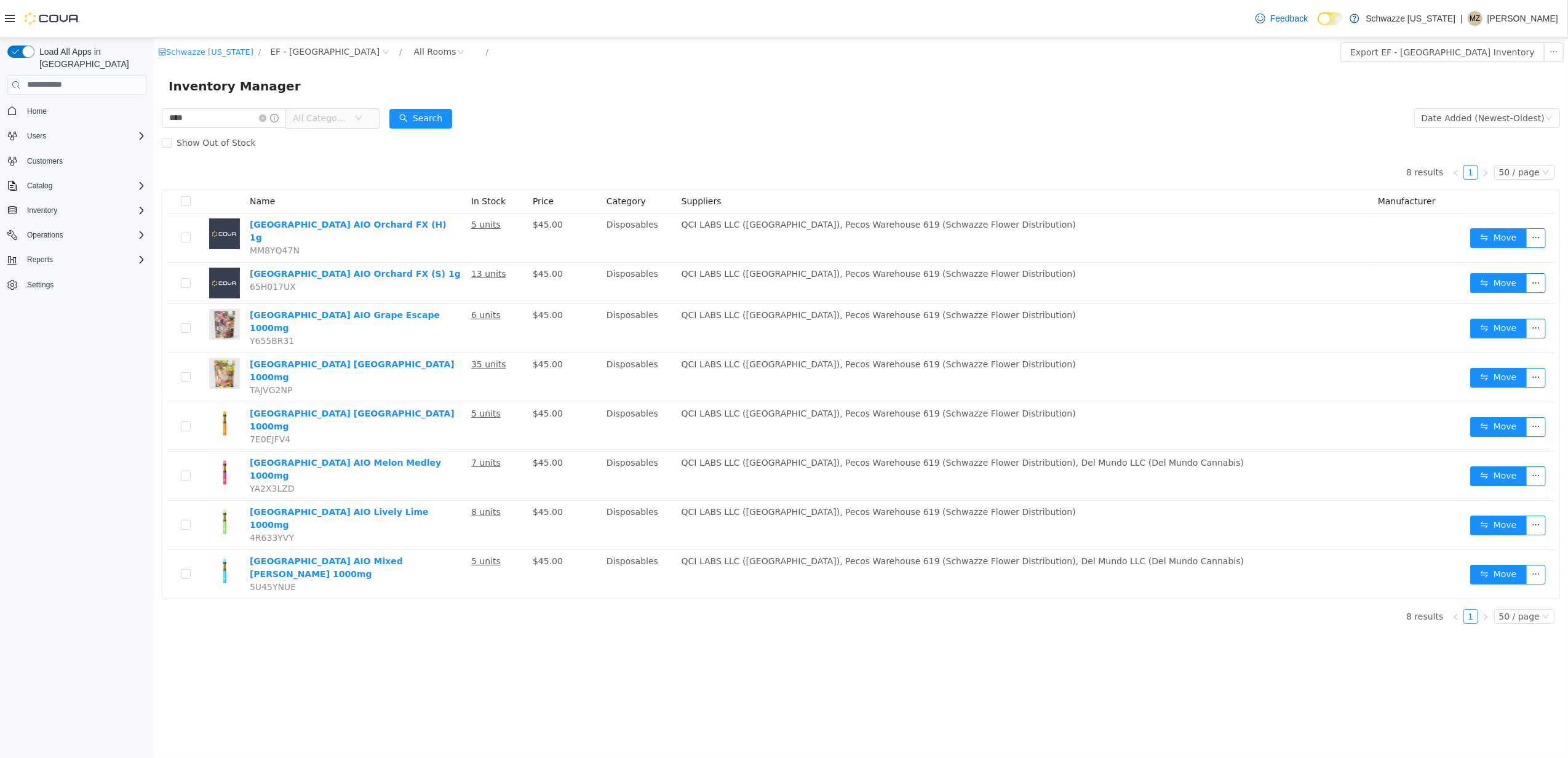
click at [633, 138] on div "Show Out of Stock" at bounding box center [859, 142] width 1398 height 25
drag, startPoint x: 204, startPoint y: 118, endPoint x: 103, endPoint y: 118, distance: 101.0
click at [153, 118] on html "Schwazze Colorado / EF - South Boulder / All Rooms / Export EF - South Boulder …" at bounding box center [859, 397] width 1414 height 720
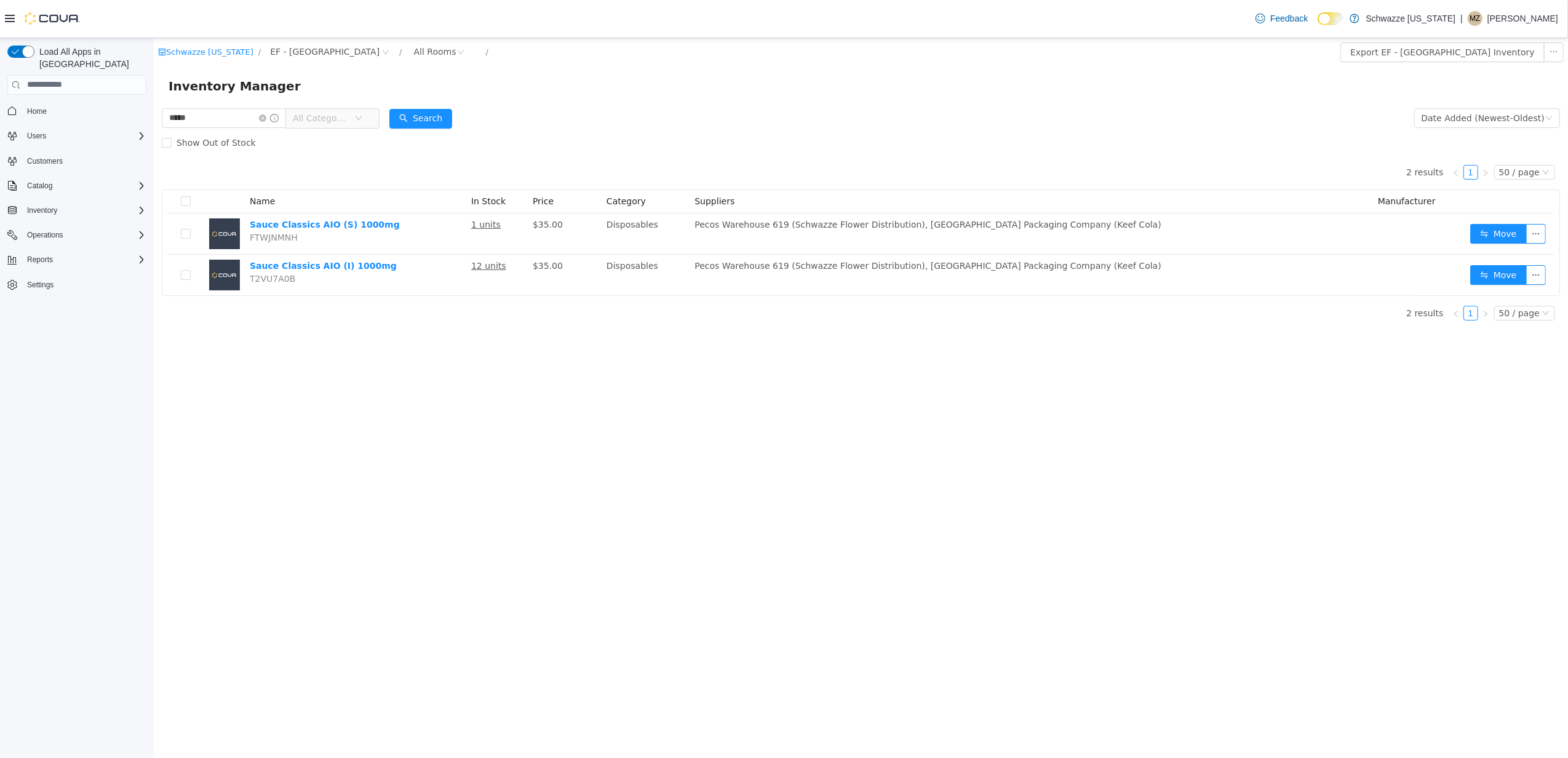
click at [635, 144] on div "Show Out of Stock" at bounding box center [859, 142] width 1398 height 25
drag, startPoint x: 205, startPoint y: 121, endPoint x: 113, endPoint y: 121, distance: 92.0
click at [153, 121] on html "Schwazze Colorado / EF - South Boulder / All Rooms / Export EF - South Boulder …" at bounding box center [859, 397] width 1414 height 720
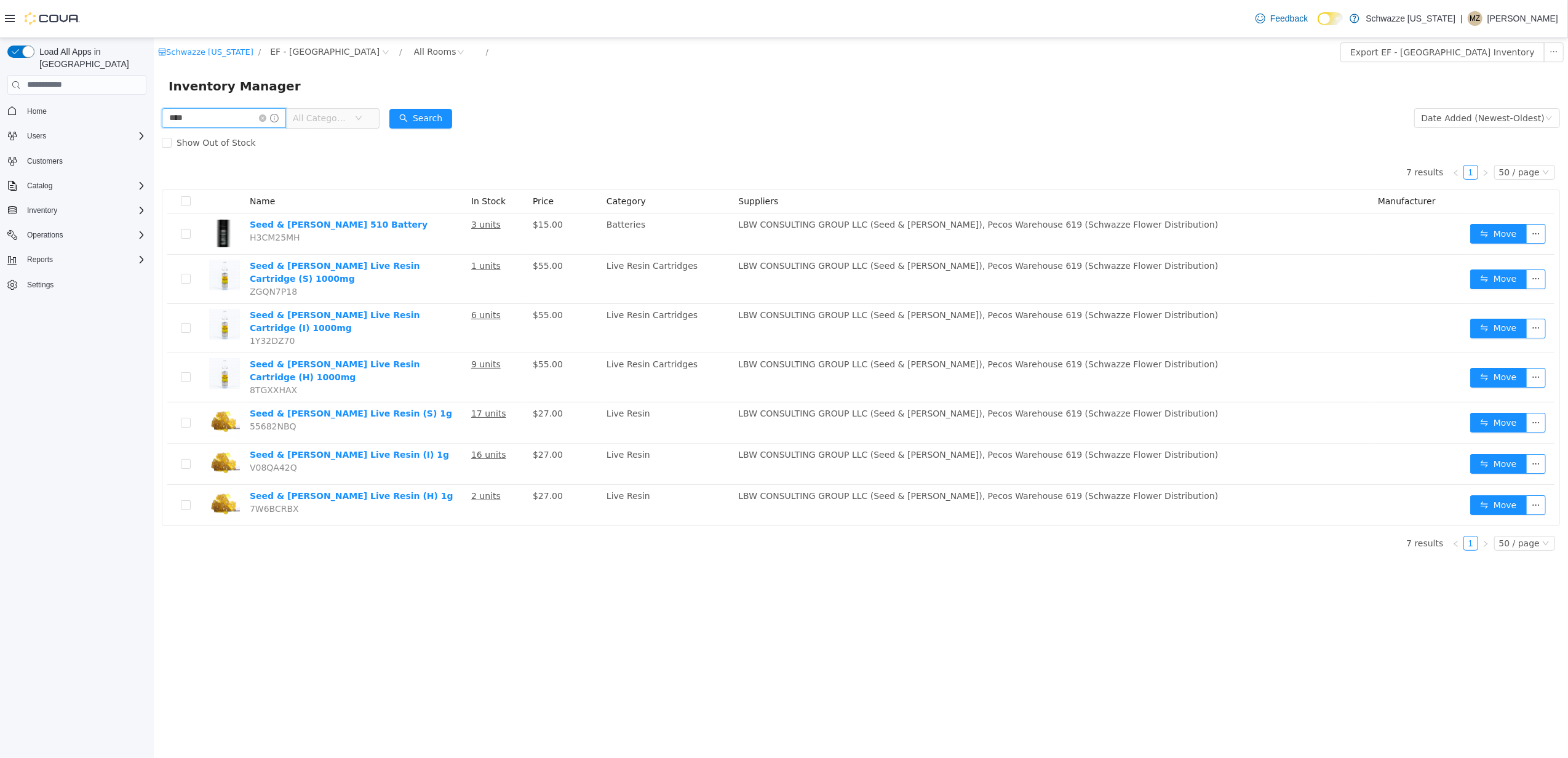
drag, startPoint x: 217, startPoint y: 110, endPoint x: 158, endPoint y: 113, distance: 59.1
click at [158, 113] on div "**** All Categories Date Added (Newest-Oldest) Search Show Out of Stock 7 resul…" at bounding box center [859, 332] width 1414 height 455
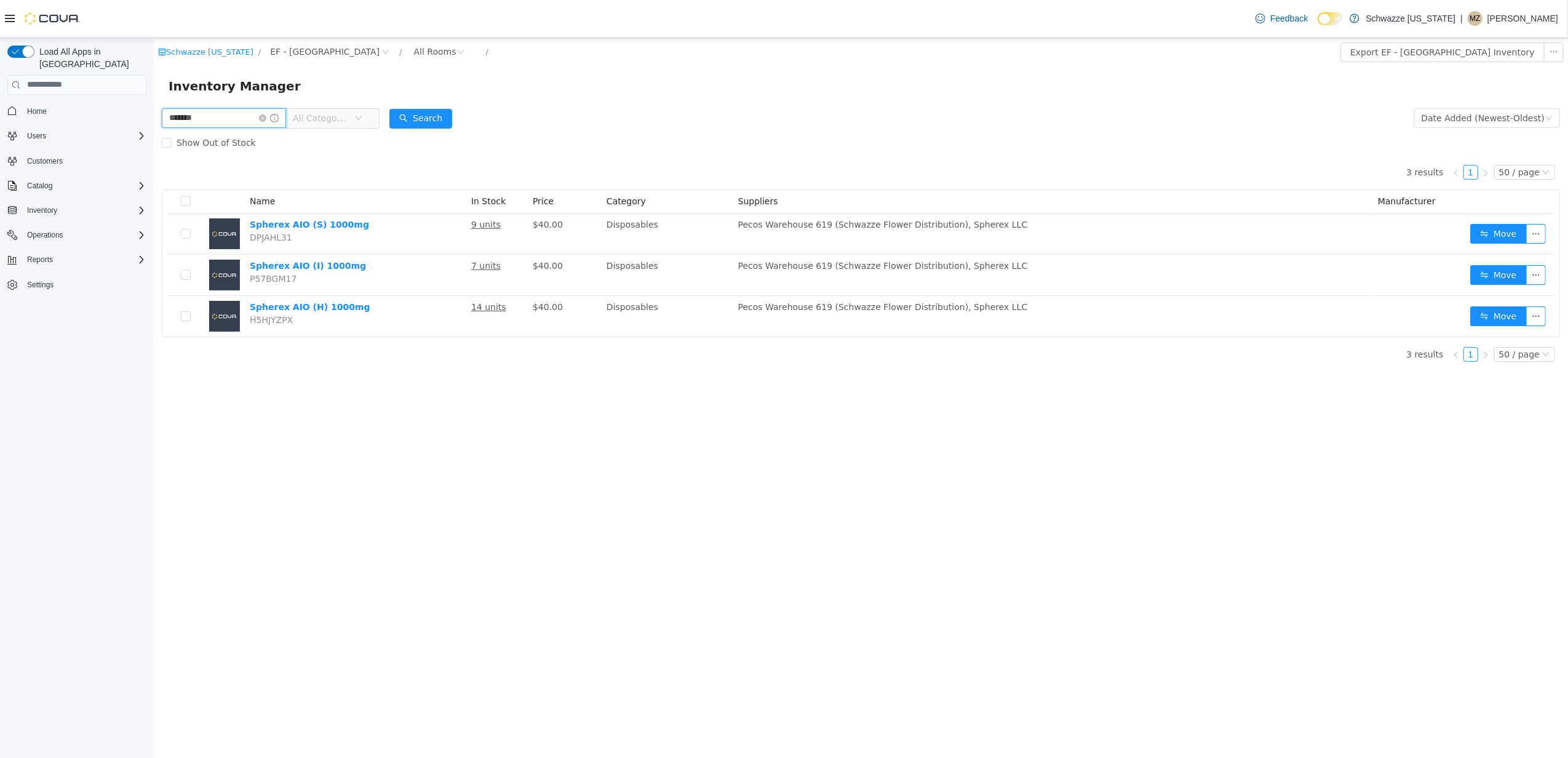
drag, startPoint x: 241, startPoint y: 122, endPoint x: 128, endPoint y: 122, distance: 113.0
click at [153, 122] on html "Schwazze Colorado / EF - South Boulder / All Rooms / Export EF - South Boulder …" at bounding box center [859, 397] width 1414 height 720
drag, startPoint x: 209, startPoint y: 125, endPoint x: 294, endPoint y: 162, distance: 92.7
click at [153, 122] on html "Schwazze Colorado / EF - South Boulder / All Rooms / Export EF - South Boulder …" at bounding box center [859, 397] width 1414 height 720
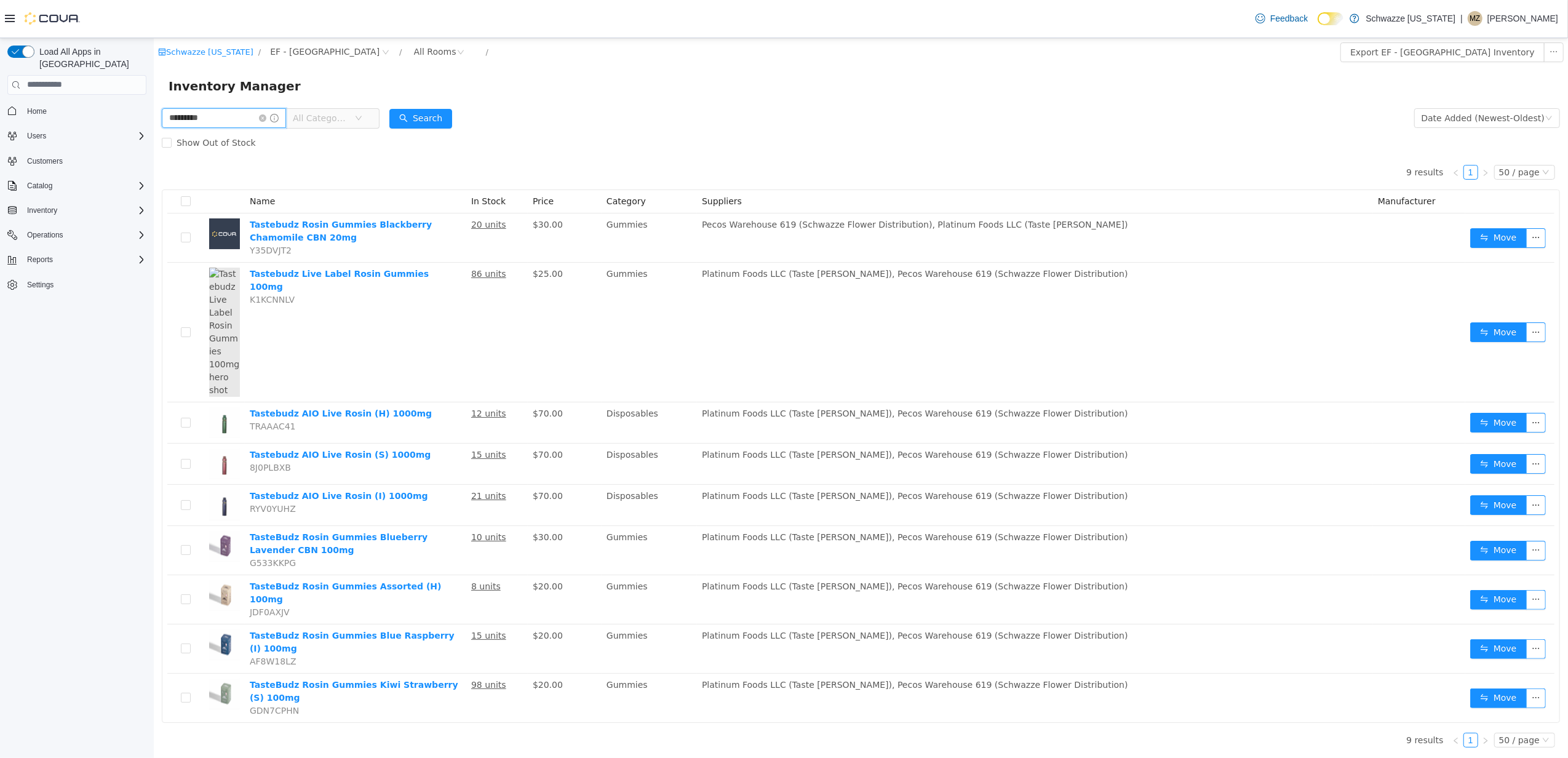
drag, startPoint x: 173, startPoint y: 119, endPoint x: 242, endPoint y: 121, distance: 69.0
click at [153, 119] on html "Schwazze Colorado / EF - South Boulder / All Rooms / Export EF - South Boulder …" at bounding box center [859, 397] width 1414 height 720
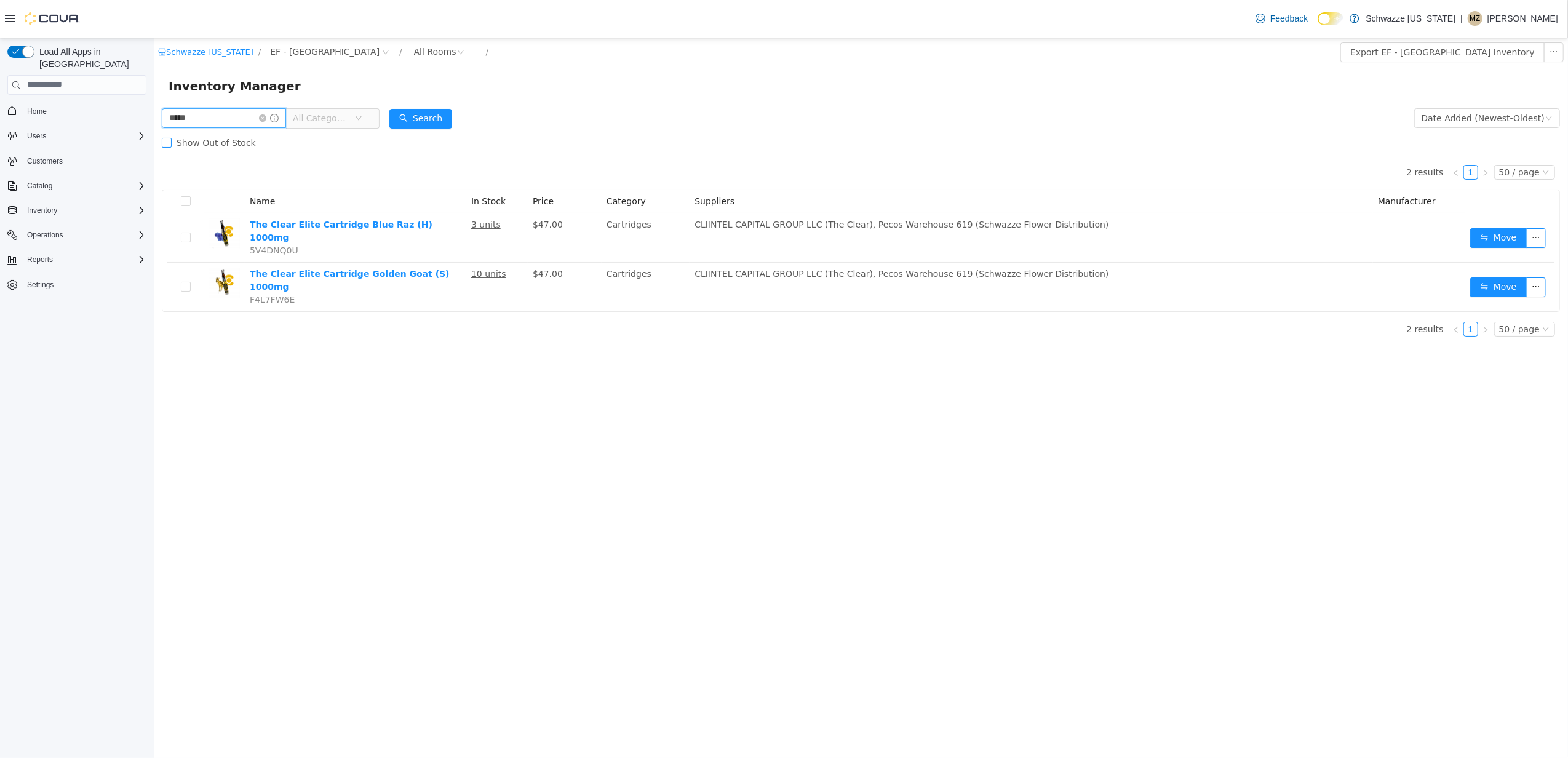
drag, startPoint x: 171, startPoint y: 122, endPoint x: 229, endPoint y: 132, distance: 58.9
click at [154, 122] on div "***** All Categories Date Added (Newest-Oldest) Search Show Out of Stock 2 resu…" at bounding box center [859, 225] width 1414 height 241
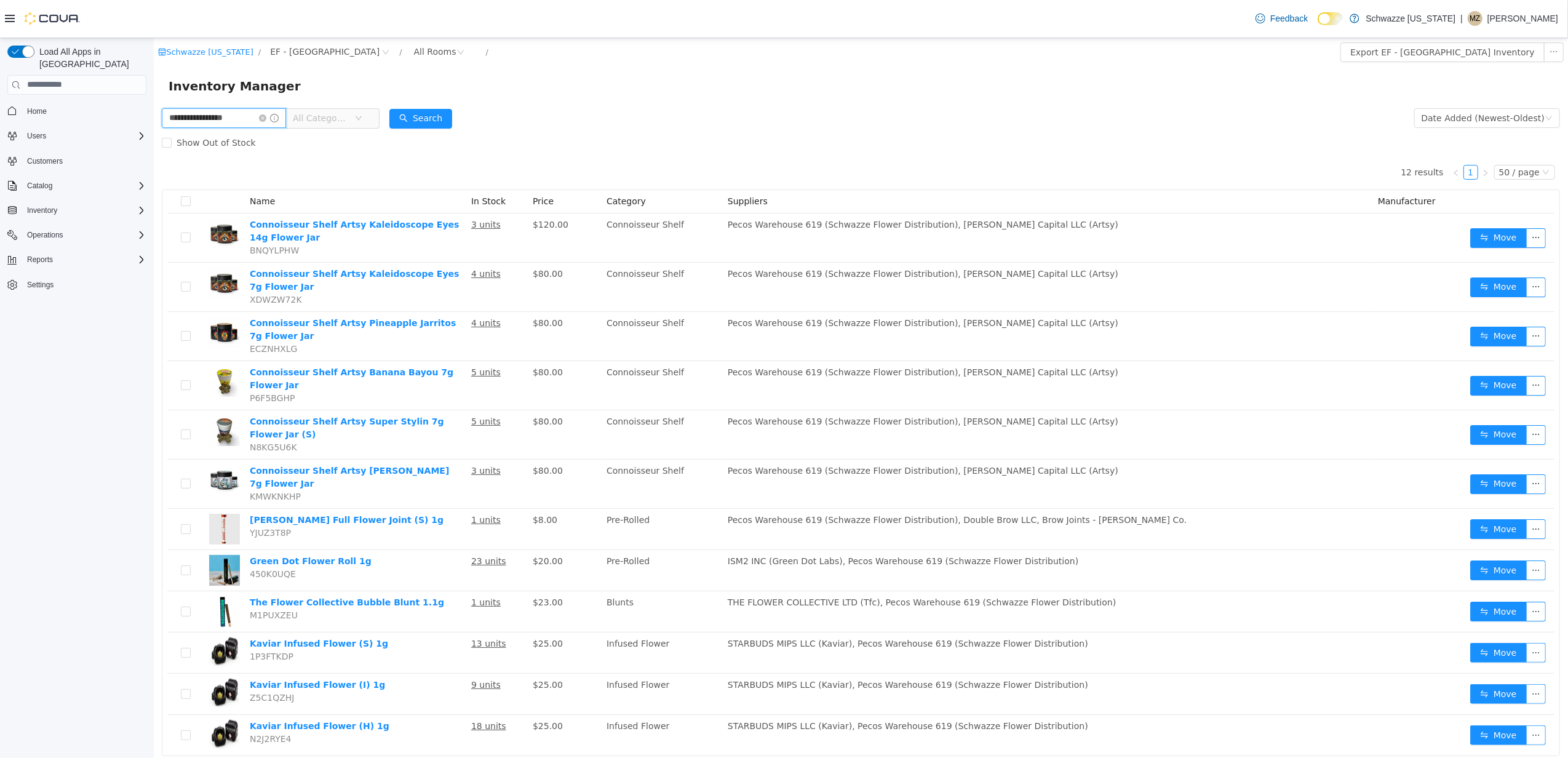
drag, startPoint x: 248, startPoint y: 115, endPoint x: 8, endPoint y: 115, distance: 240.0
click at [153, 115] on html "**********" at bounding box center [859, 397] width 1414 height 720
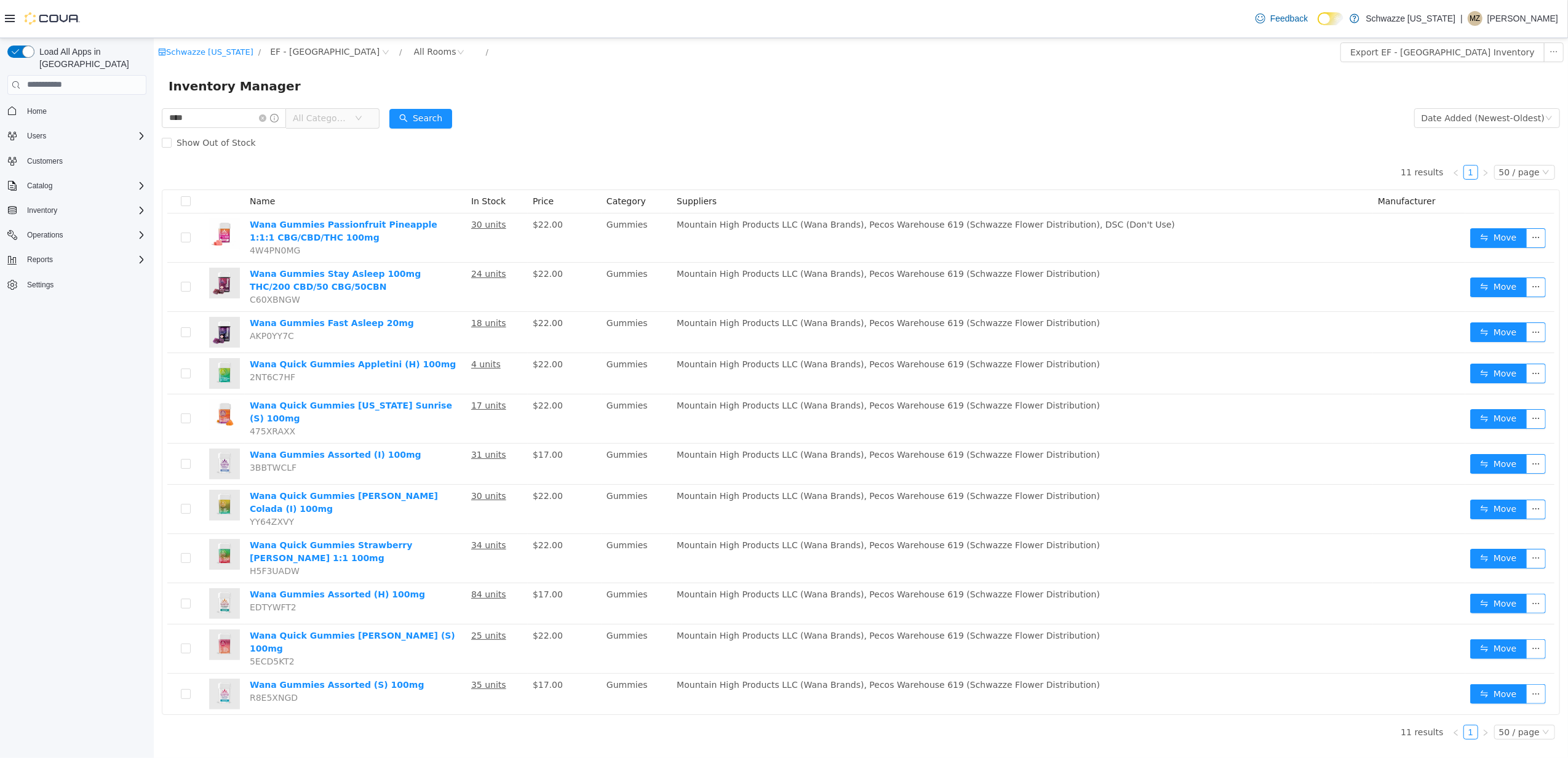
click at [692, 140] on div "Show Out of Stock" at bounding box center [859, 142] width 1398 height 25
drag, startPoint x: 207, startPoint y: 119, endPoint x: 121, endPoint y: 119, distance: 86.0
click at [153, 119] on html "Schwazze Colorado / EF - South Boulder / All Rooms / Export EF - South Boulder …" at bounding box center [859, 397] width 1414 height 720
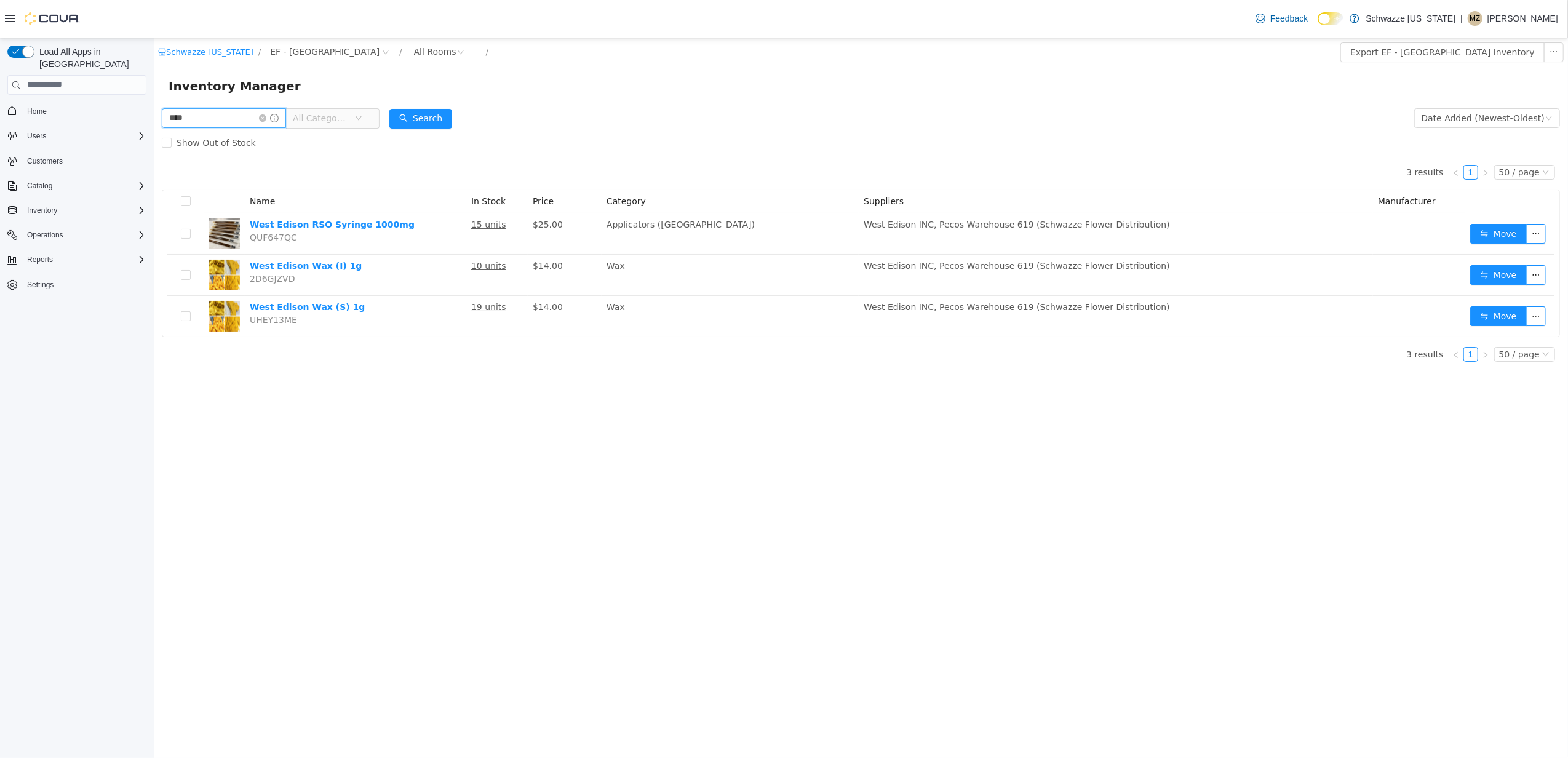
drag, startPoint x: 108, startPoint y: 116, endPoint x: 178, endPoint y: 121, distance: 70.2
click at [153, 118] on html "Schwazze Colorado / EF - South Boulder / All Rooms / Export EF - South Boulder …" at bounding box center [859, 397] width 1414 height 720
type input "****"
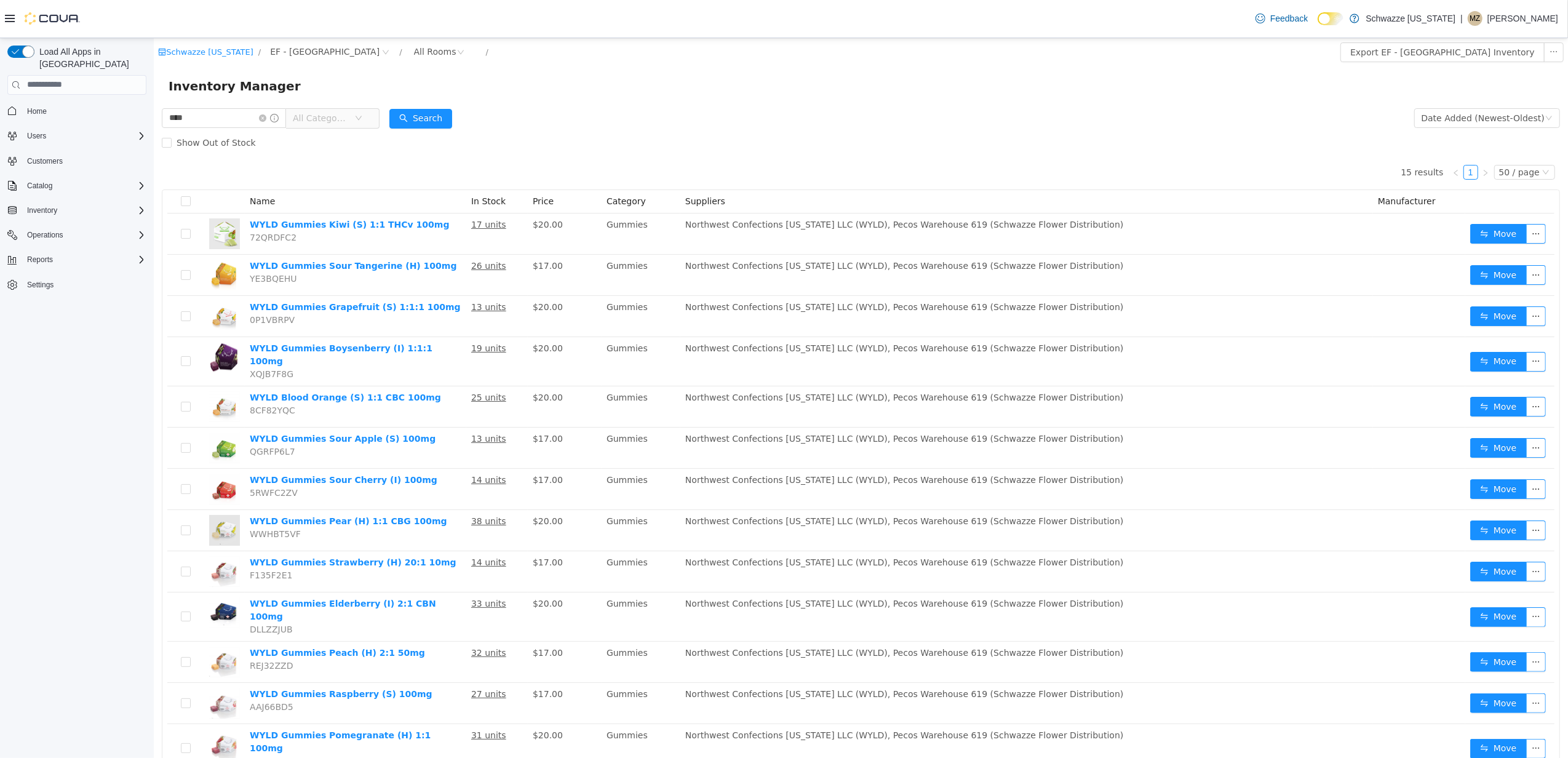
click at [624, 142] on div "Show Out of Stock" at bounding box center [859, 142] width 1398 height 25
drag, startPoint x: 914, startPoint y: 83, endPoint x: 996, endPoint y: 39, distance: 93.1
click at [915, 82] on div "Inventory Manager" at bounding box center [860, 86] width 1384 height 20
click at [266, 117] on icon "icon: close-circle" at bounding box center [262, 117] width 7 height 7
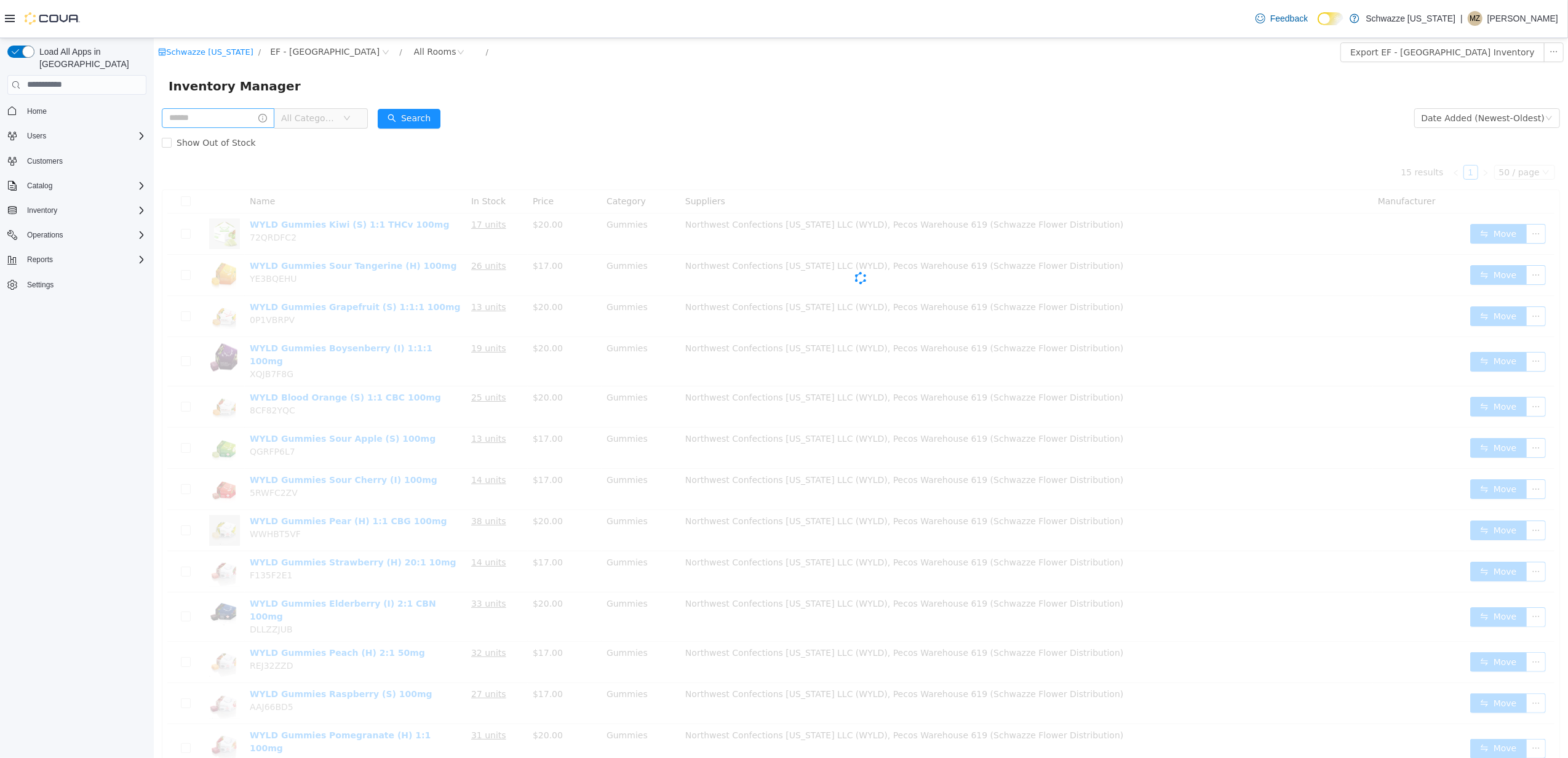
click at [694, 115] on form "All Categories Date Added (Newest-Oldest) Search Show Out of Stock" at bounding box center [859, 130] width 1398 height 50
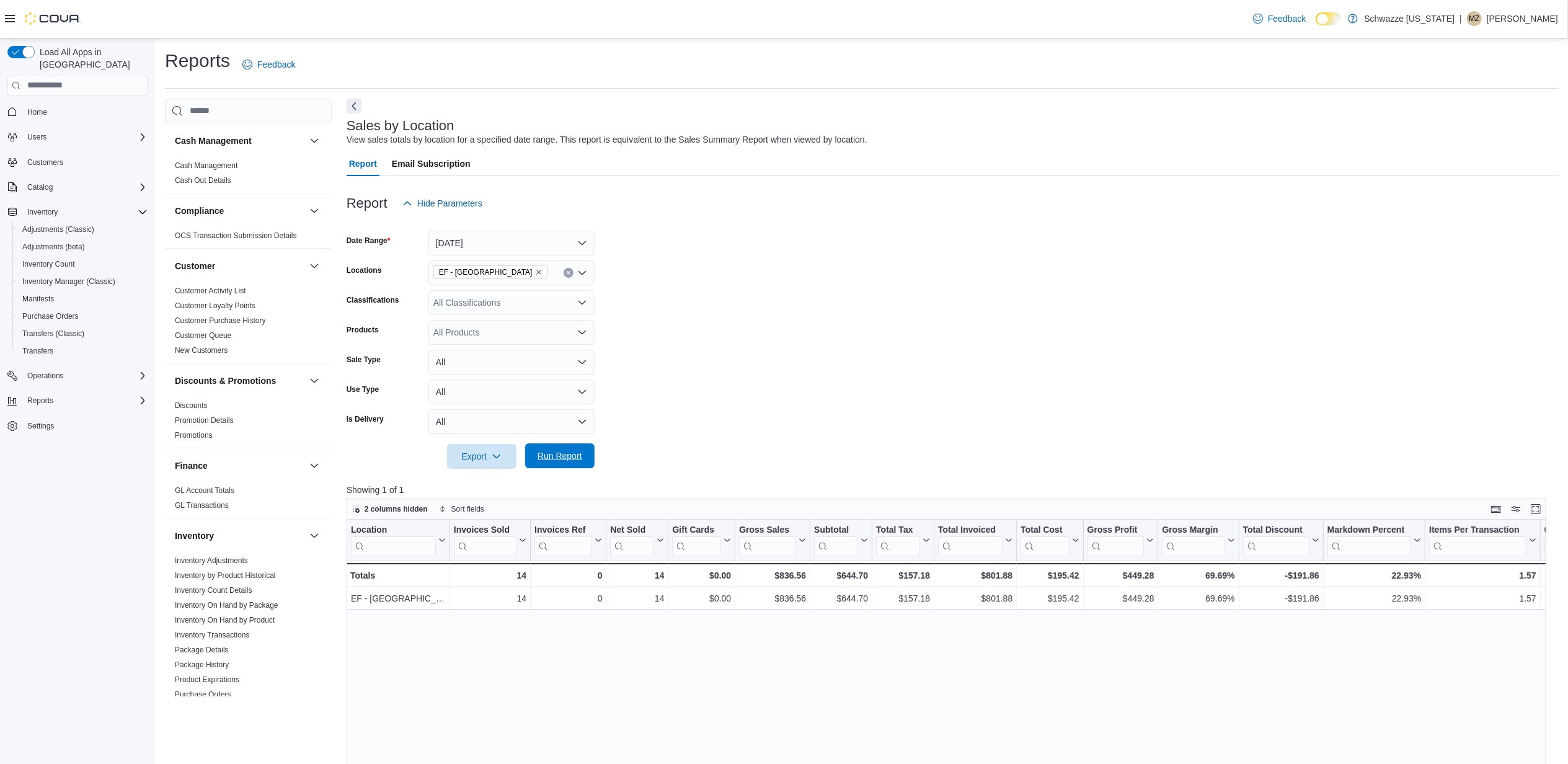
click at [589, 465] on button "Run Report" at bounding box center [560, 456] width 69 height 25
click at [559, 449] on span "Run Report" at bounding box center [560, 456] width 55 height 25
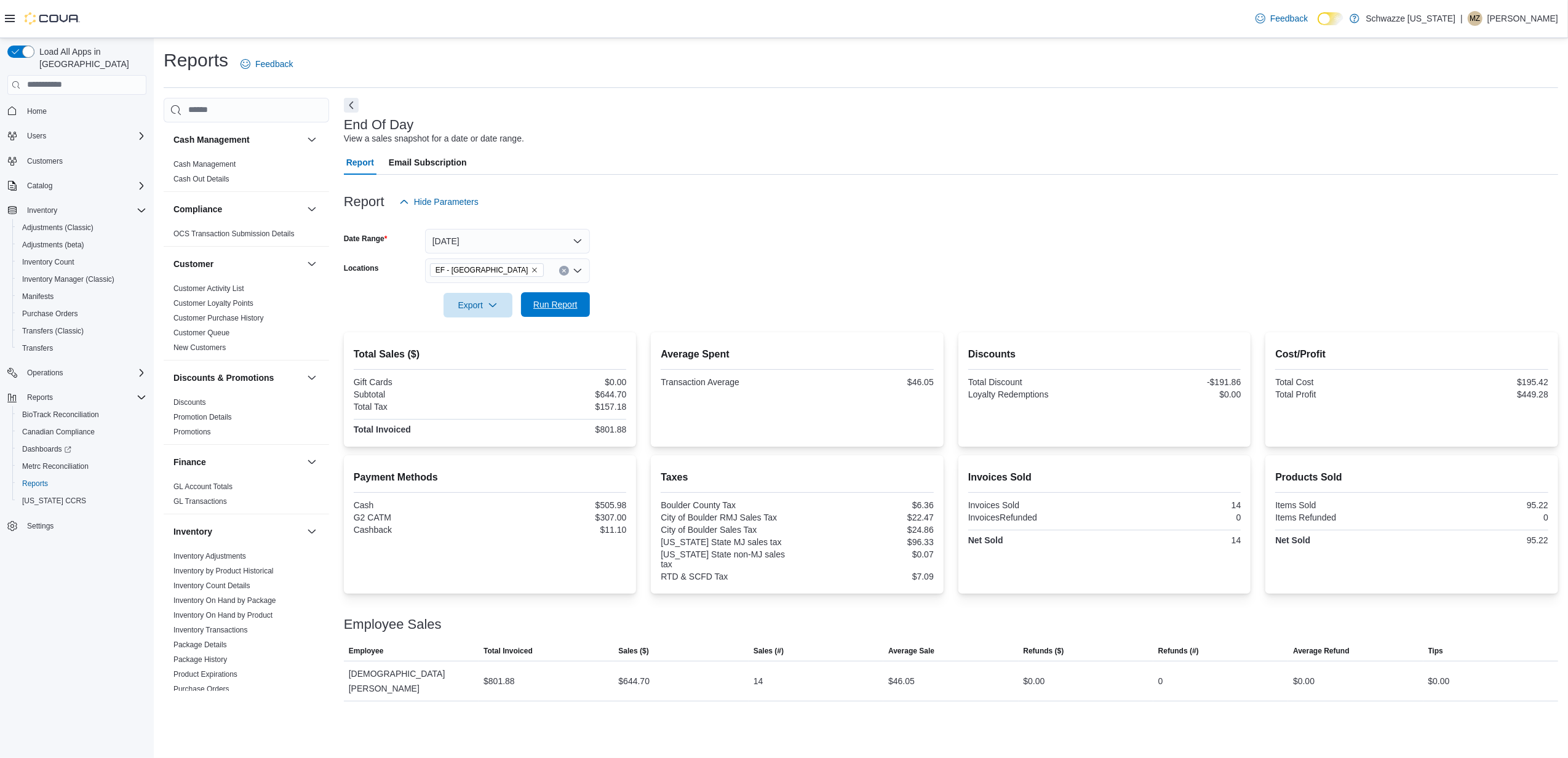
click at [561, 302] on span "Run Report" at bounding box center [555, 304] width 44 height 12
